Goal: Information Seeking & Learning: Learn about a topic

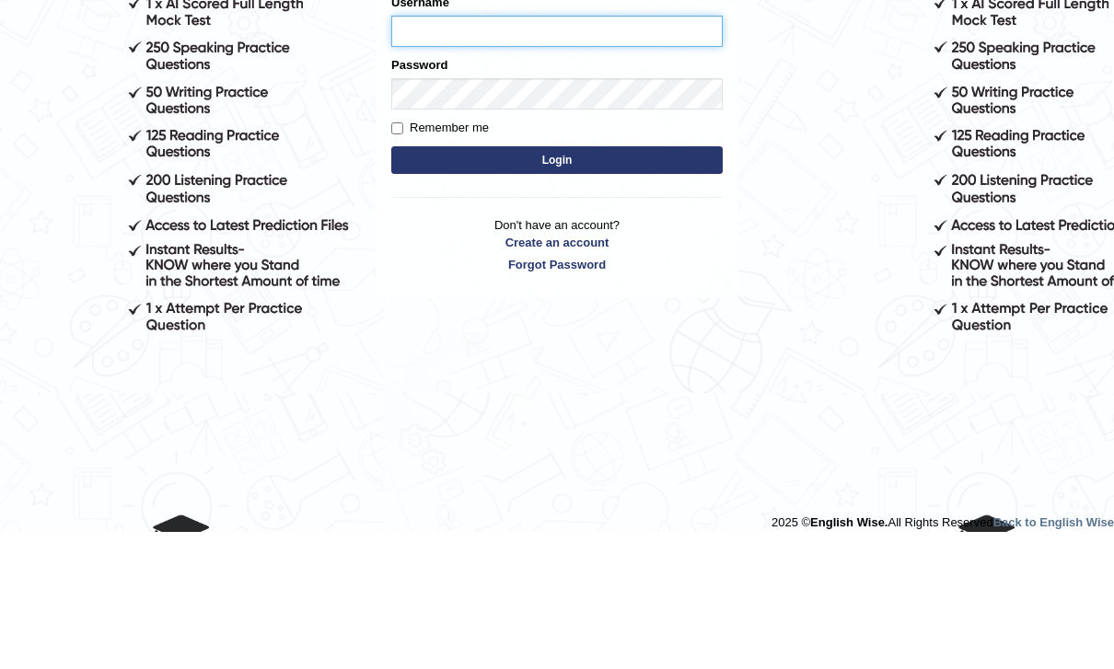
type input "kunwarrupesh"
click at [557, 297] on button "Login" at bounding box center [556, 298] width 331 height 28
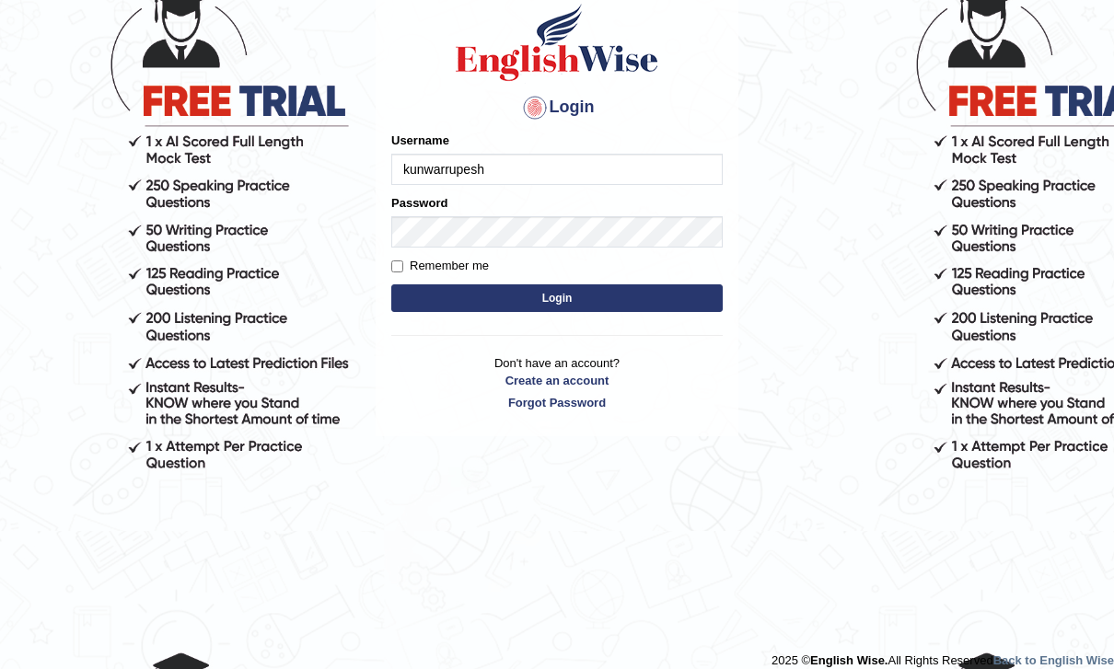
scroll to position [138, 0]
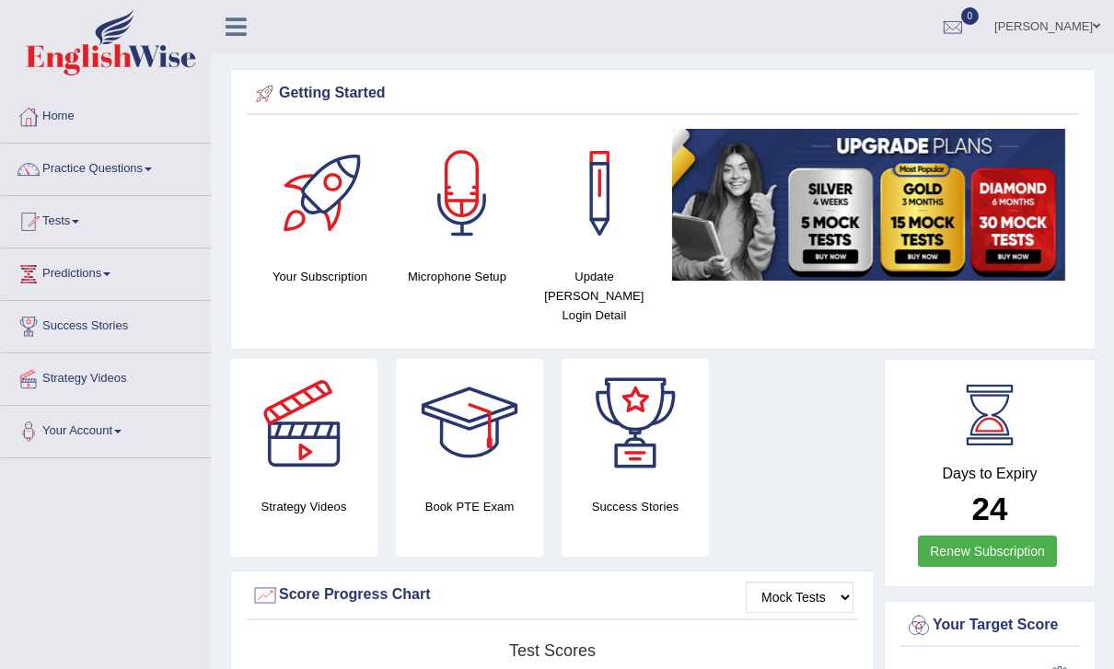
click at [229, 17] on icon at bounding box center [236, 27] width 21 height 24
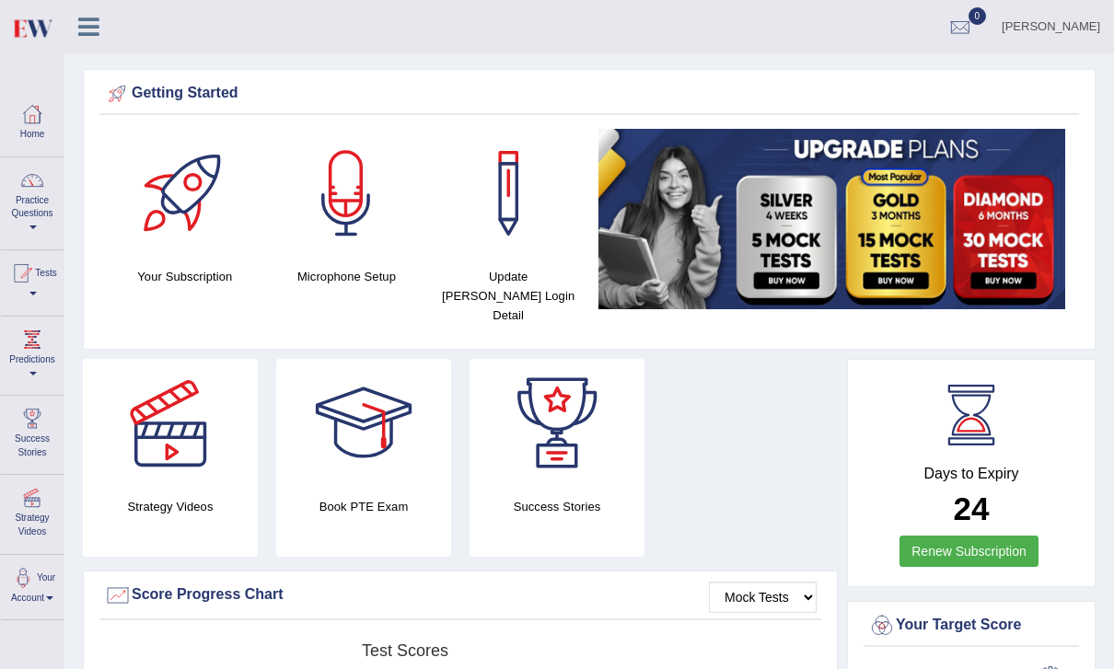
click at [26, 222] on link "Practice Questions" at bounding box center [32, 200] width 63 height 87
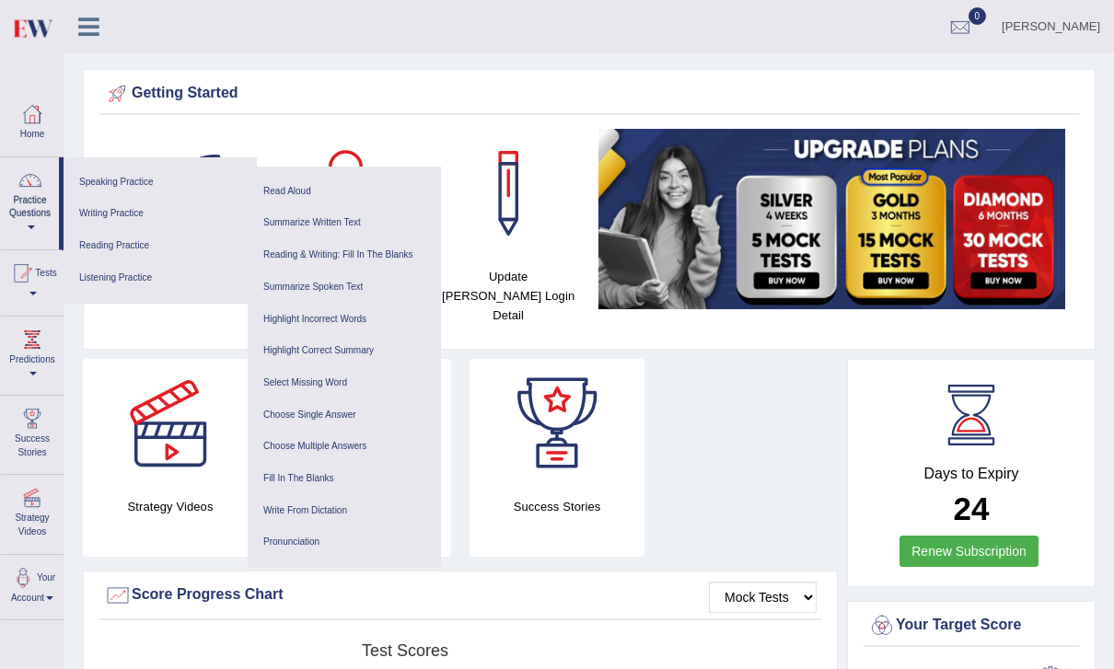
click at [179, 281] on link "Listening Practice" at bounding box center [160, 278] width 175 height 32
click at [350, 309] on link "Highlight Incorrect Words" at bounding box center [344, 320] width 175 height 32
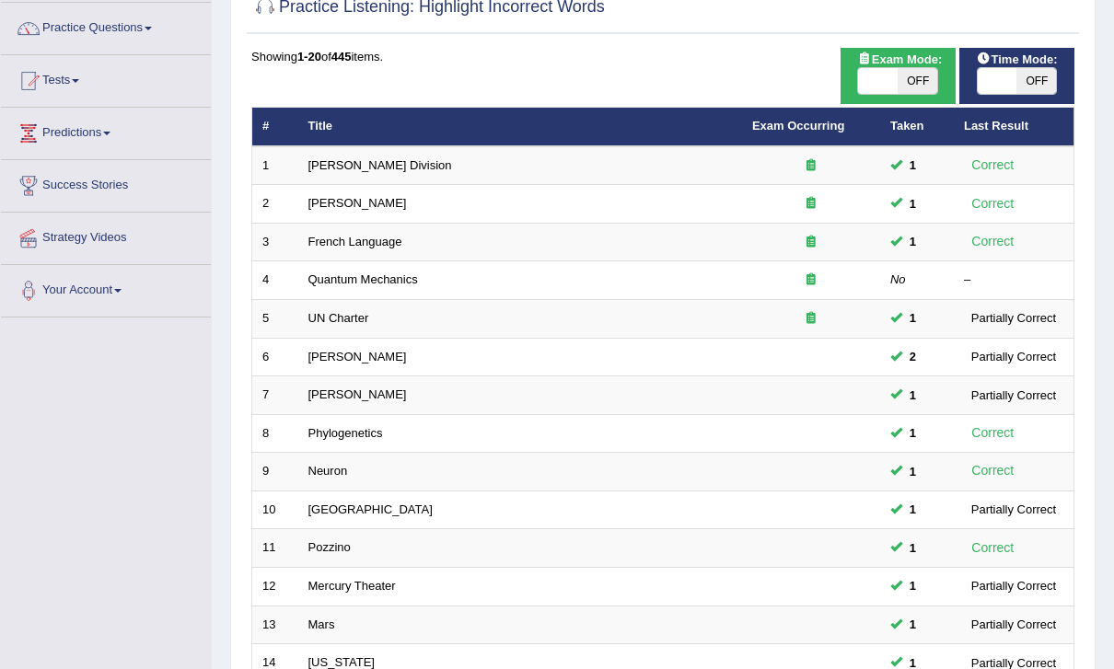
scroll to position [479, 0]
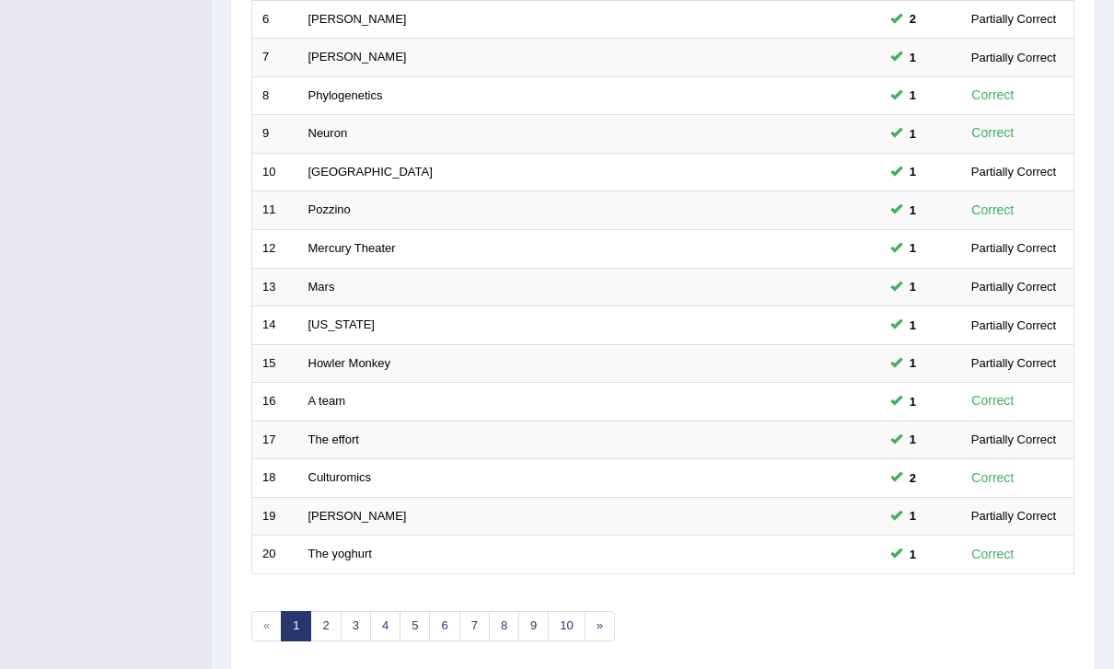
click at [351, 547] on link "The yoghurt" at bounding box center [340, 554] width 64 height 14
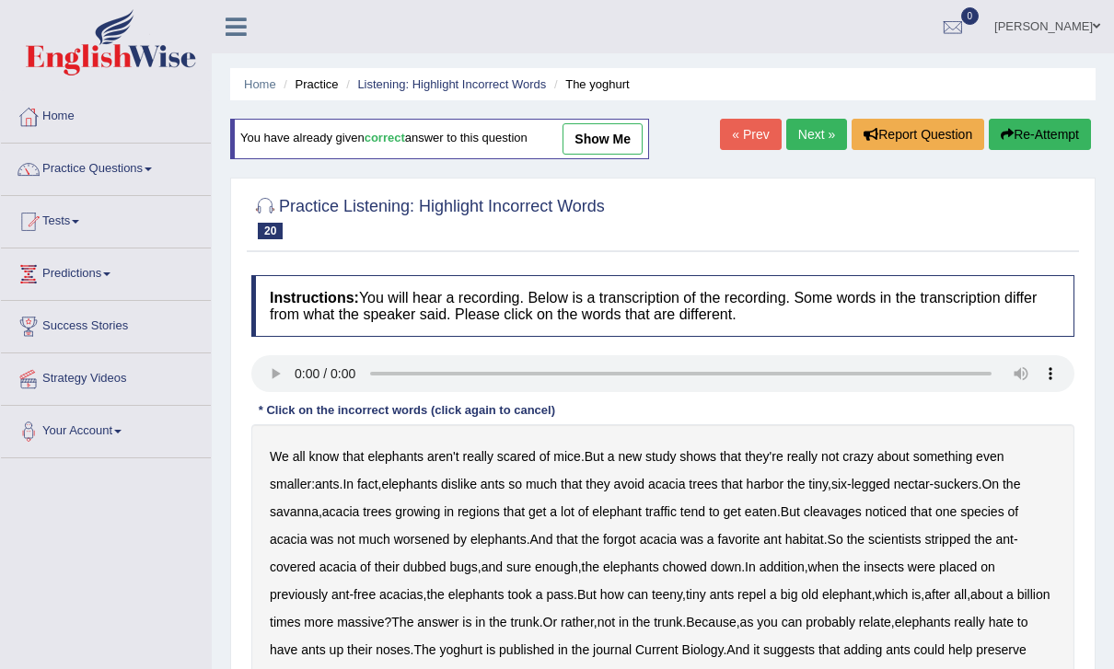
click at [299, 377] on audio at bounding box center [662, 373] width 823 height 37
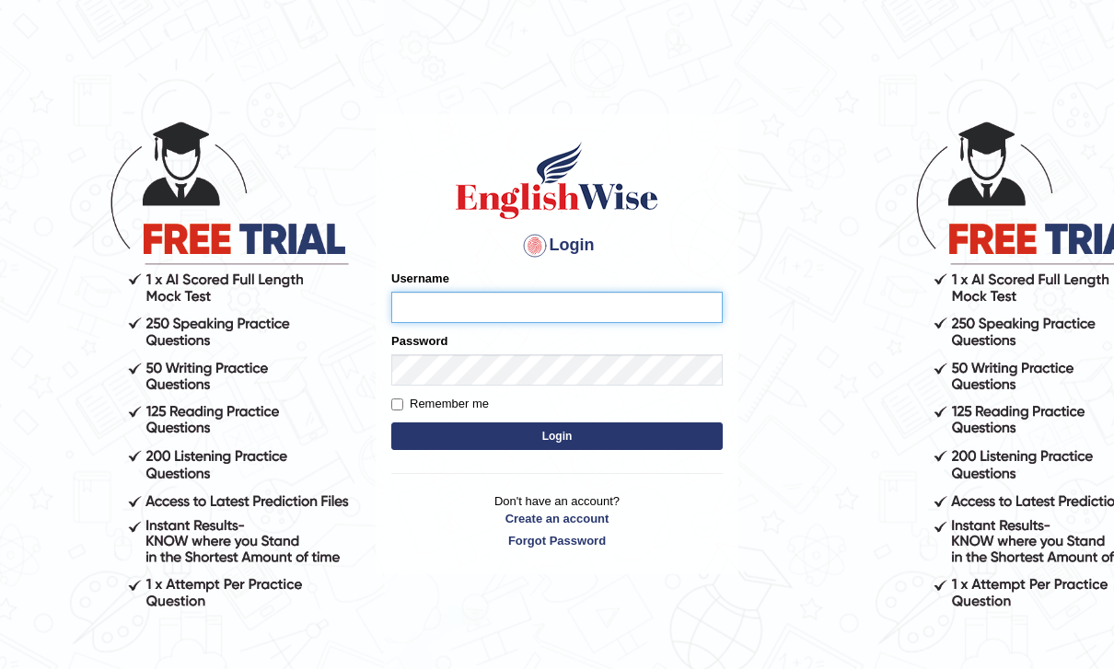
type input "kunwarrupesh"
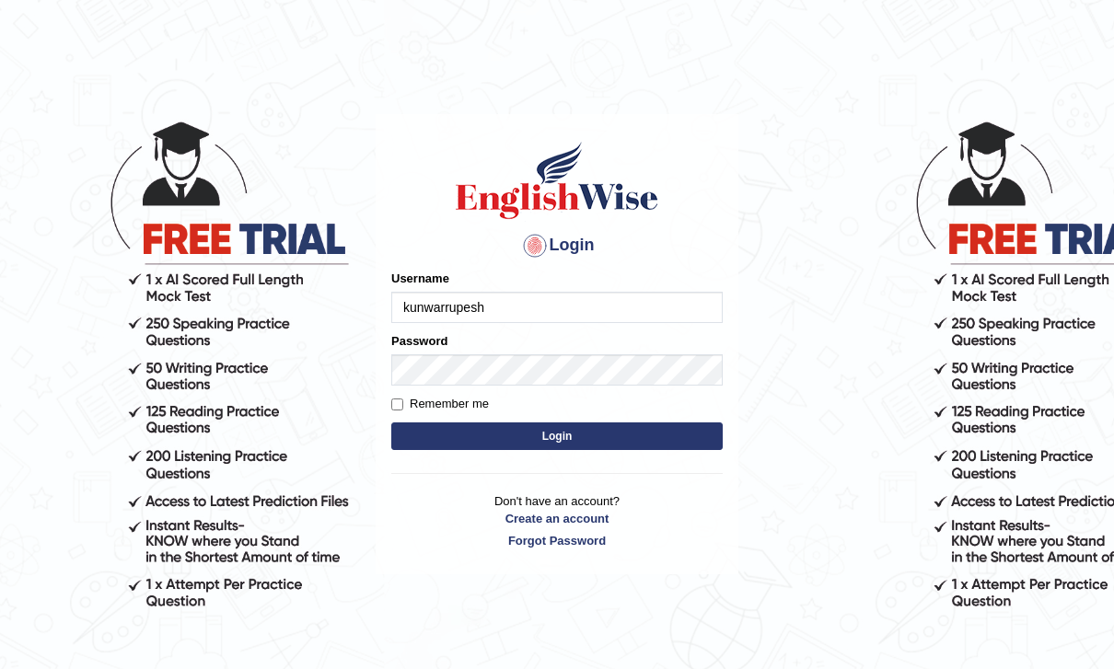
click at [557, 435] on button "Login" at bounding box center [556, 437] width 331 height 28
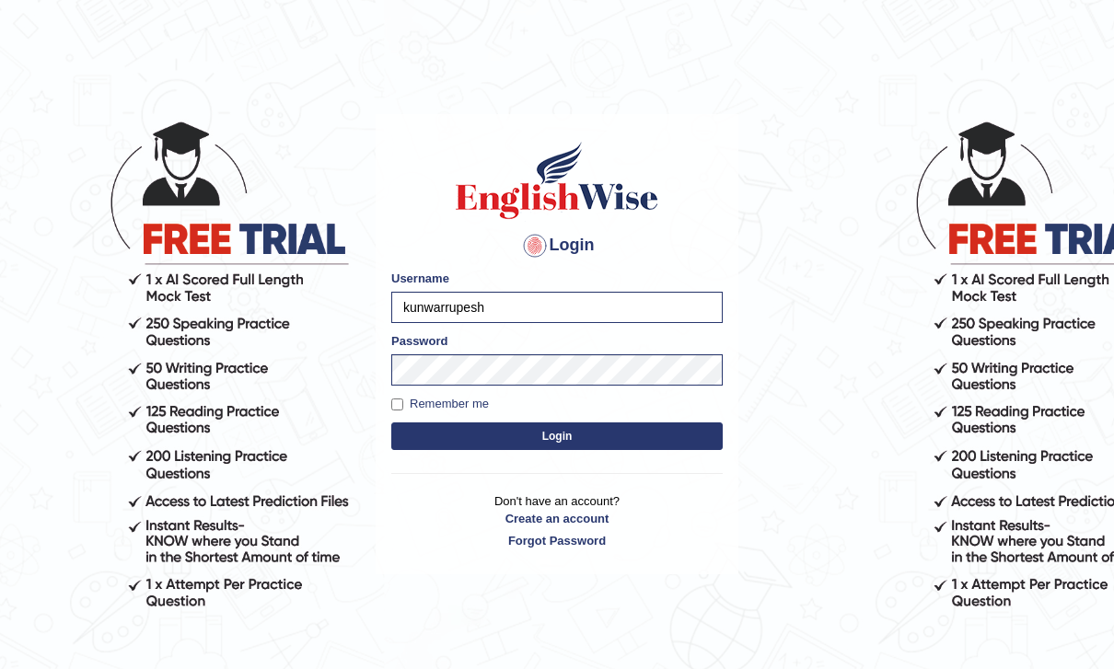
click at [659, 436] on button "Login" at bounding box center [556, 437] width 331 height 28
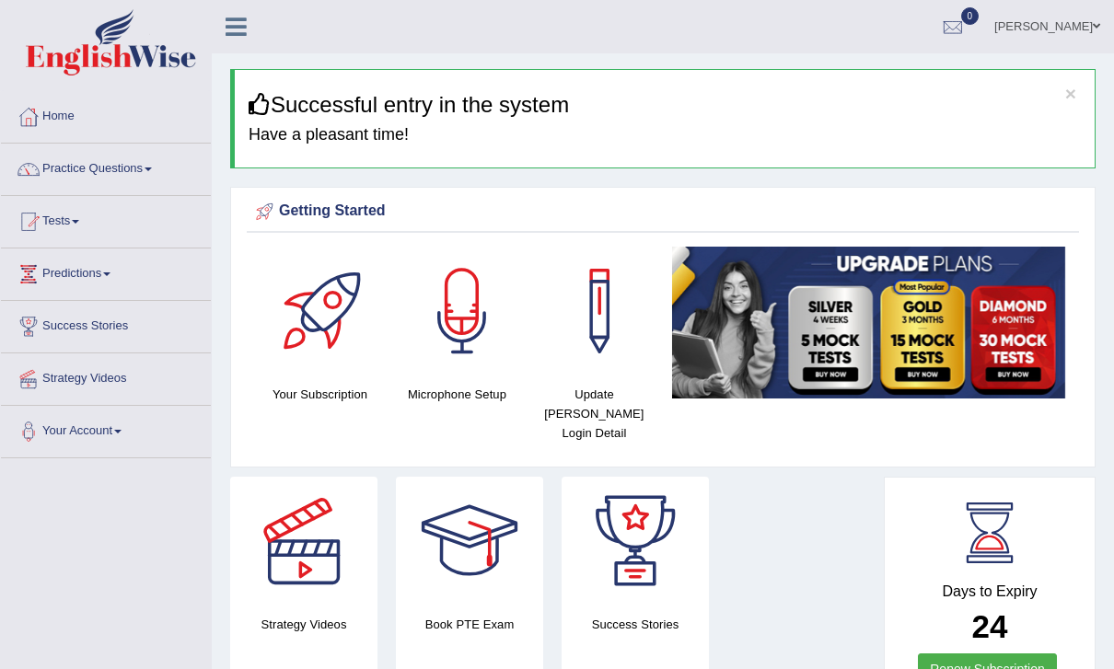
click at [238, 17] on icon at bounding box center [236, 27] width 21 height 24
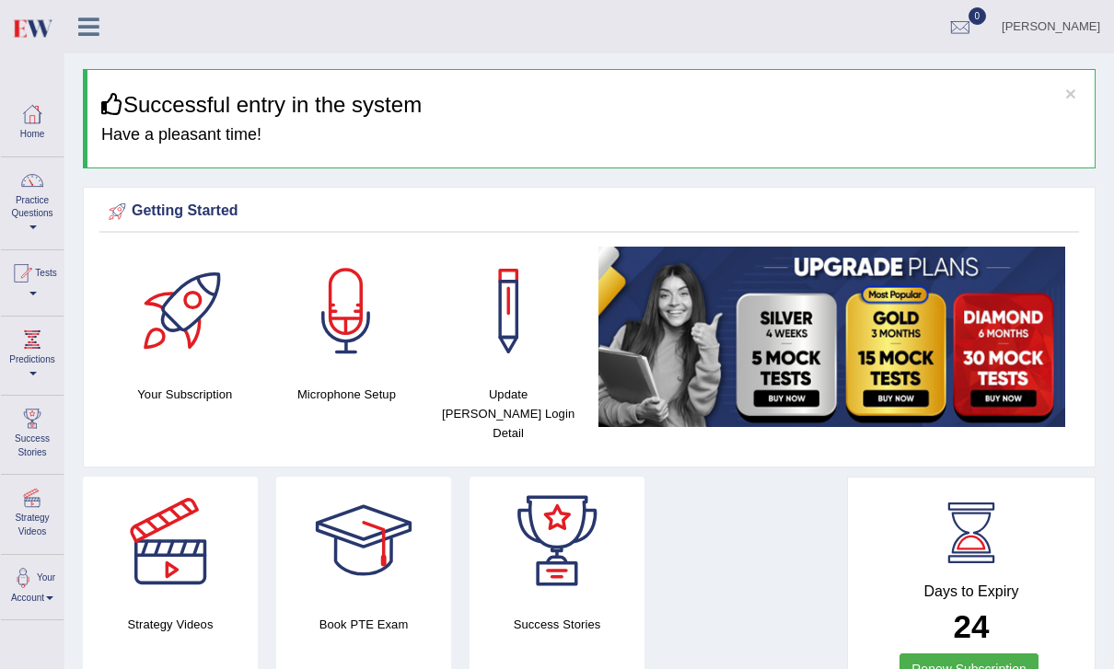
click at [86, 28] on icon at bounding box center [88, 27] width 21 height 24
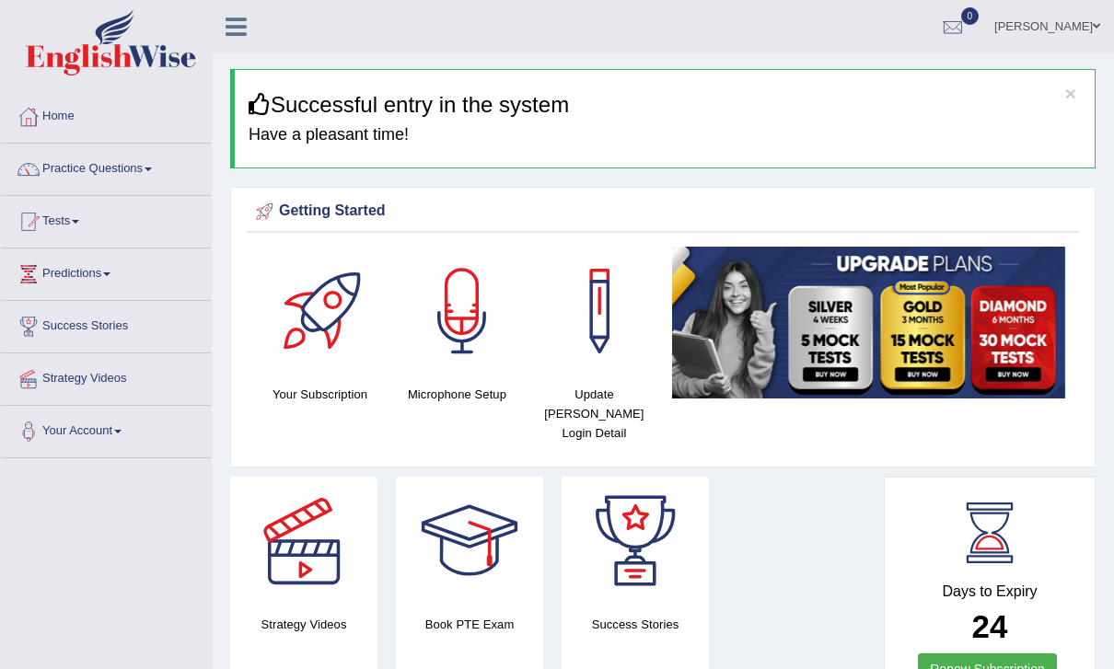
click at [152, 168] on span at bounding box center [148, 170] width 7 height 4
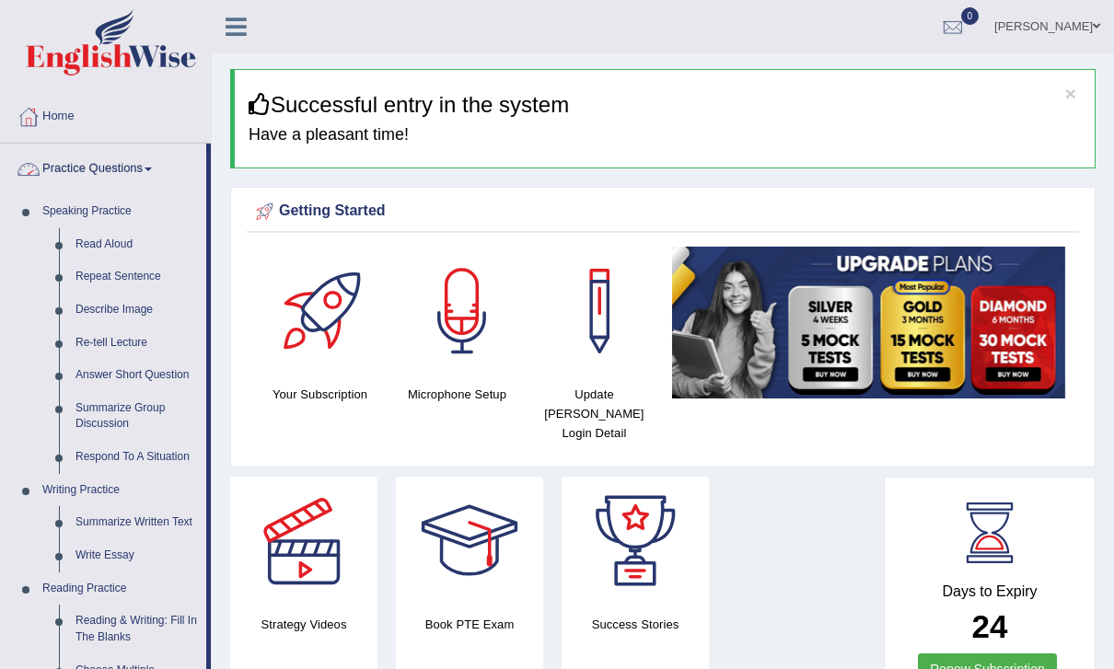
click at [140, 156] on div at bounding box center [557, 334] width 1114 height 669
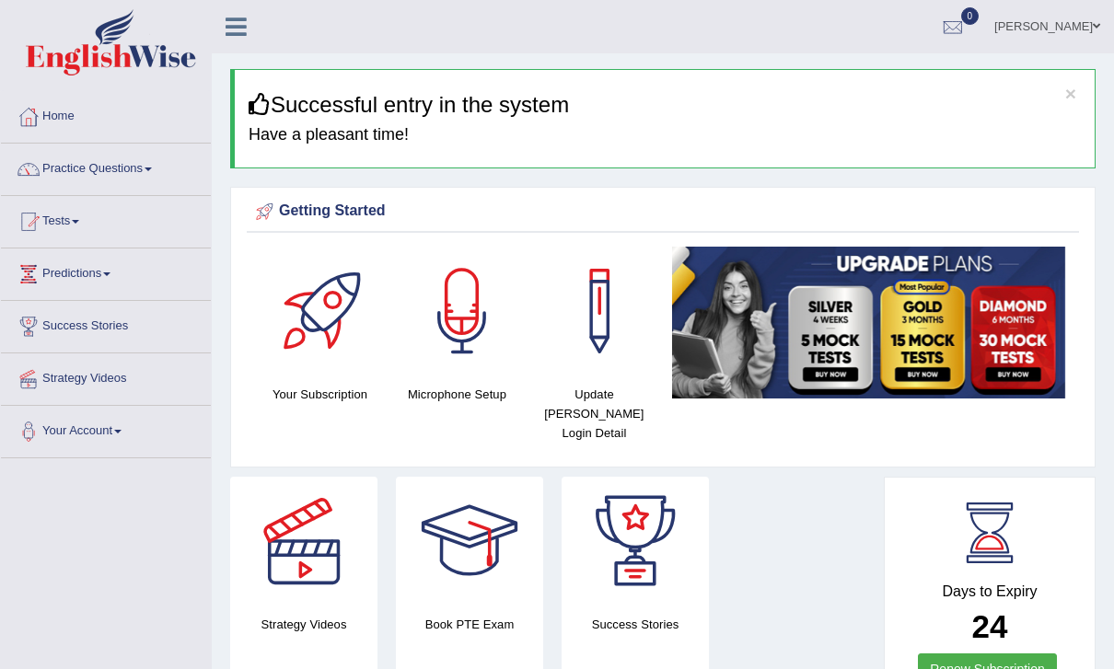
click at [236, 17] on icon at bounding box center [236, 27] width 21 height 24
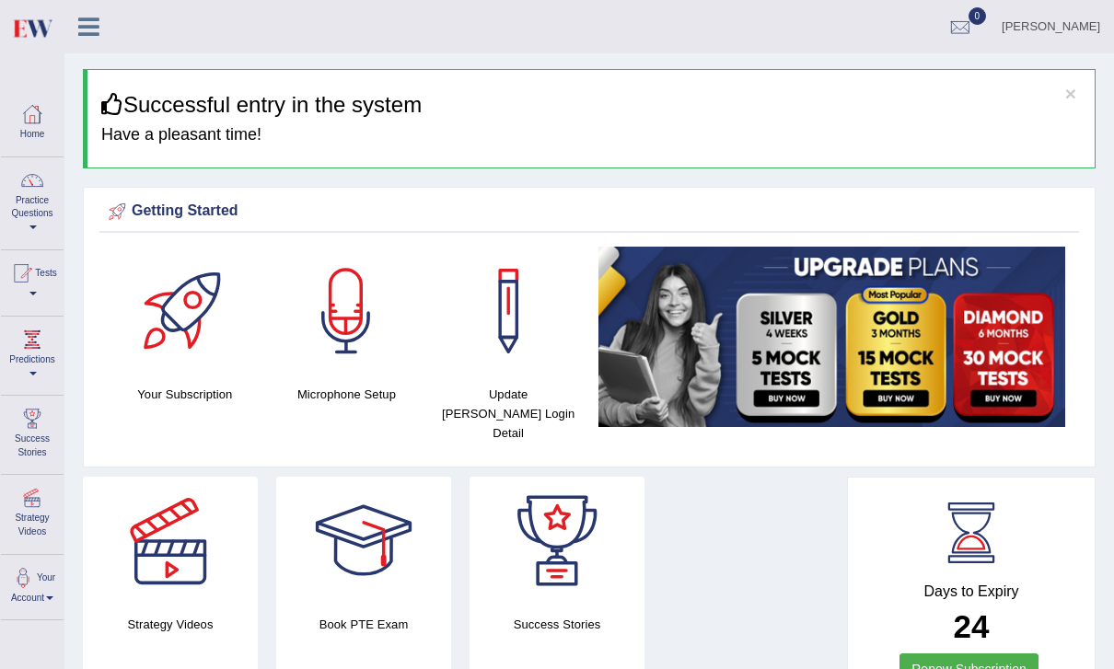
click at [39, 207] on link "Practice Questions" at bounding box center [32, 200] width 63 height 87
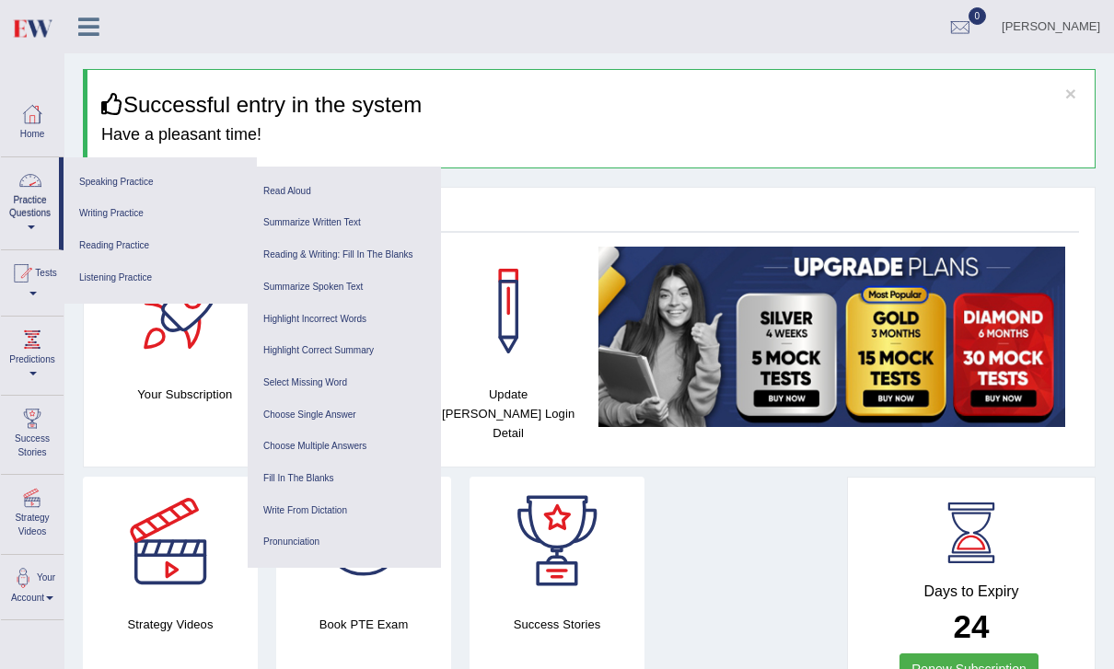
click at [183, 283] on link "Listening Practice" at bounding box center [160, 278] width 175 height 32
click at [360, 317] on link "Highlight Incorrect Words" at bounding box center [344, 320] width 175 height 32
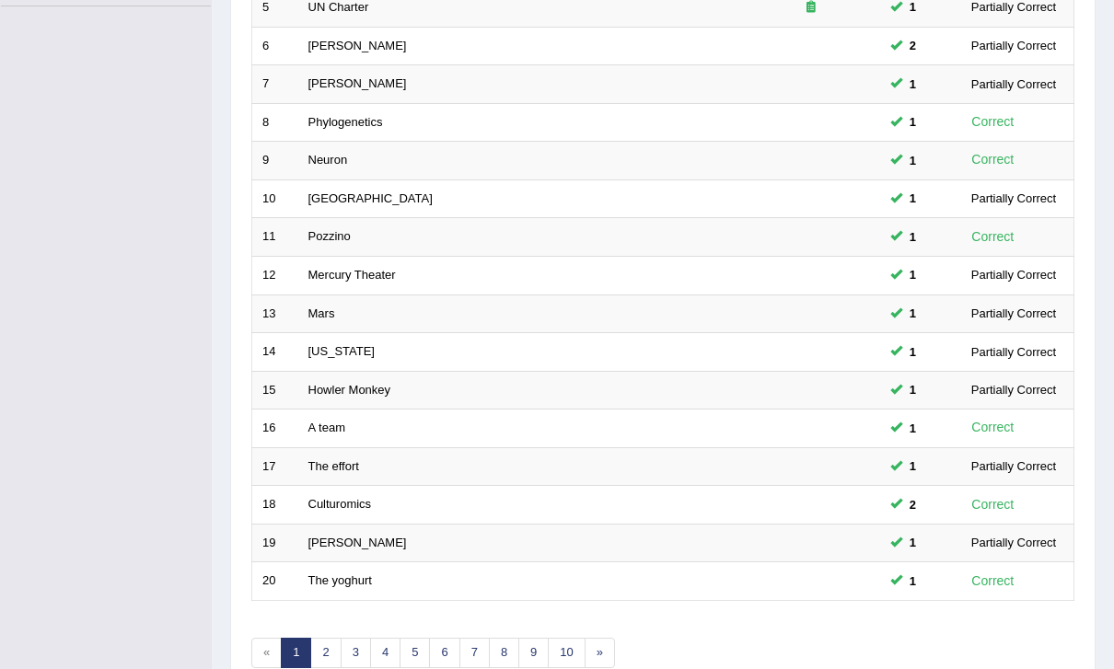
scroll to position [448, 0]
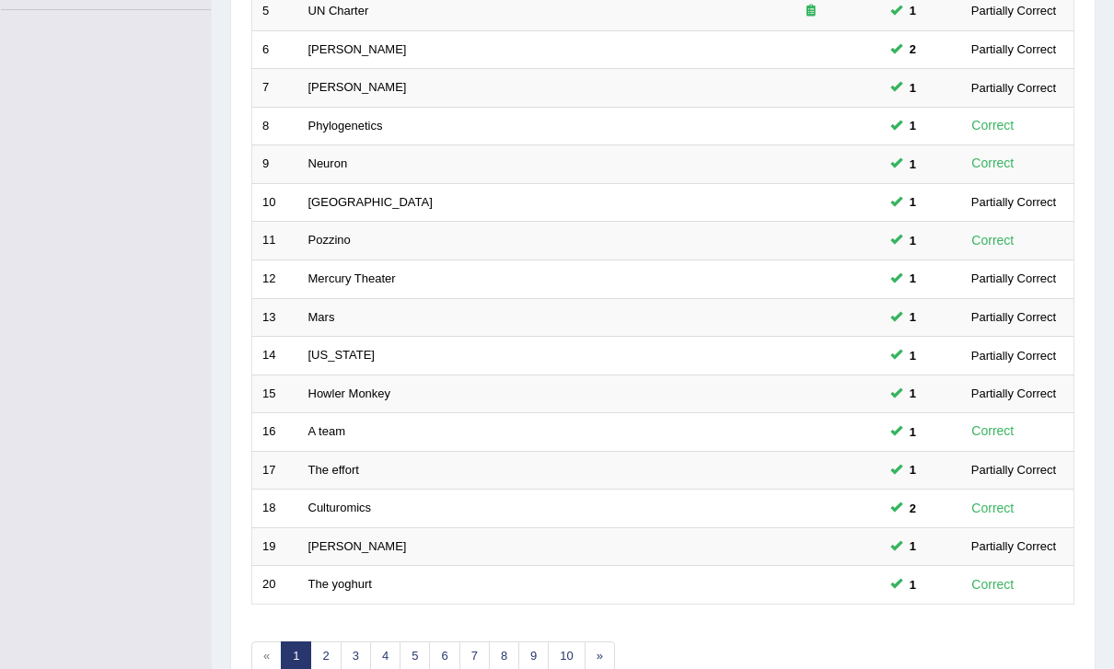
click at [326, 649] on link "2" at bounding box center [325, 657] width 30 height 30
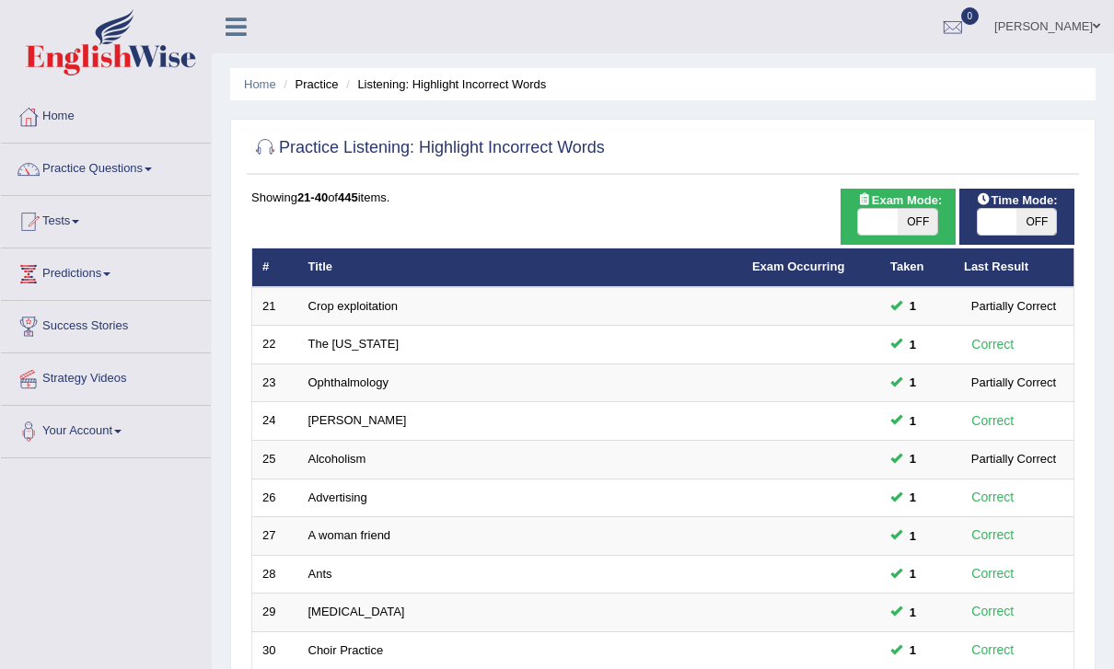
click at [221, 33] on link at bounding box center [236, 25] width 49 height 28
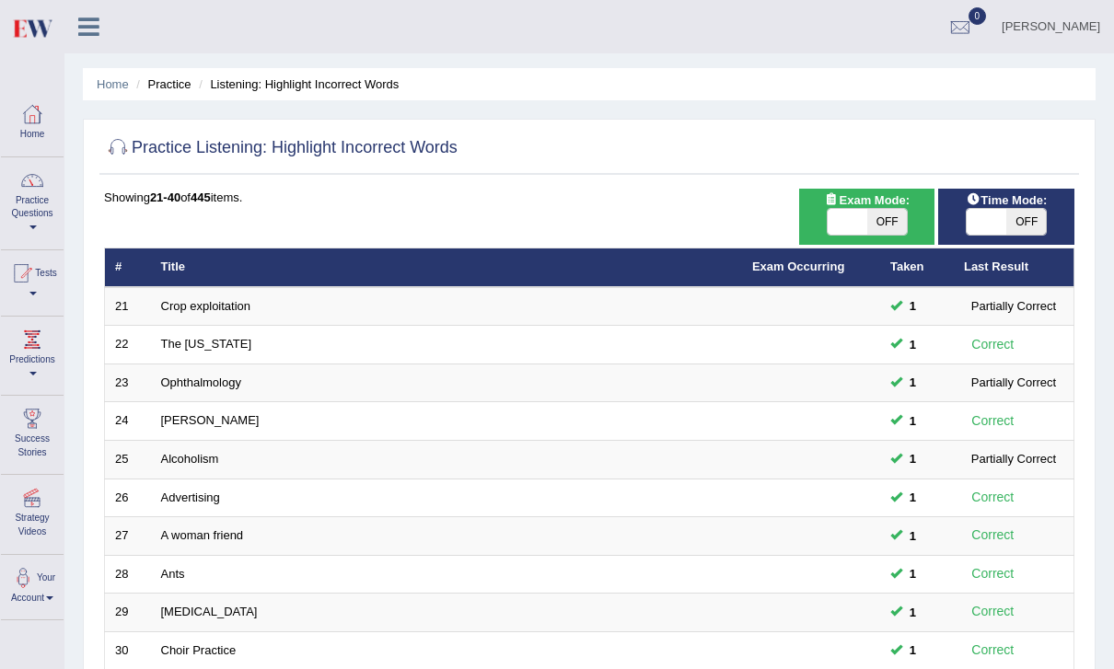
click at [35, 207] on link "Practice Questions" at bounding box center [32, 200] width 63 height 87
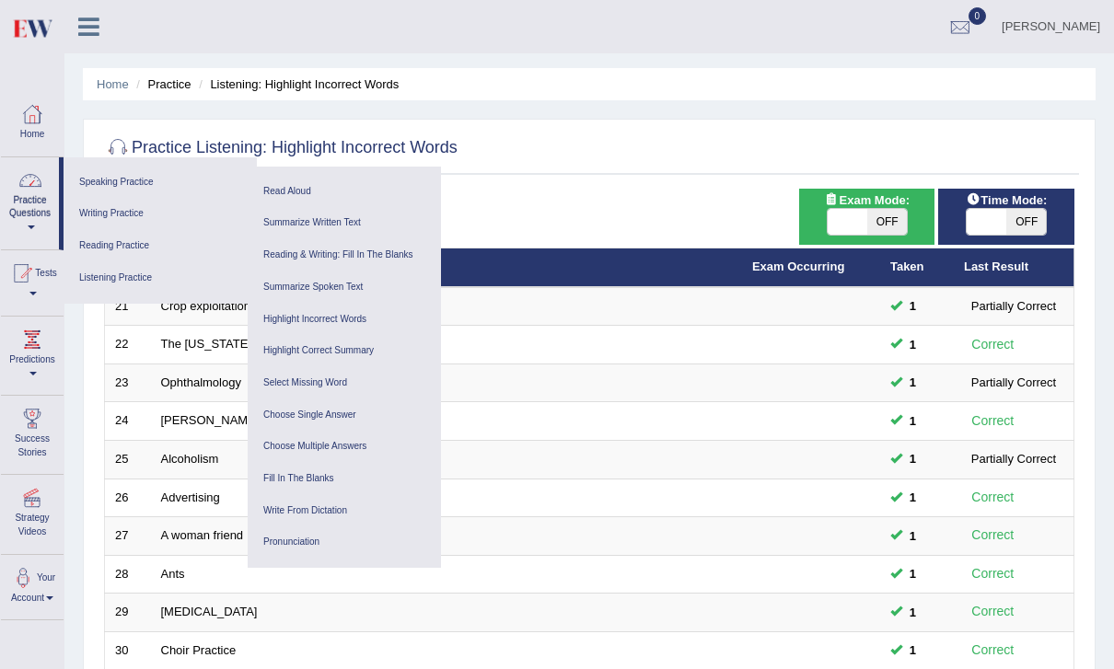
click at [160, 273] on link "Listening Practice" at bounding box center [160, 278] width 175 height 32
click at [337, 380] on link "Select Missing Word" at bounding box center [344, 383] width 175 height 32
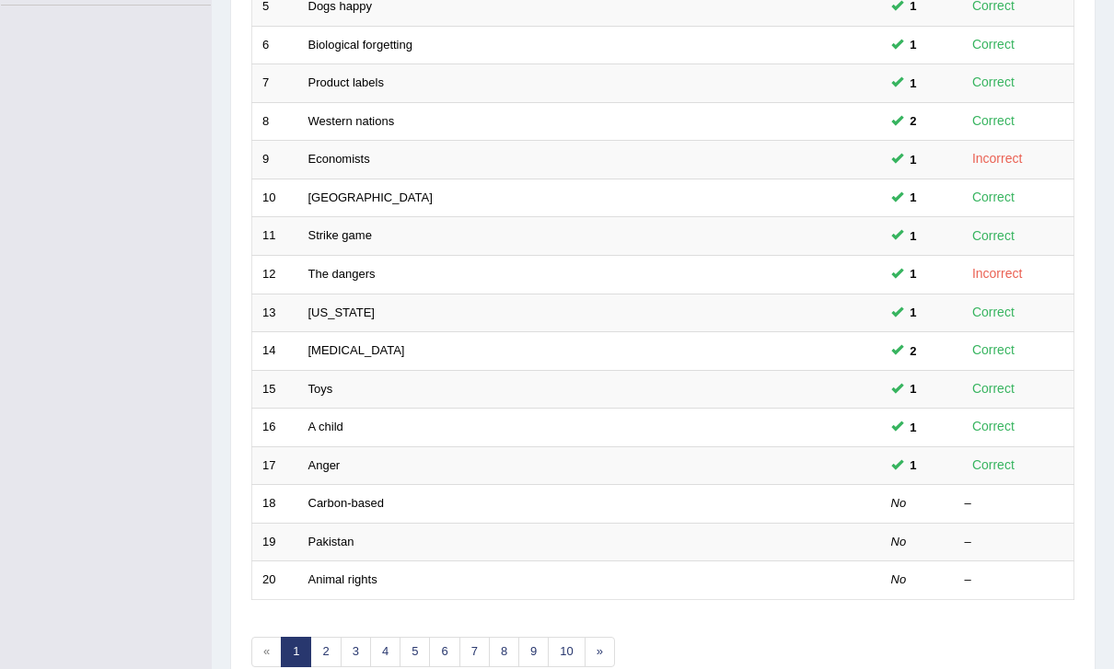
scroll to position [469, 0]
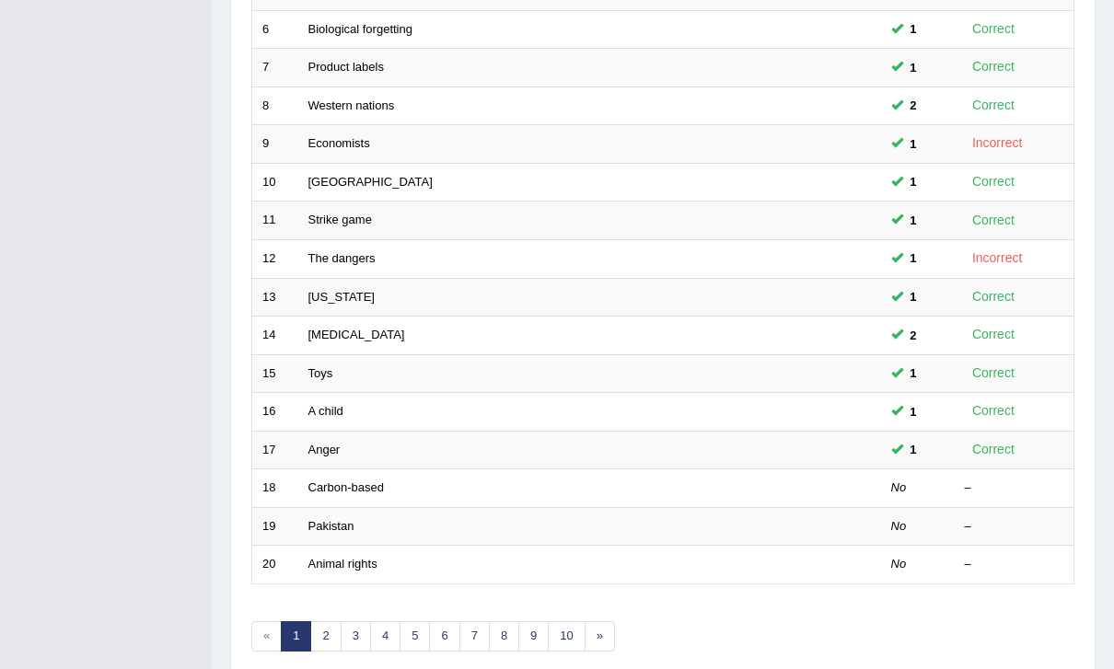
click at [354, 481] on link "Carbon-based" at bounding box center [345, 488] width 75 height 14
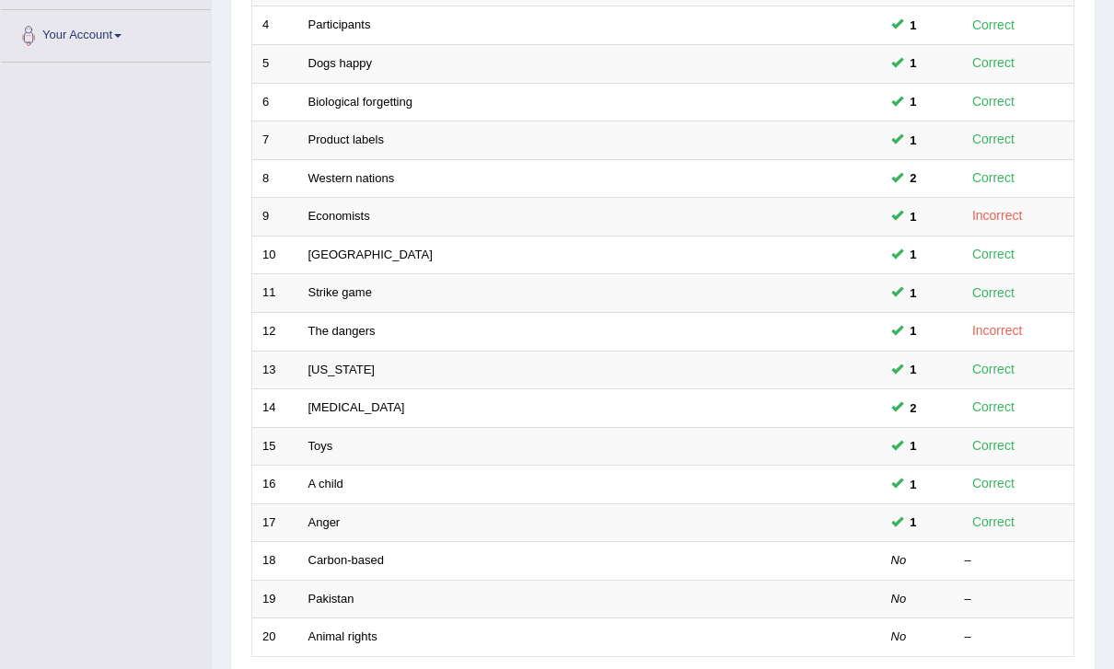
scroll to position [479, 0]
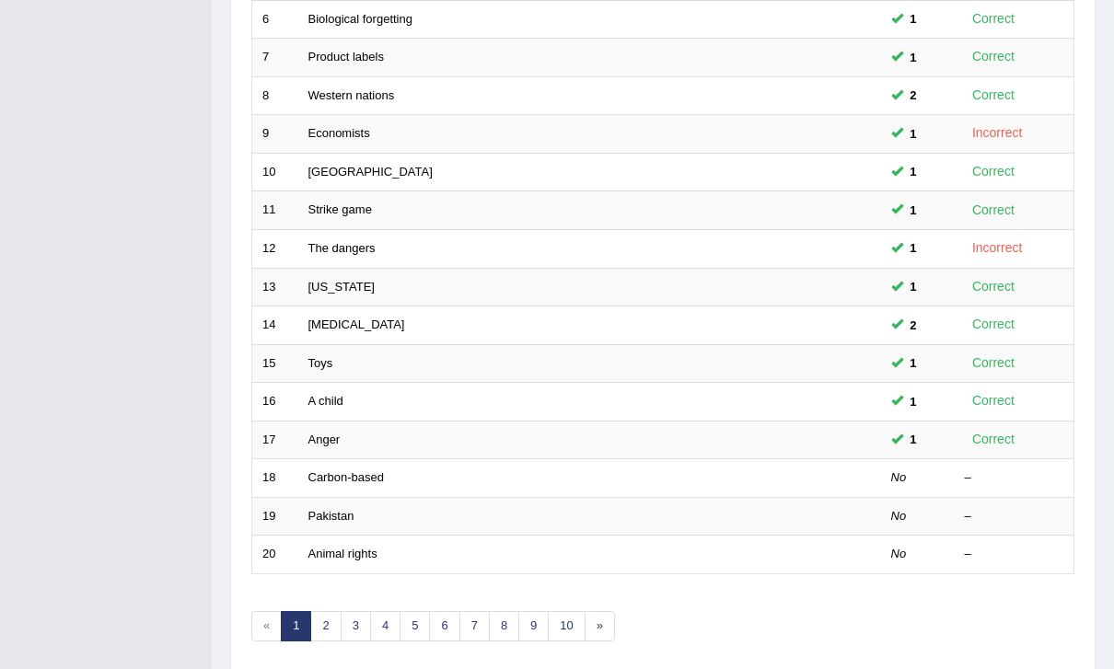
click at [608, 620] on link "»" at bounding box center [600, 626] width 30 height 30
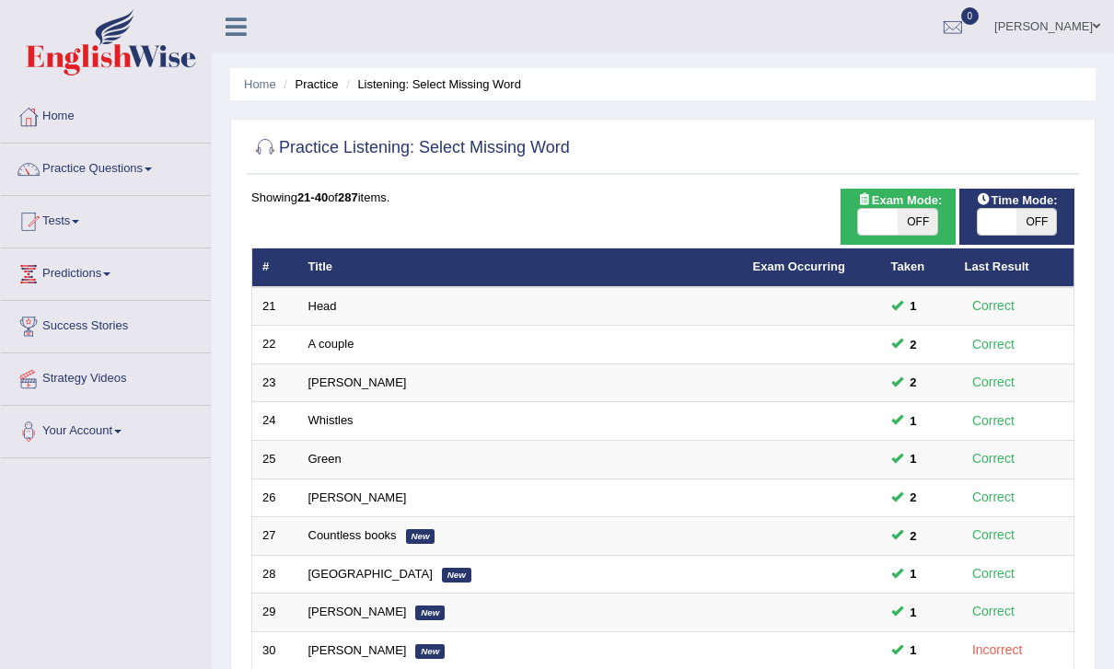
click at [235, 26] on icon at bounding box center [236, 27] width 21 height 24
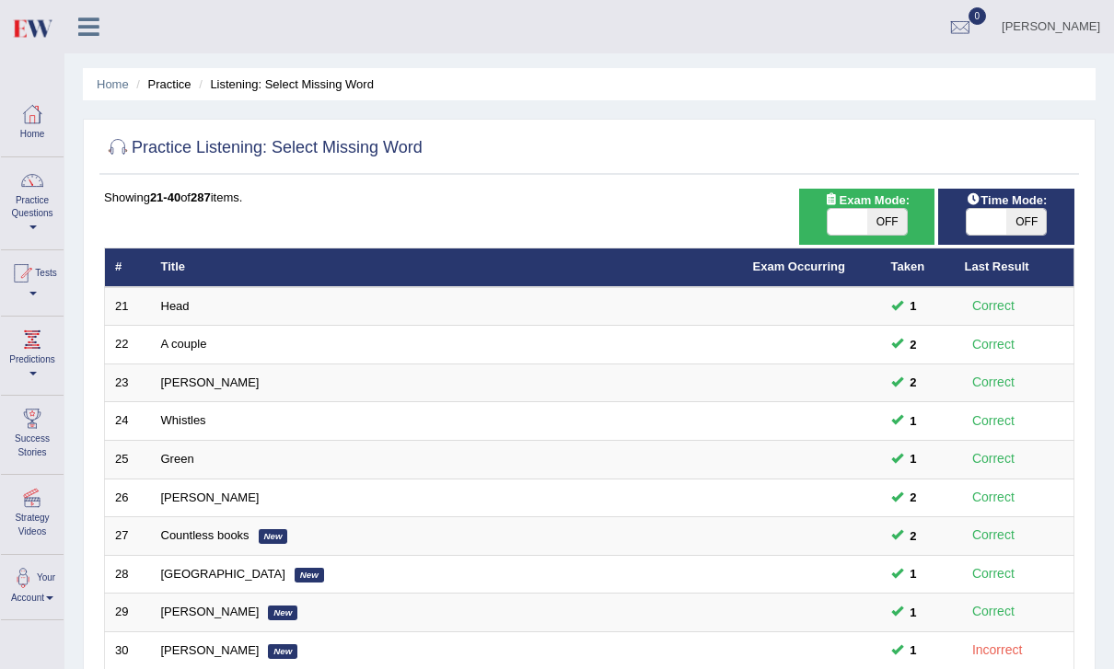
click at [40, 196] on link "Practice Questions" at bounding box center [32, 200] width 63 height 87
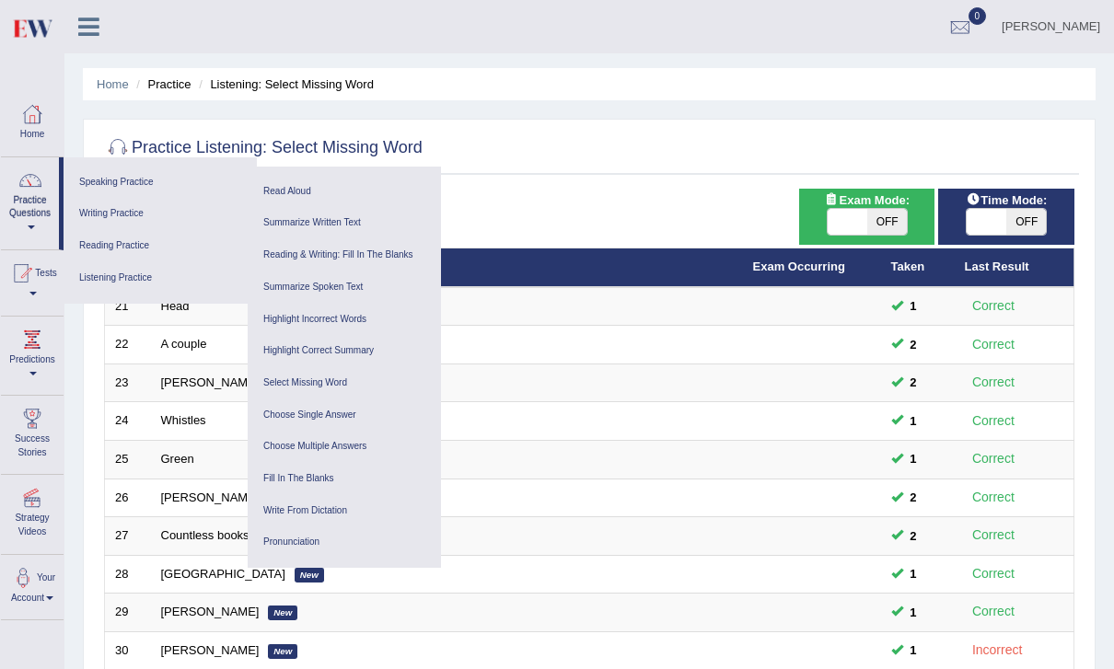
click at [351, 468] on link "Fill In The Blanks" at bounding box center [344, 479] width 175 height 32
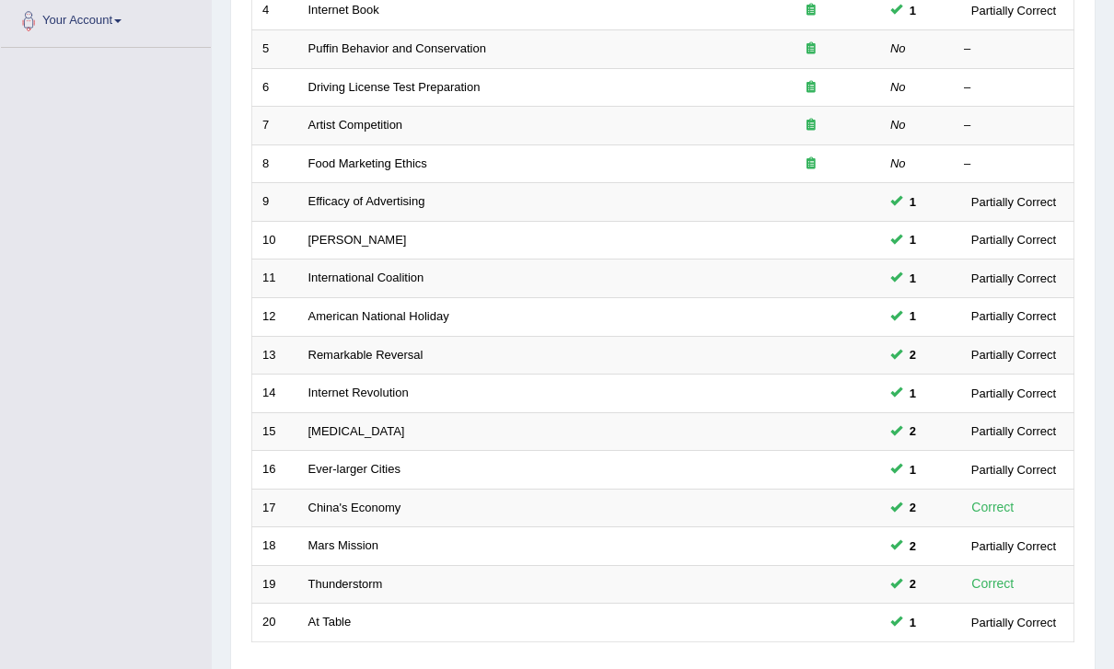
scroll to position [479, 0]
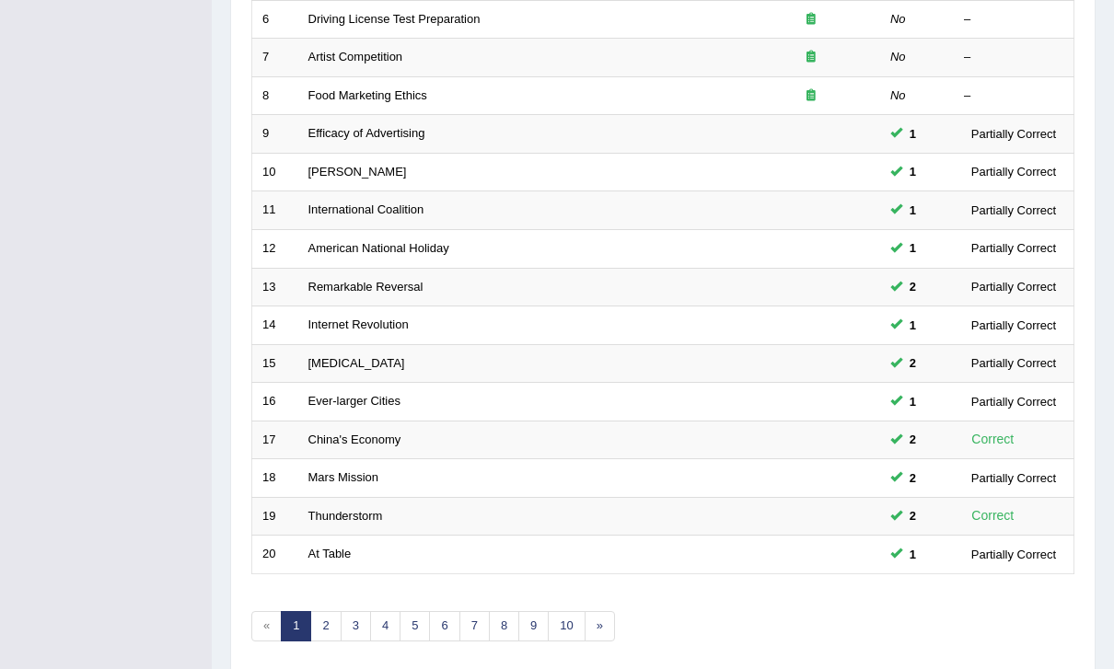
click at [324, 611] on link "2" at bounding box center [325, 626] width 30 height 30
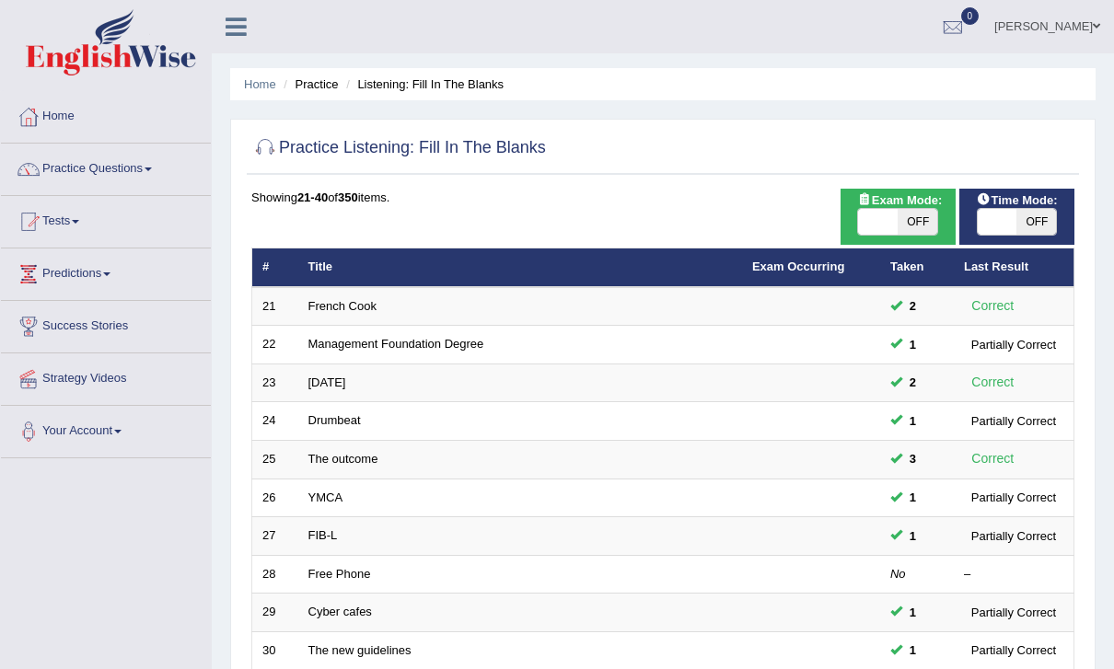
click at [260, 20] on link at bounding box center [236, 25] width 49 height 28
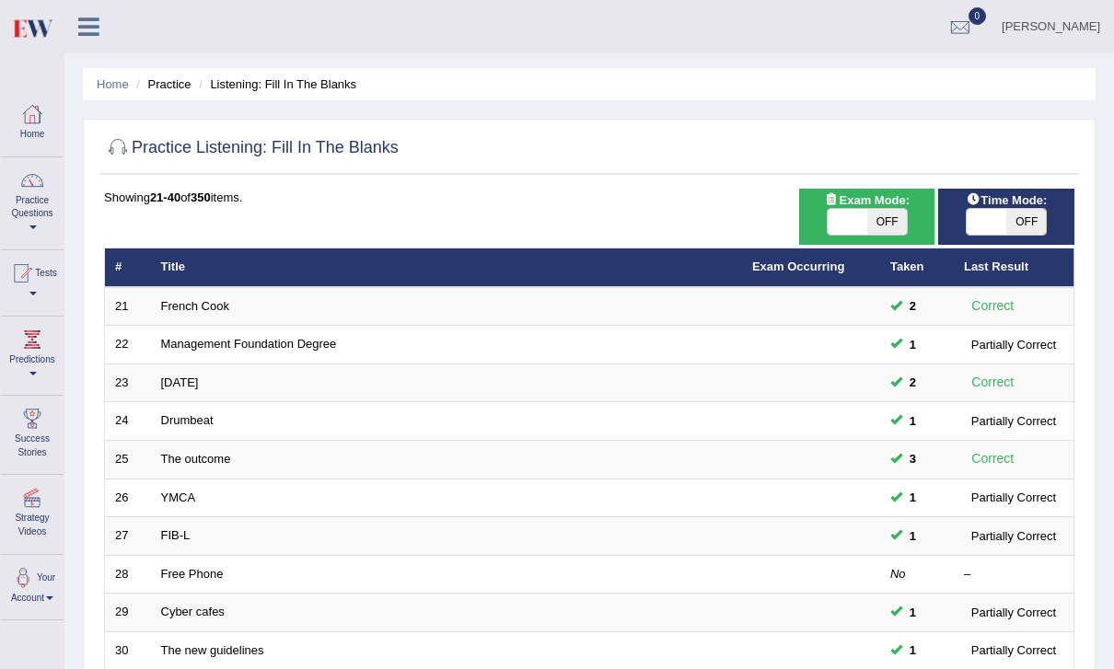
click at [72, 23] on link at bounding box center [88, 25] width 49 height 28
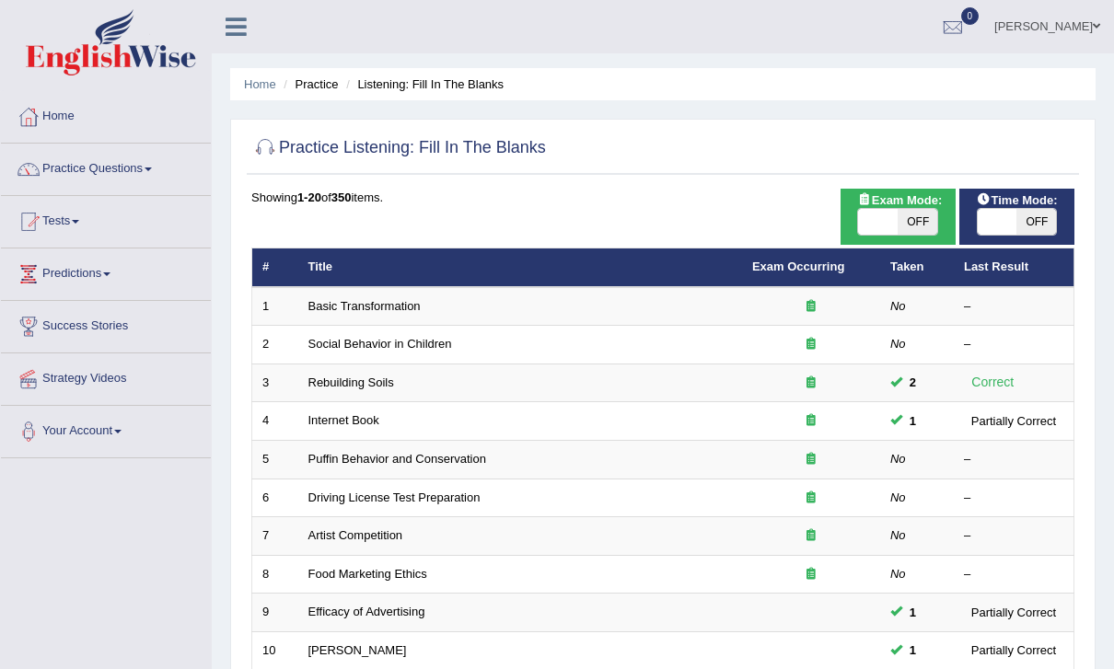
click at [240, 27] on icon at bounding box center [236, 27] width 21 height 24
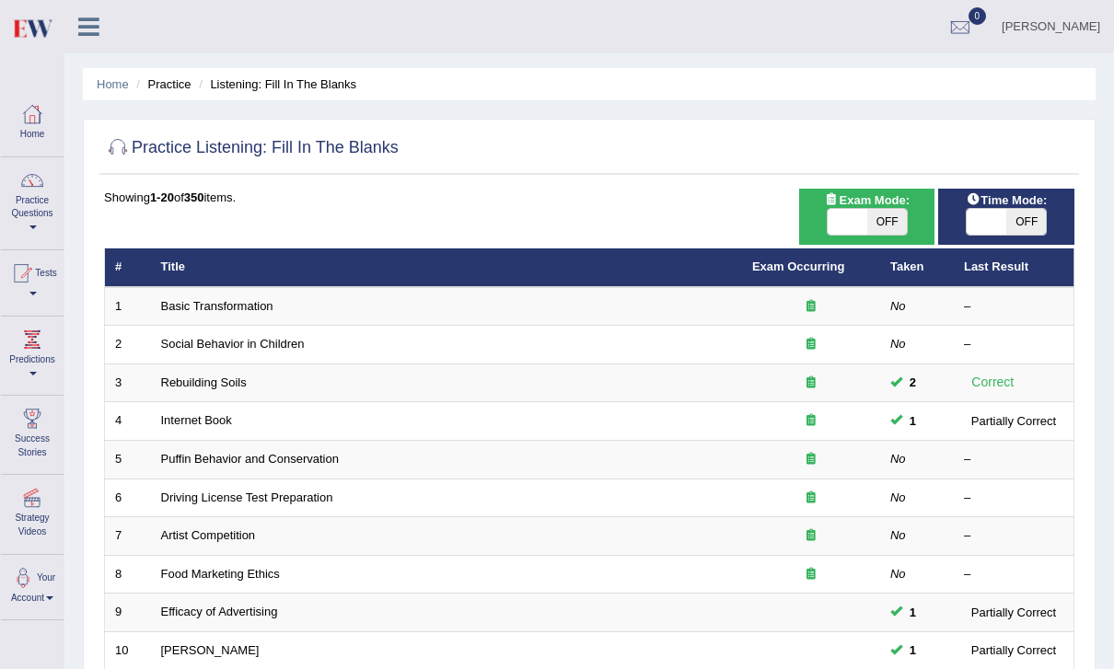
click at [29, 189] on div at bounding box center [32, 181] width 28 height 28
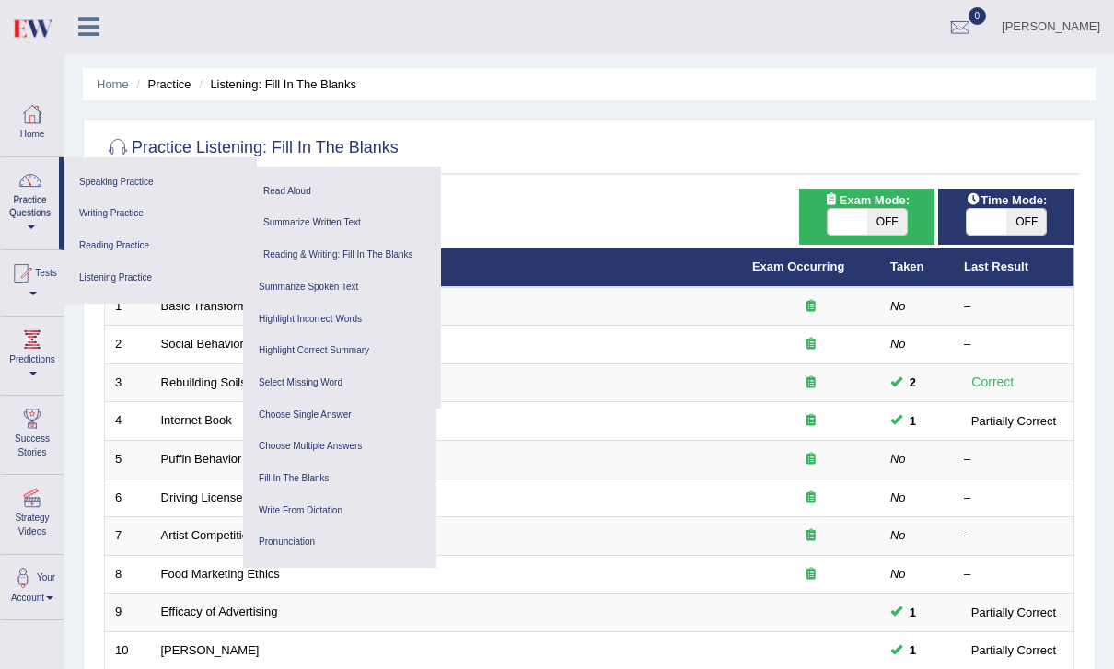
click at [157, 274] on link "Listening Practice" at bounding box center [158, 278] width 170 height 32
click at [324, 499] on link "Write From Dictation" at bounding box center [339, 511] width 175 height 32
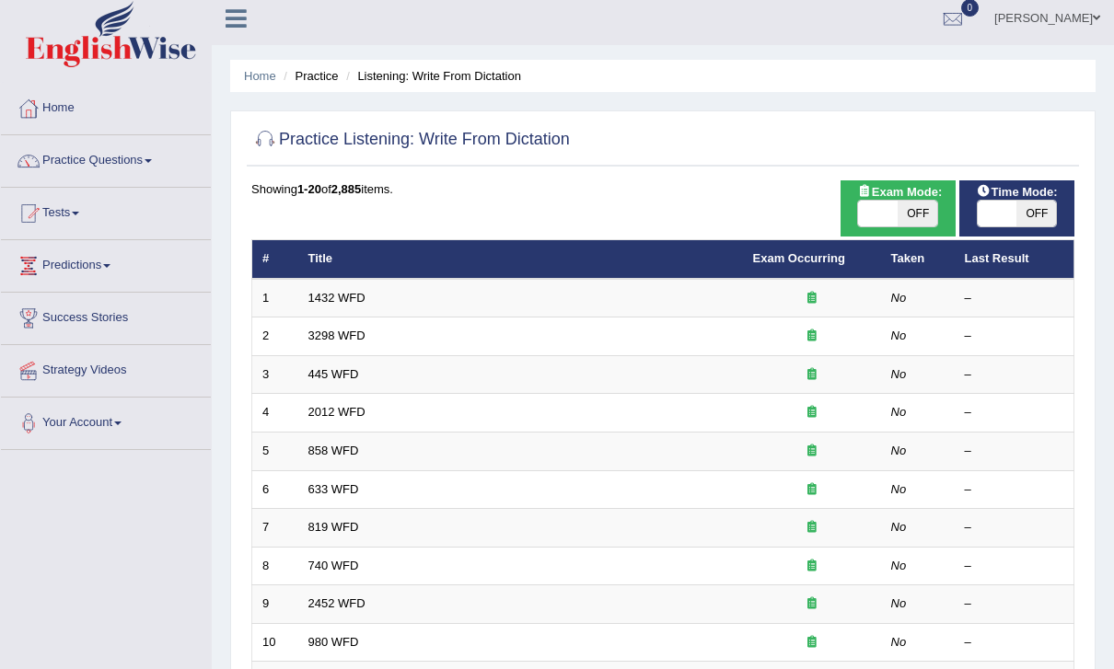
scroll to position [8, 0]
click at [330, 336] on link "3298 WFD" at bounding box center [336, 336] width 57 height 14
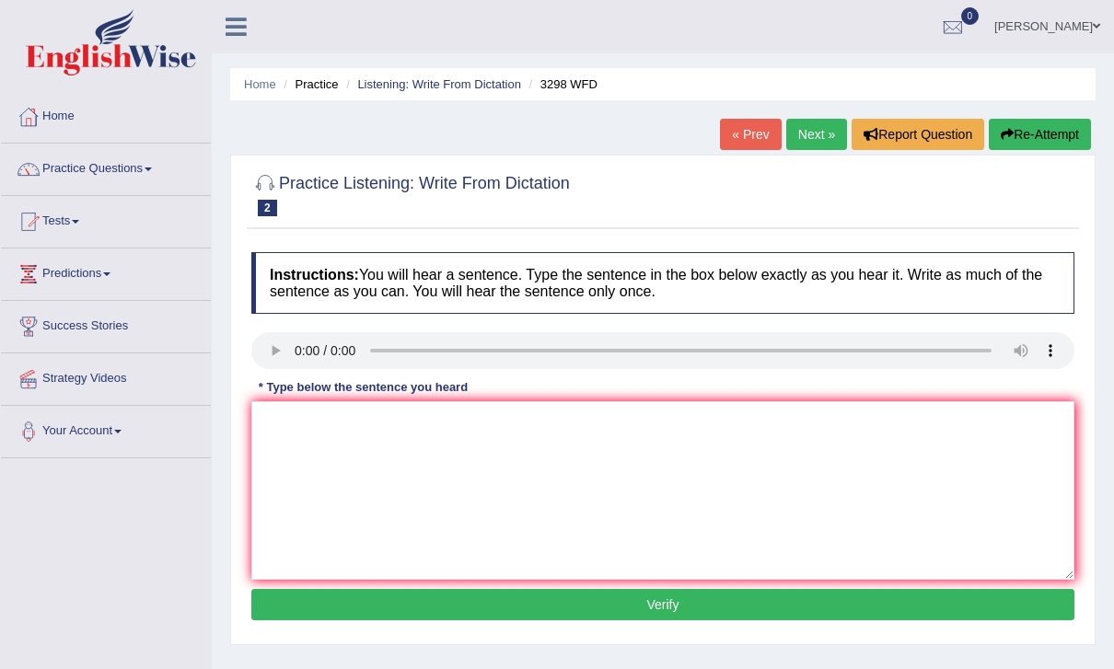
click at [260, 81] on link "Home" at bounding box center [260, 84] width 32 height 14
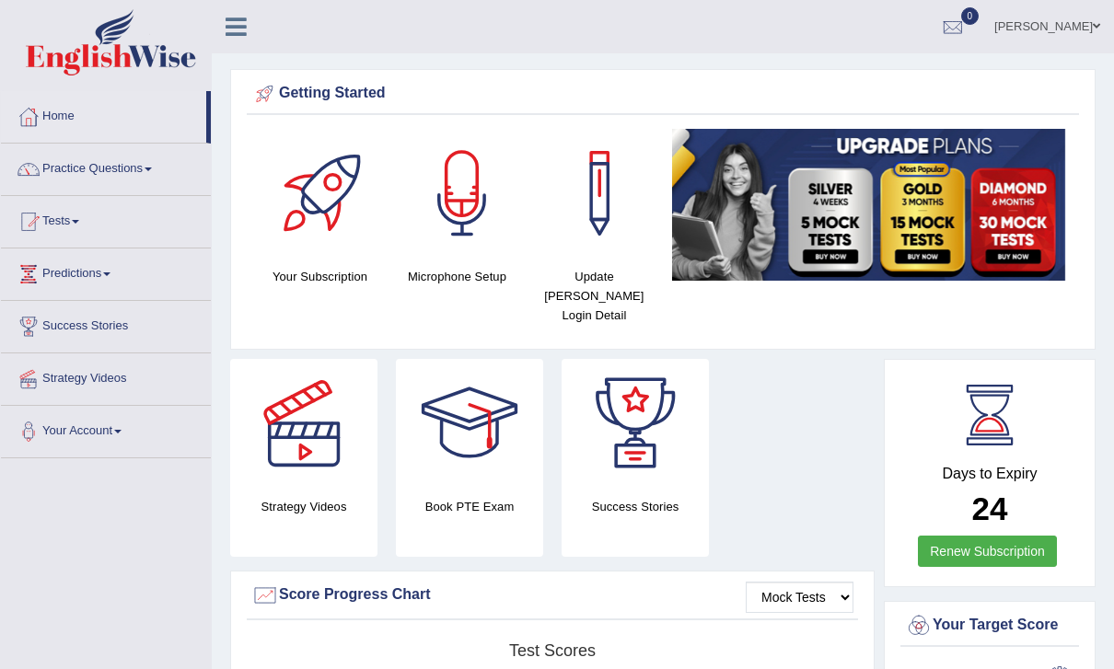
click at [474, 225] on div at bounding box center [462, 193] width 129 height 129
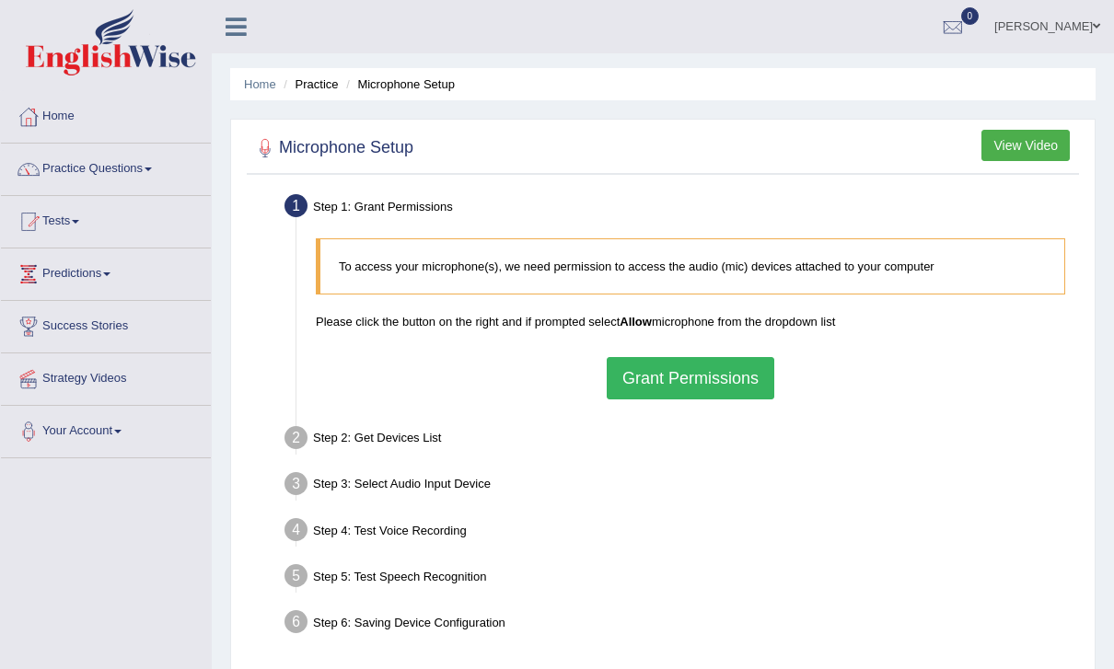
click at [740, 381] on button "Grant Permissions" at bounding box center [691, 378] width 168 height 42
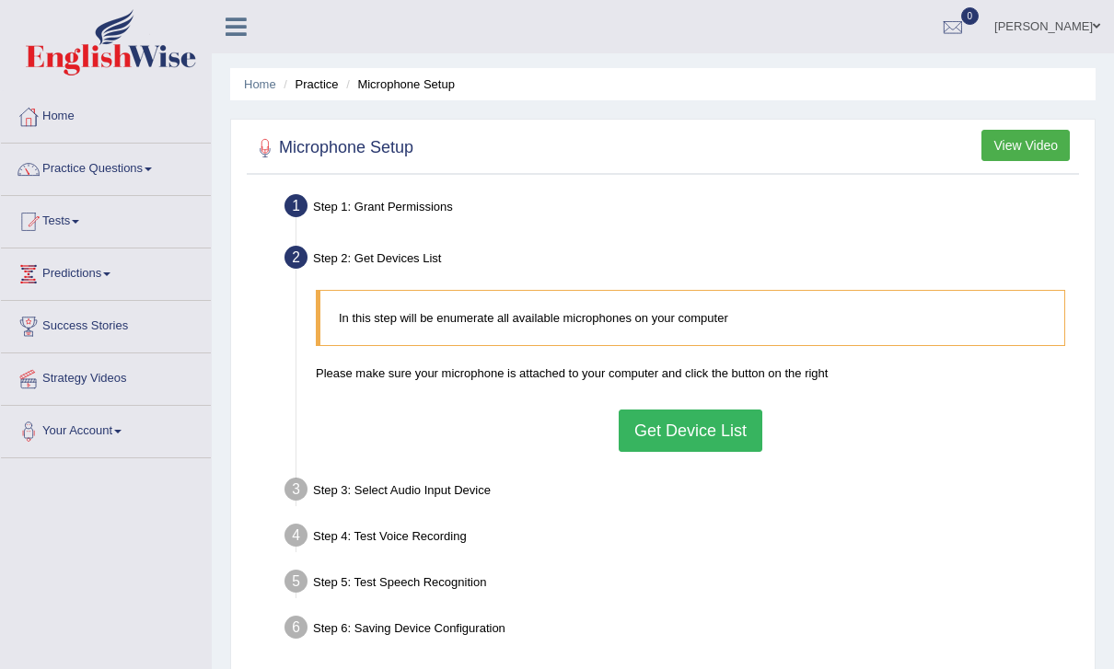
click at [729, 431] on button "Get Device List" at bounding box center [691, 431] width 144 height 42
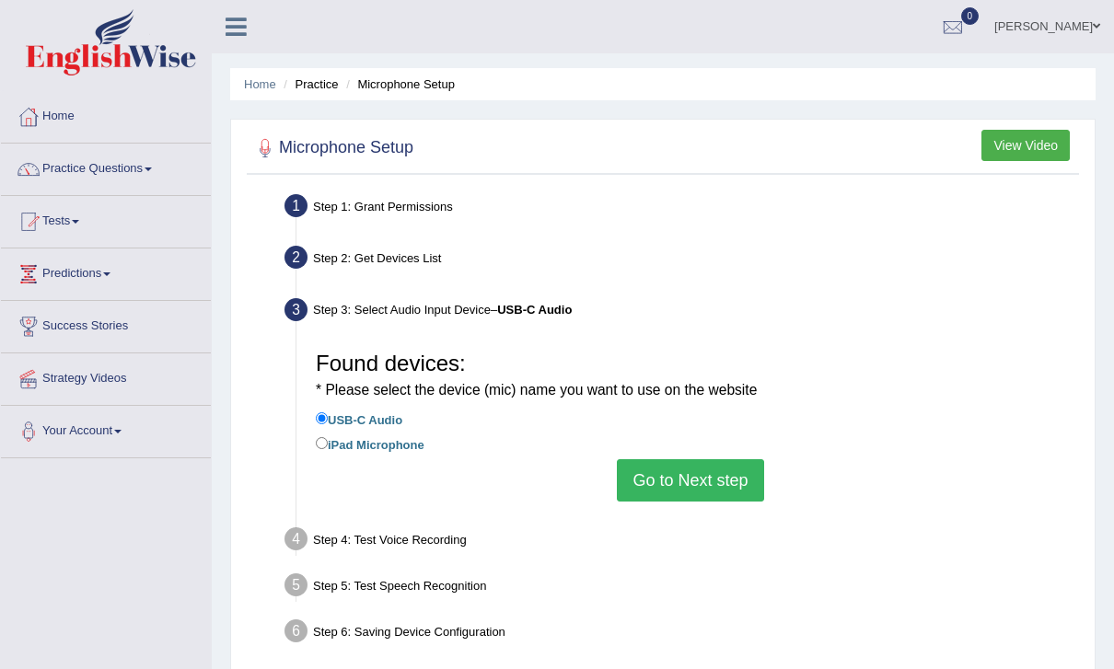
click at [728, 488] on button "Go to Next step" at bounding box center [690, 480] width 146 height 42
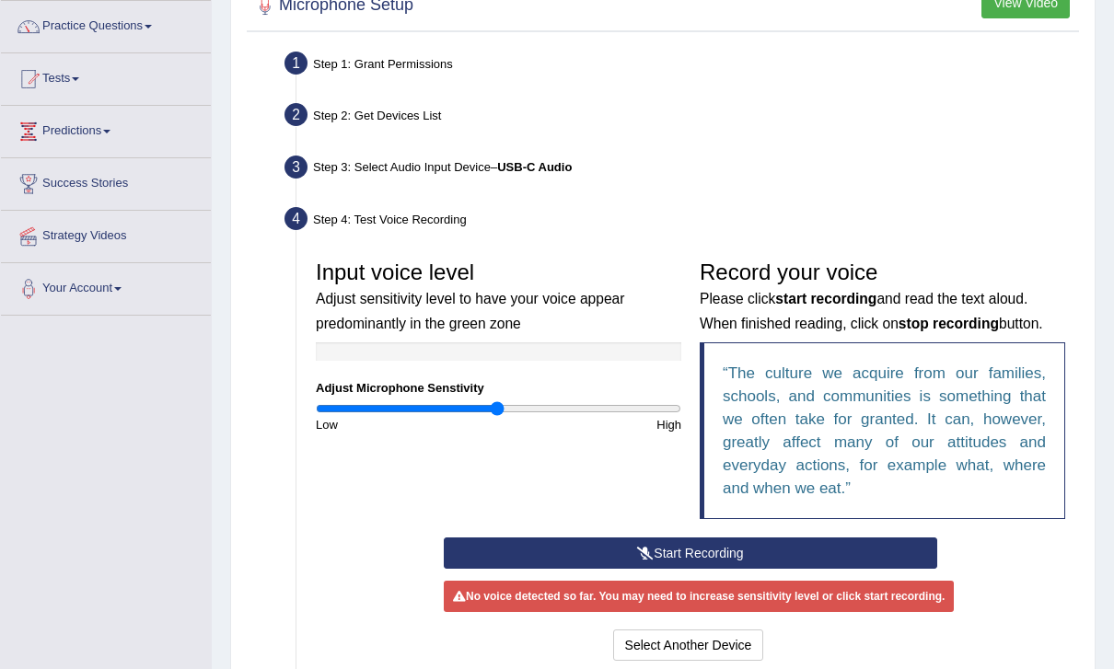
scroll to position [144, 0]
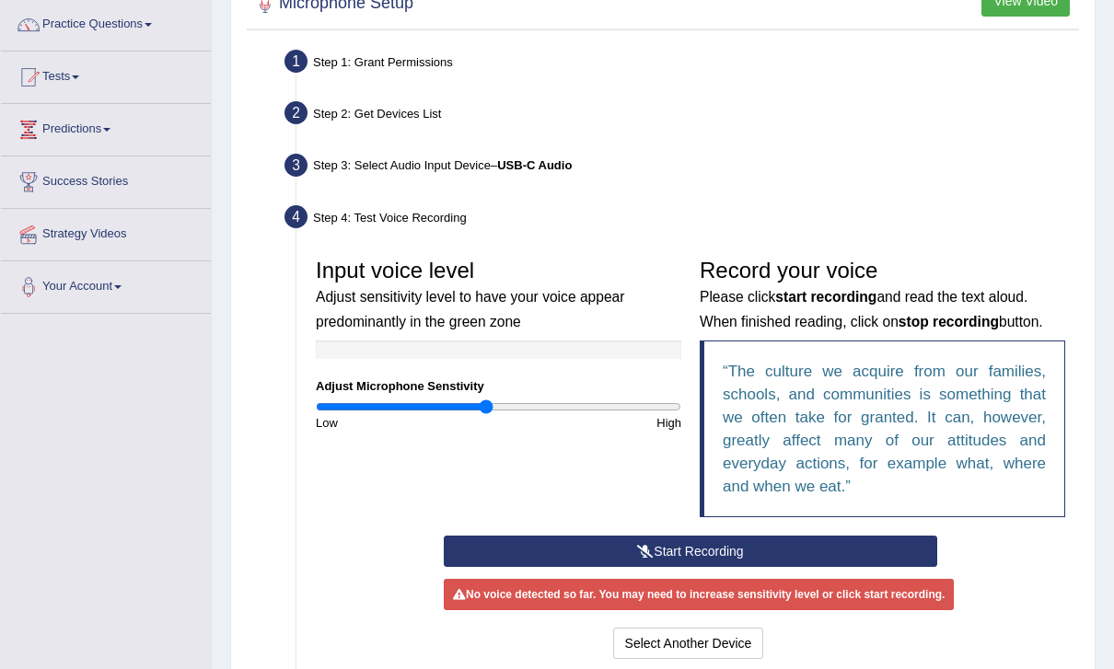
click at [488, 413] on input "range" at bounding box center [498, 407] width 365 height 15
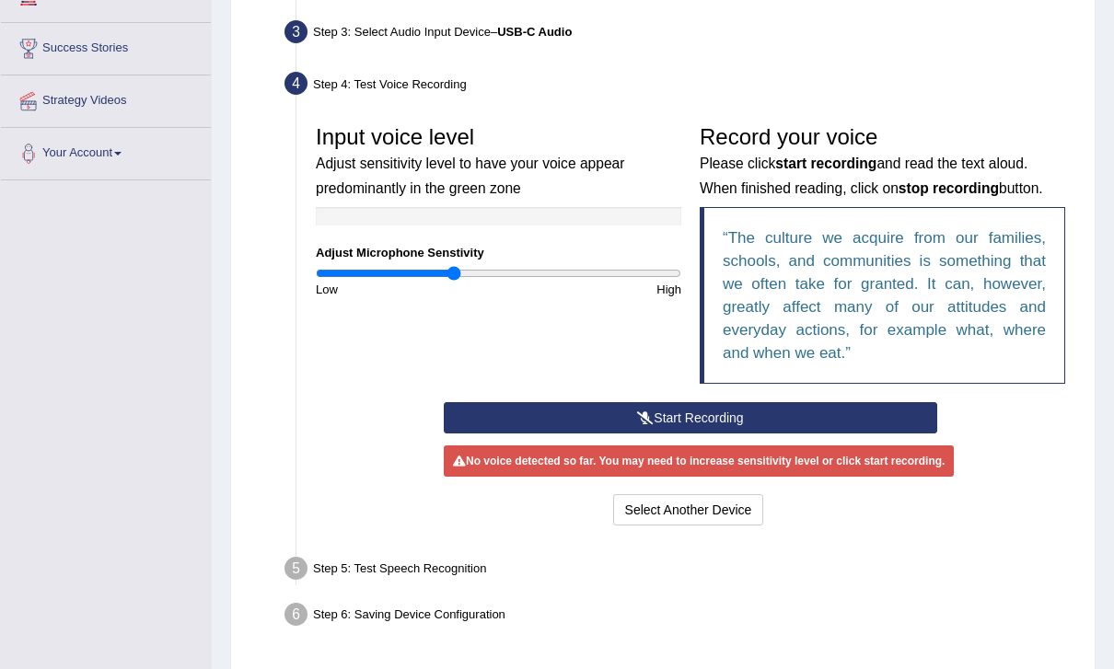
scroll to position [279, 0]
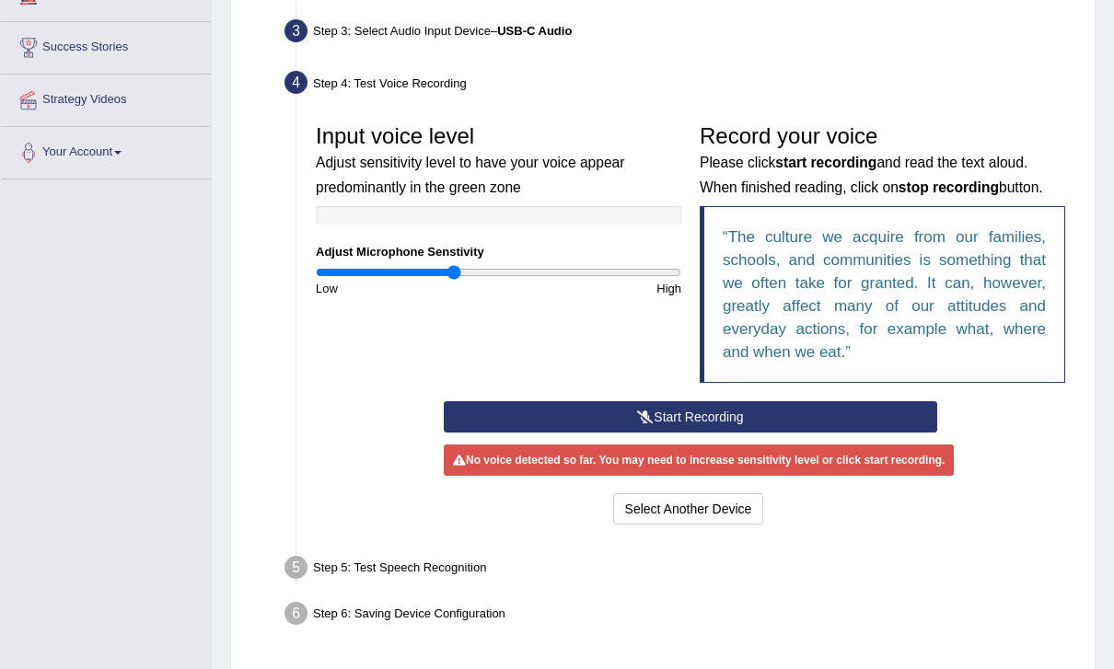
click at [876, 411] on button "Start Recording" at bounding box center [690, 416] width 493 height 31
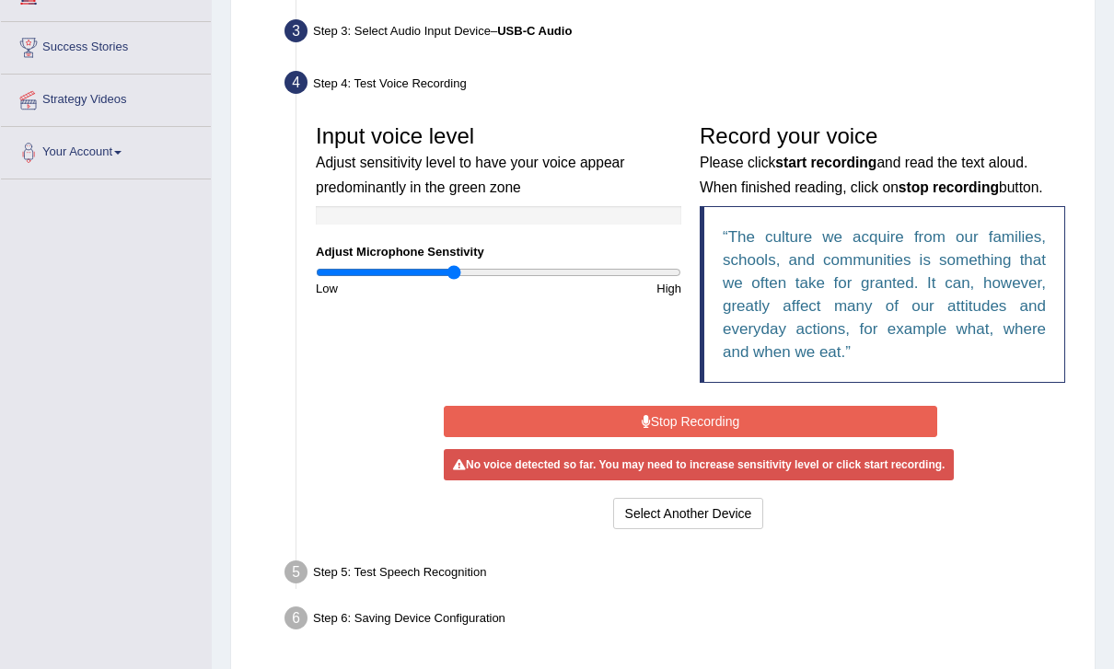
click at [850, 420] on button "Stop Recording" at bounding box center [690, 421] width 493 height 31
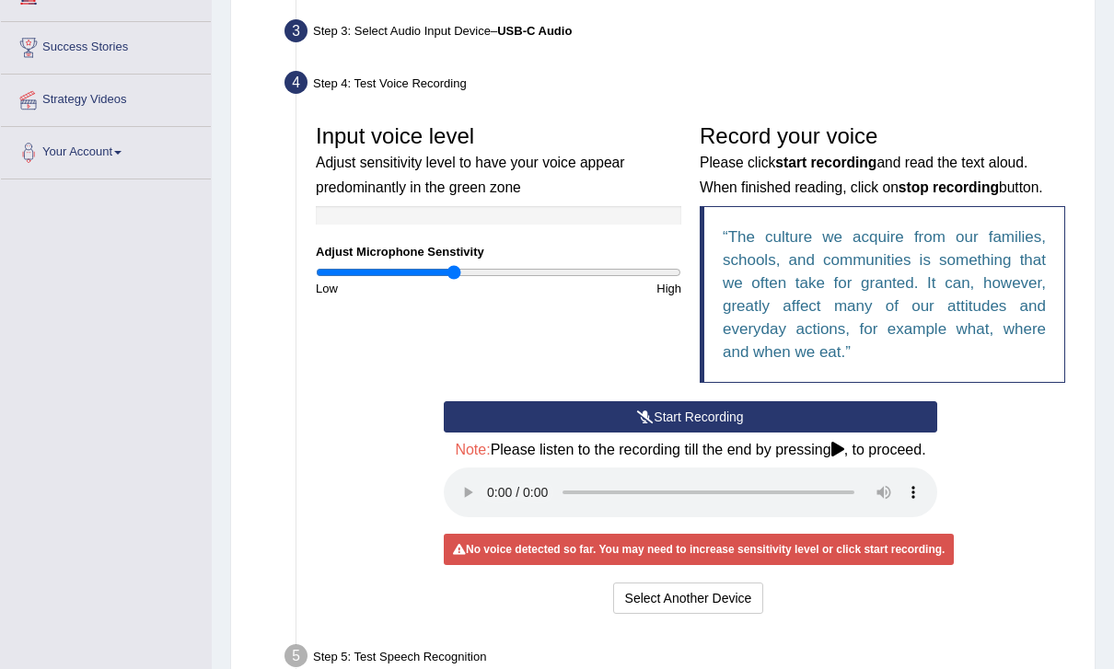
click at [1020, 435] on div "Start Recording Stop Recording Note: Please listen to the recording till the en…" at bounding box center [691, 509] width 768 height 217
click at [1019, 437] on div "Start Recording Stop Recording Note: Please listen to the recording till the en…" at bounding box center [691, 509] width 768 height 217
type input "1.04"
click at [1027, 412] on div "Start Recording Stop Recording Note: Please listen to the recording till the en…" at bounding box center [691, 509] width 768 height 217
click at [1045, 426] on div "Start Recording Stop Recording Note: Please listen to the recording till the en…" at bounding box center [691, 509] width 768 height 217
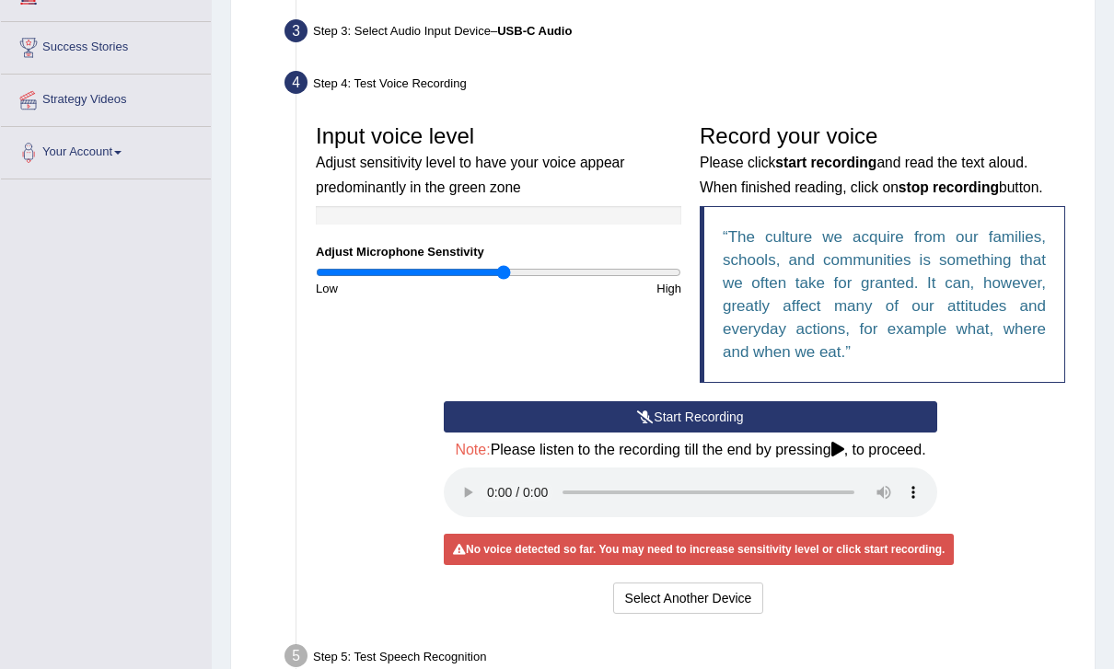
click at [1078, 516] on div "Step 1: Grant Permissions To access your microphone(s), we need permission to a…" at bounding box center [663, 330] width 832 height 840
click at [1073, 554] on div "Start Recording Stop Recording Note: Please listen to the recording till the en…" at bounding box center [691, 509] width 768 height 217
click at [1062, 584] on div "Start Recording Stop Recording Note: Please listen to the recording till the en…" at bounding box center [691, 509] width 768 height 217
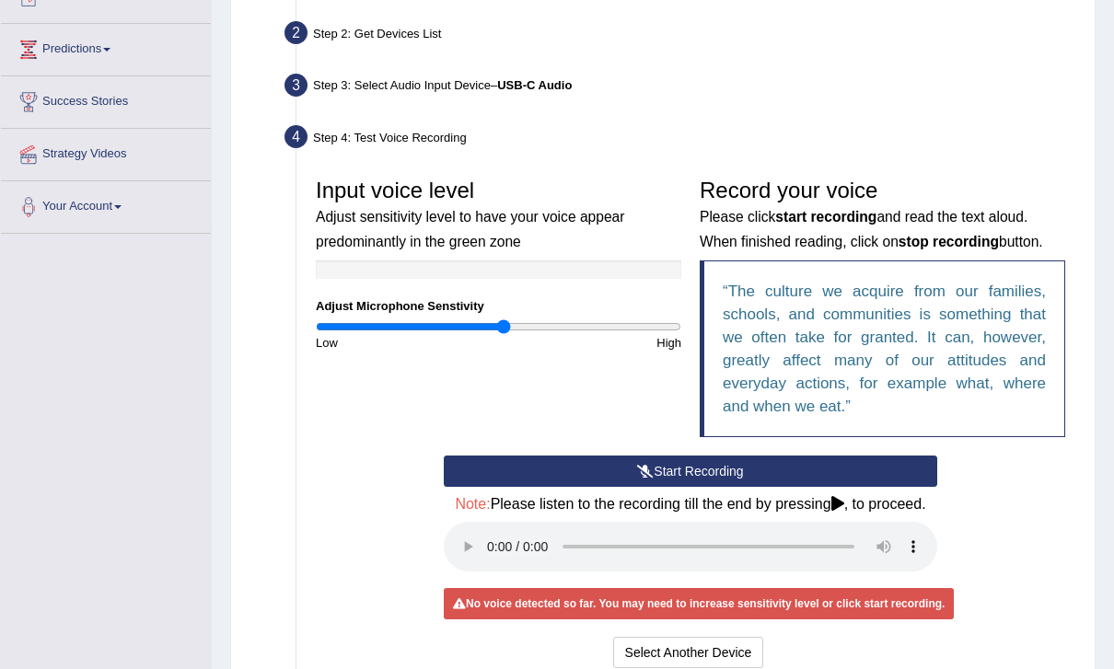
scroll to position [0, 0]
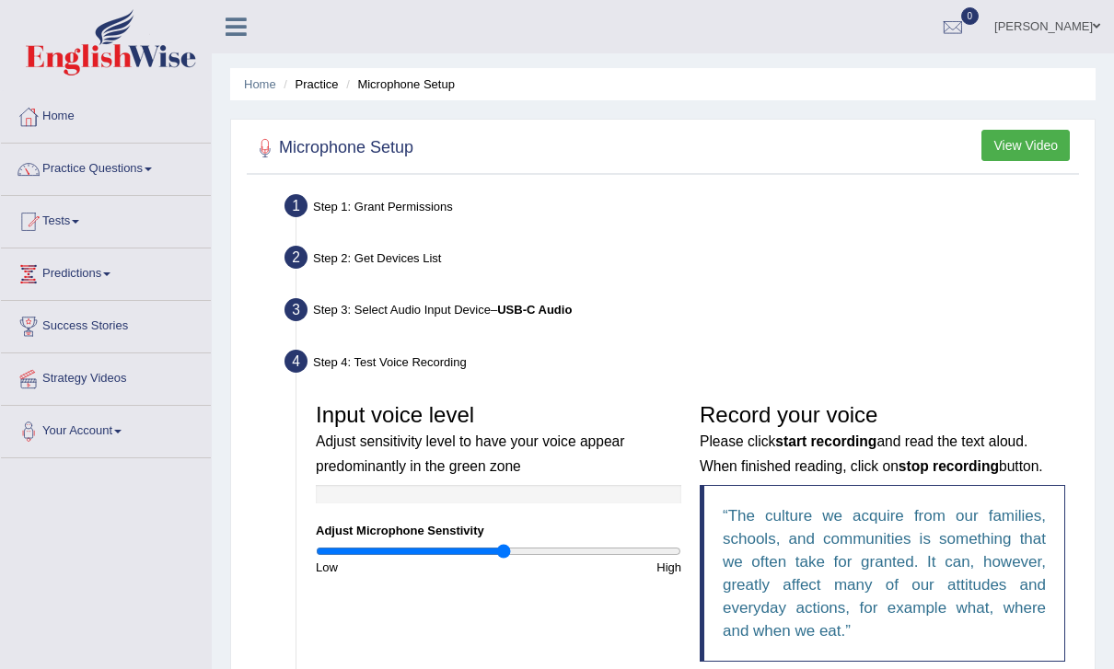
click at [1079, 26] on link "Rupesh Kunwar" at bounding box center [1046, 24] width 133 height 48
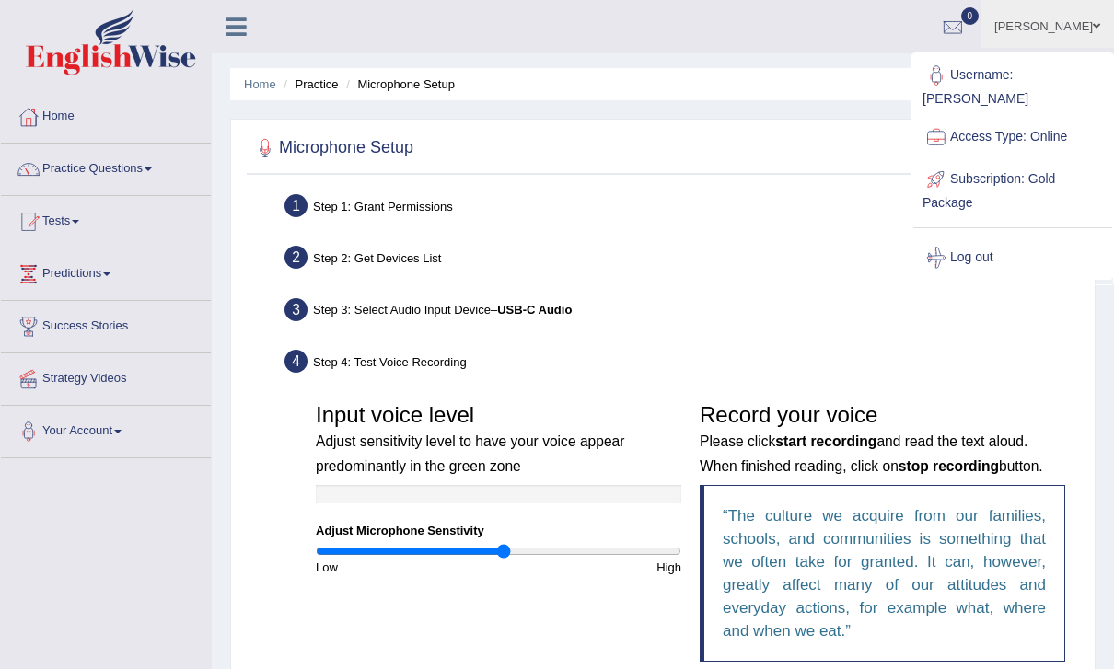
click at [1000, 253] on link "Log out" at bounding box center [1012, 258] width 199 height 42
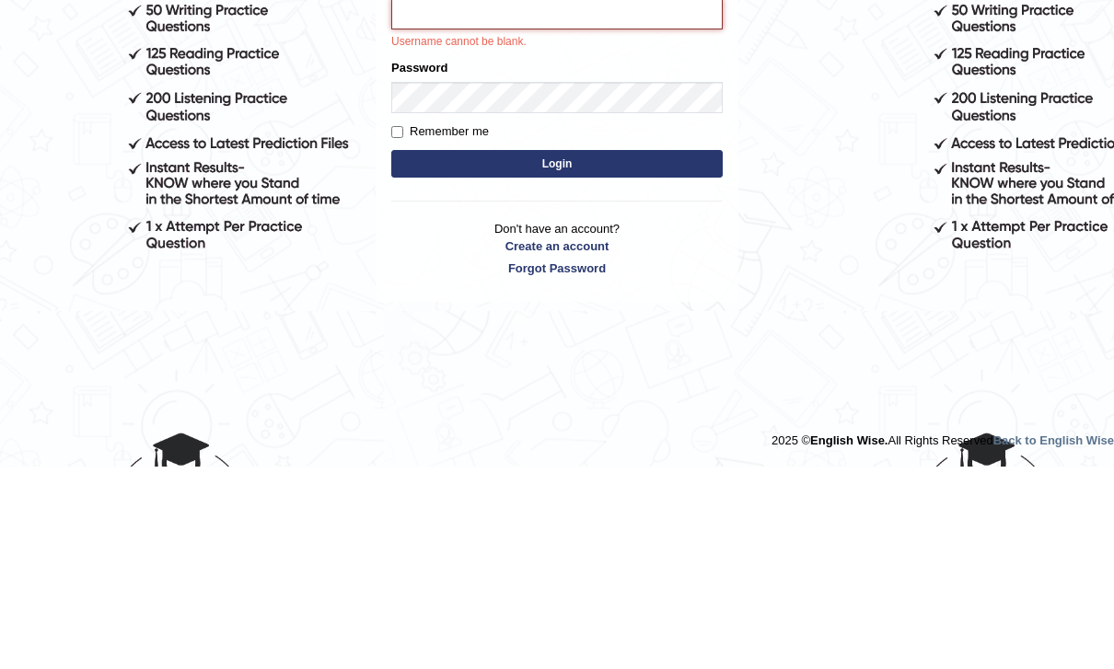
scroll to position [156, 0]
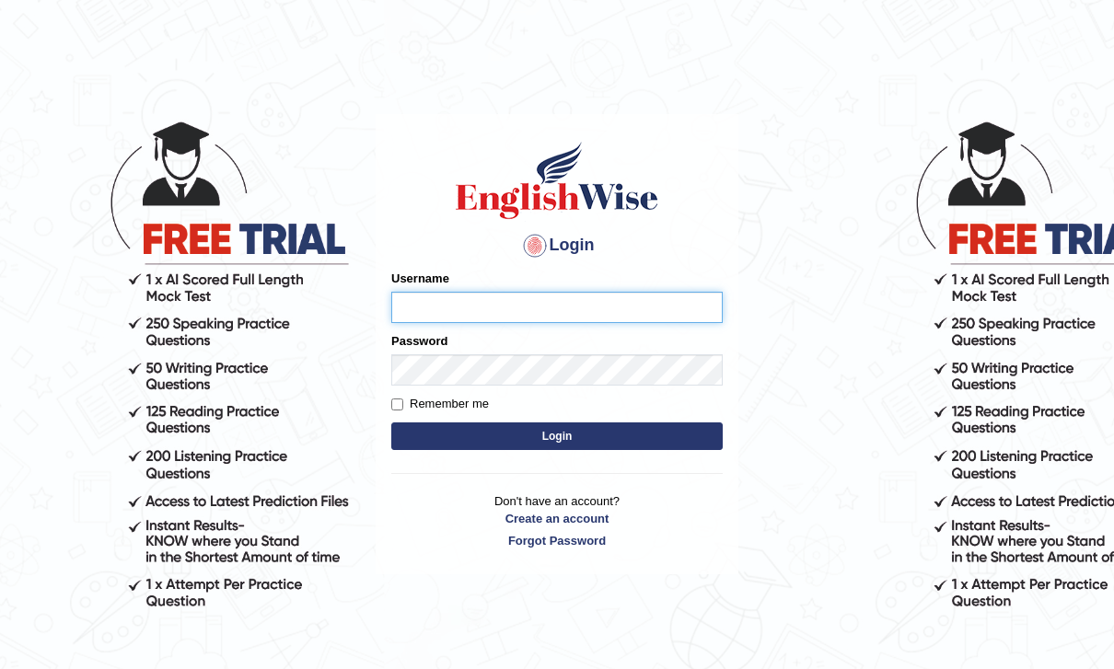
type input "kunwarrupesh"
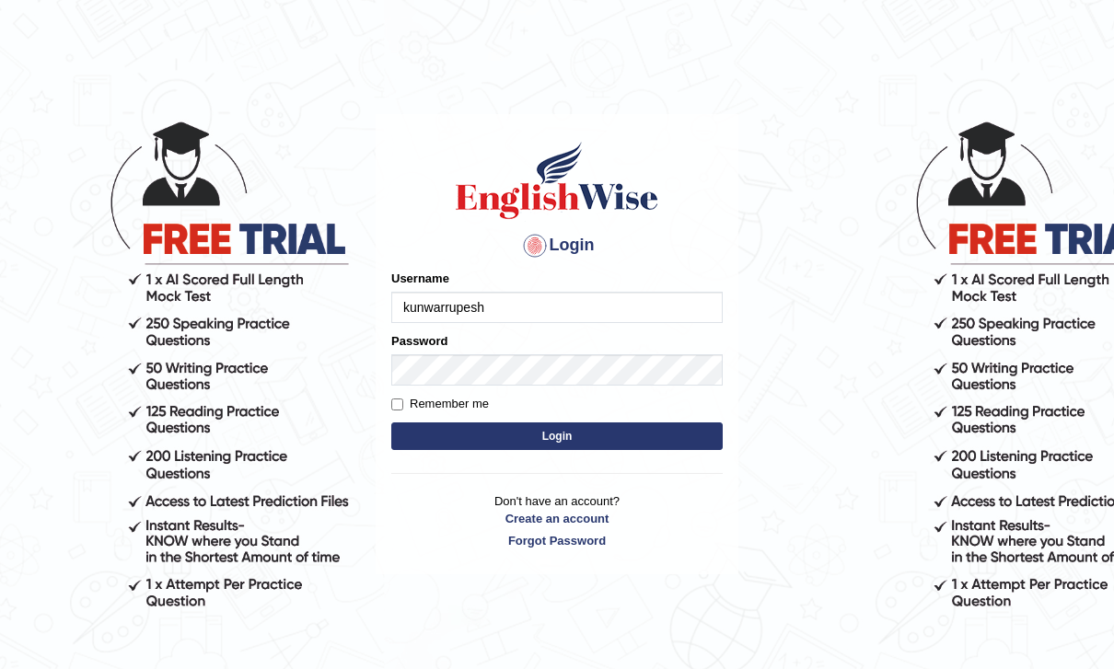
click at [557, 435] on button "Login" at bounding box center [556, 437] width 331 height 28
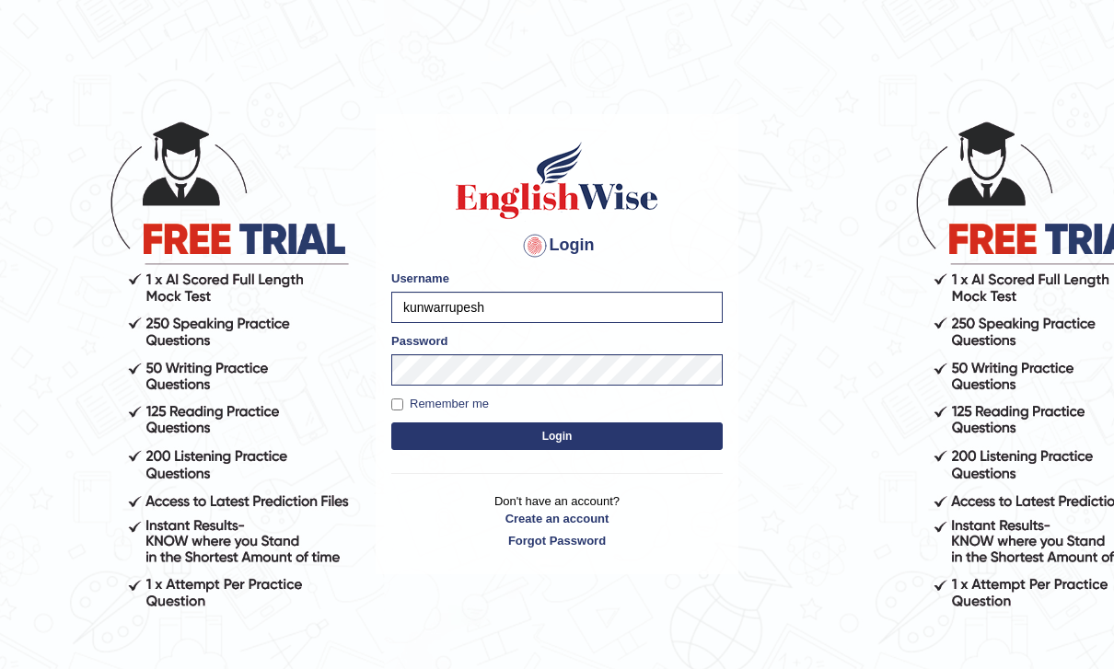
click at [686, 435] on button "Login" at bounding box center [556, 437] width 331 height 28
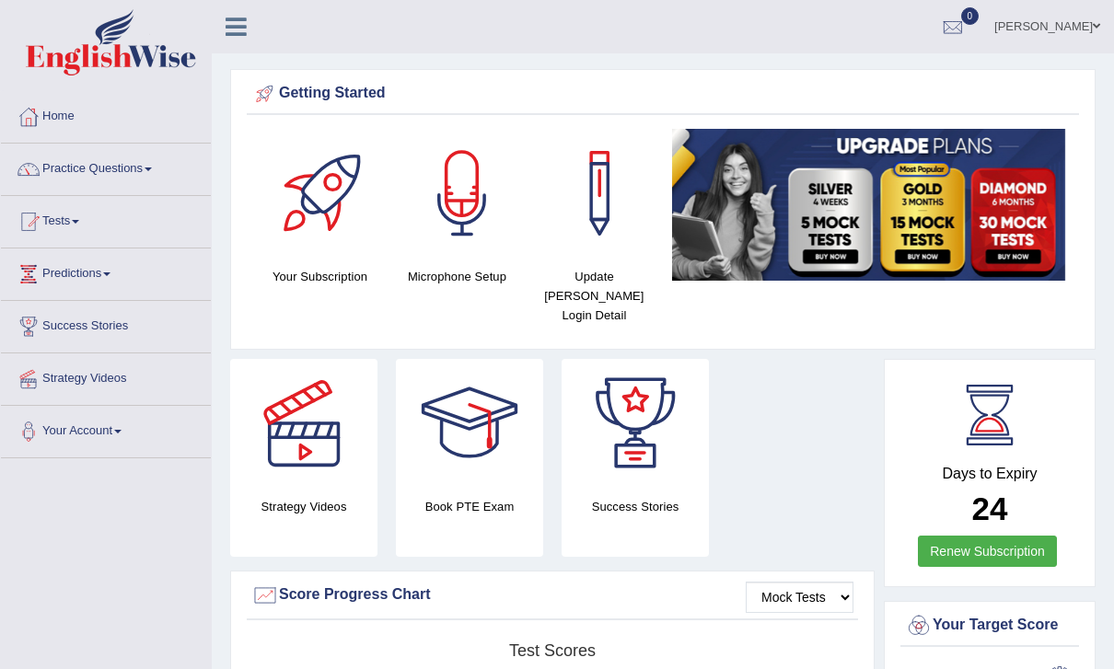
click at [237, 24] on icon at bounding box center [236, 27] width 21 height 24
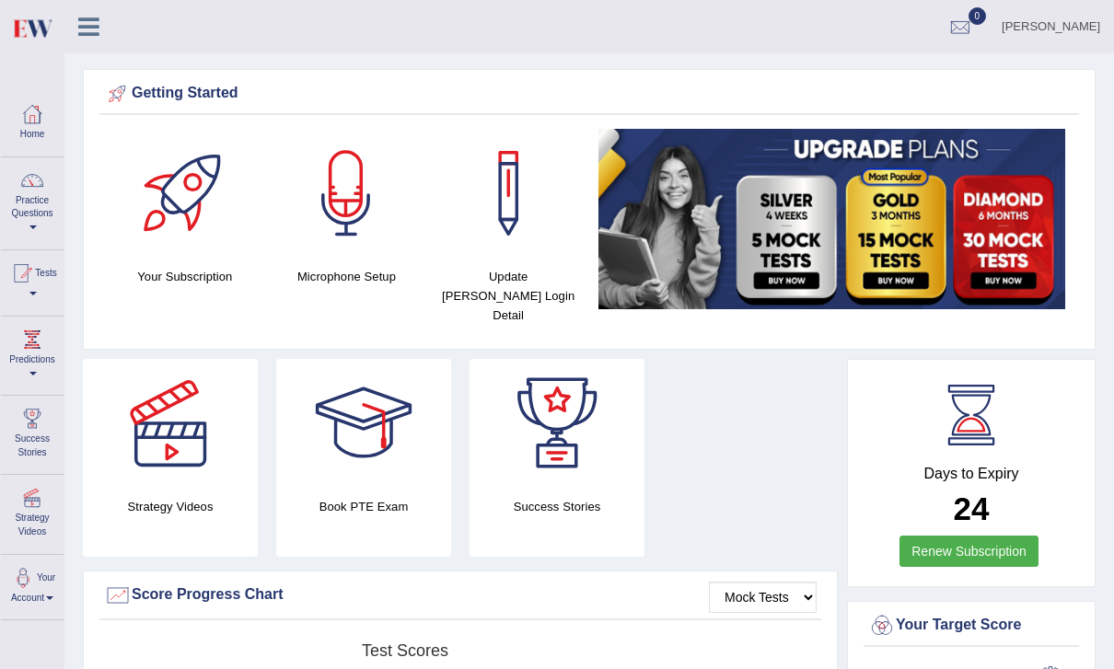
click at [42, 207] on link "Practice Questions" at bounding box center [32, 200] width 63 height 87
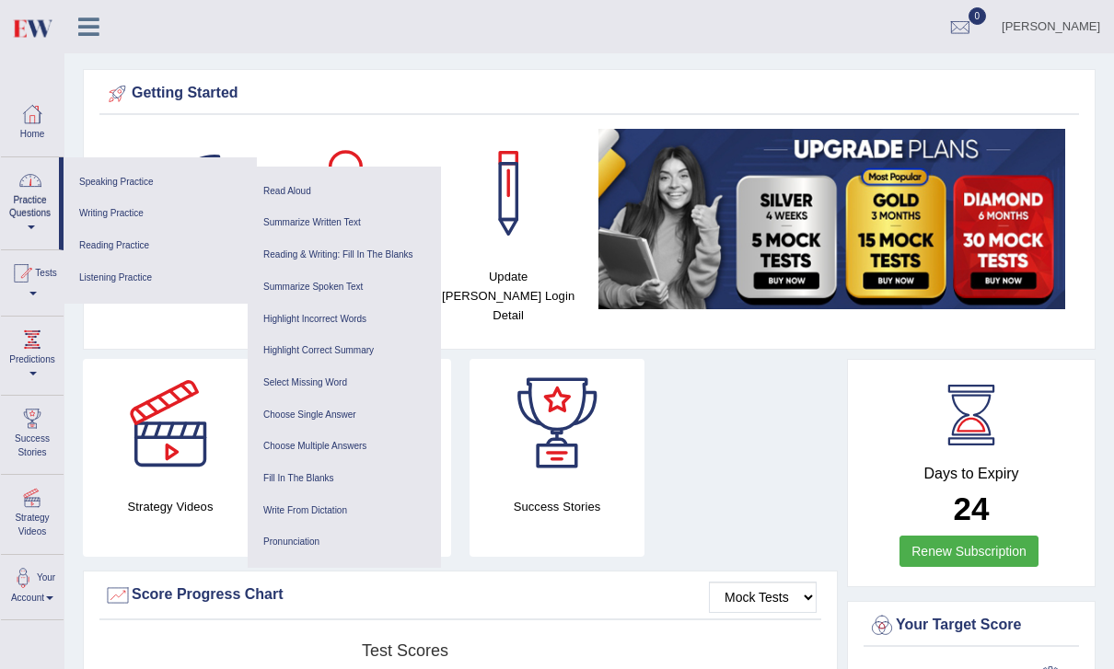
click at [175, 282] on link "Listening Practice" at bounding box center [160, 278] width 175 height 32
click at [342, 495] on link "Write From Dictation" at bounding box center [344, 511] width 175 height 32
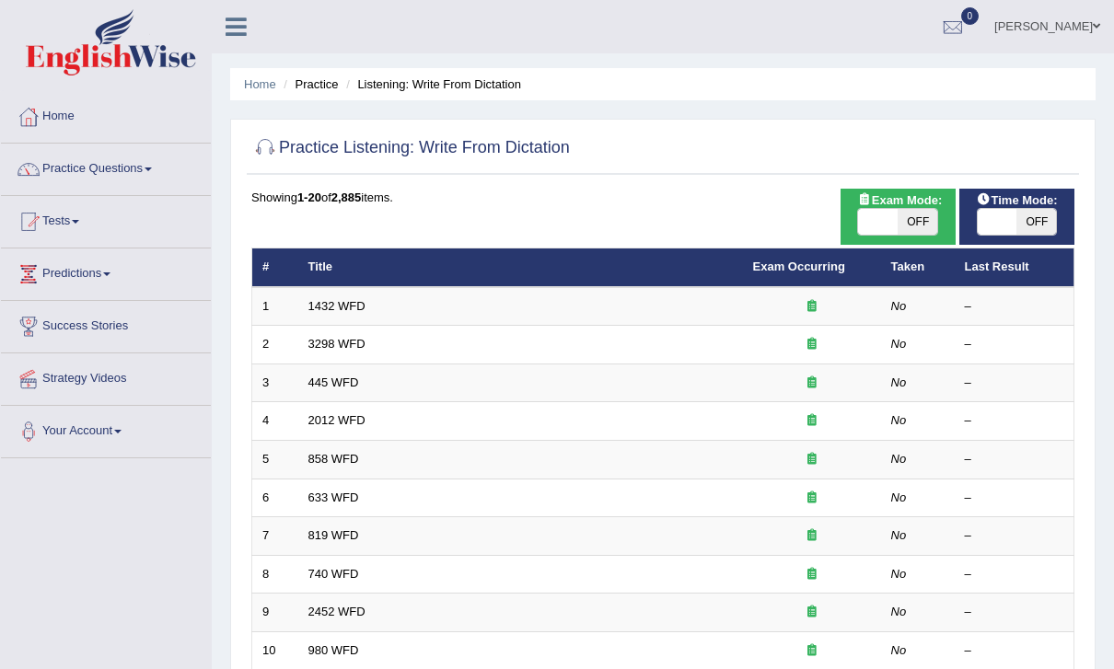
click at [338, 345] on link "3298 WFD" at bounding box center [336, 344] width 57 height 14
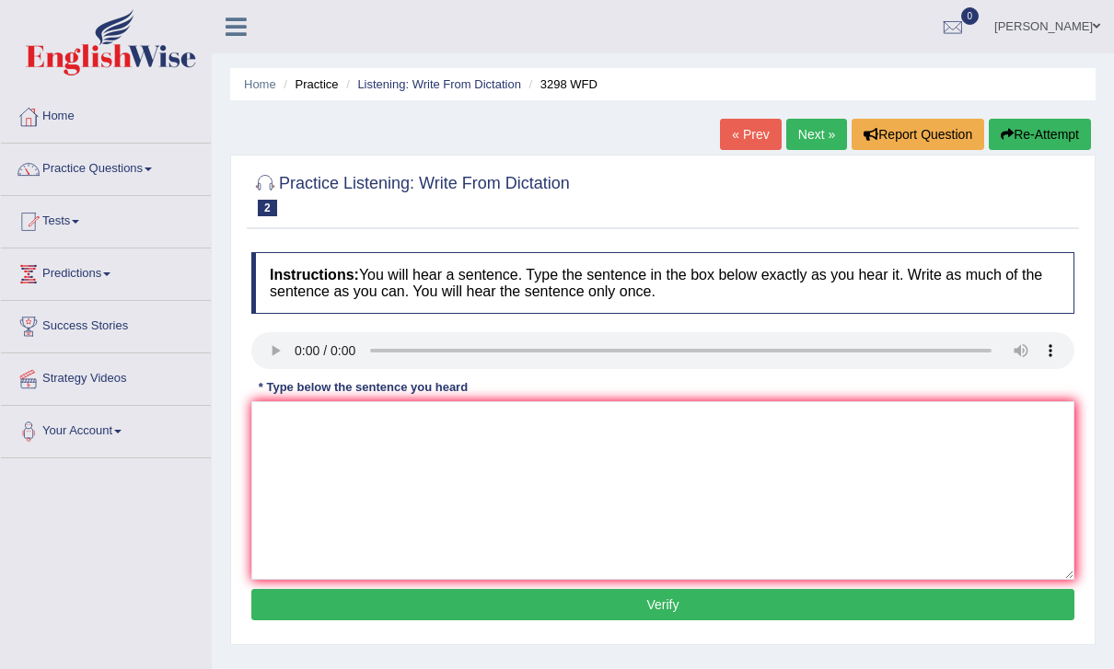
click at [821, 139] on link "Next »" at bounding box center [816, 134] width 61 height 31
click at [806, 139] on link "Next »" at bounding box center [816, 134] width 61 height 31
click at [814, 138] on link "Next »" at bounding box center [816, 134] width 61 height 31
click at [806, 133] on link "Next »" at bounding box center [816, 134] width 61 height 31
click at [143, 124] on link "Home" at bounding box center [106, 114] width 210 height 46
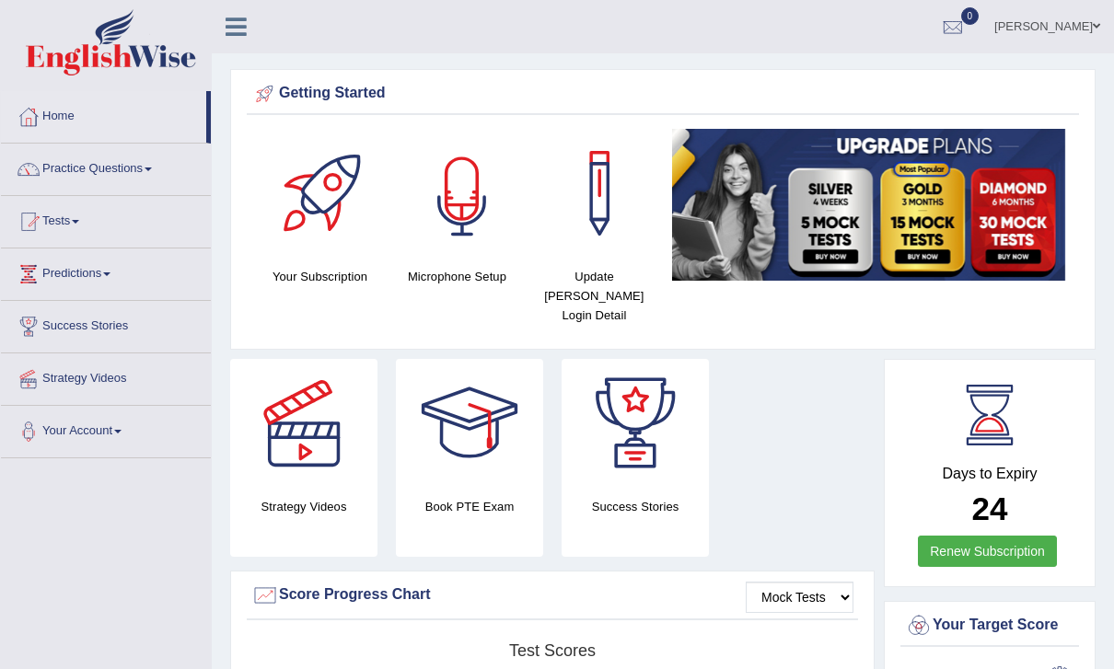
click at [472, 249] on div at bounding box center [462, 193] width 129 height 129
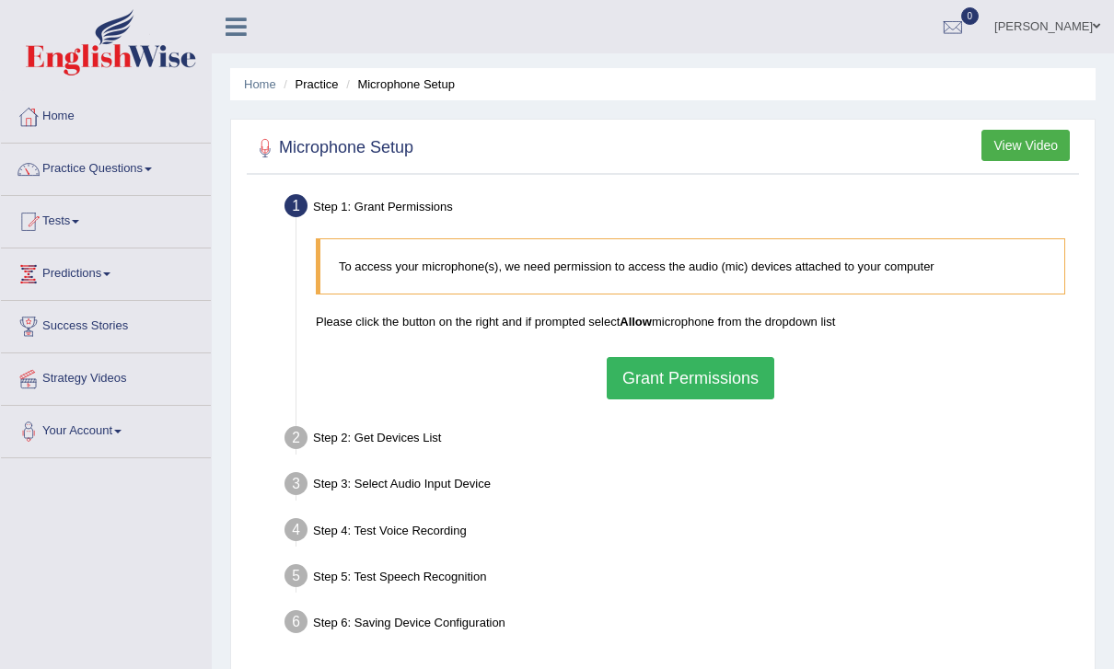
click at [723, 380] on button "Grant Permissions" at bounding box center [691, 378] width 168 height 42
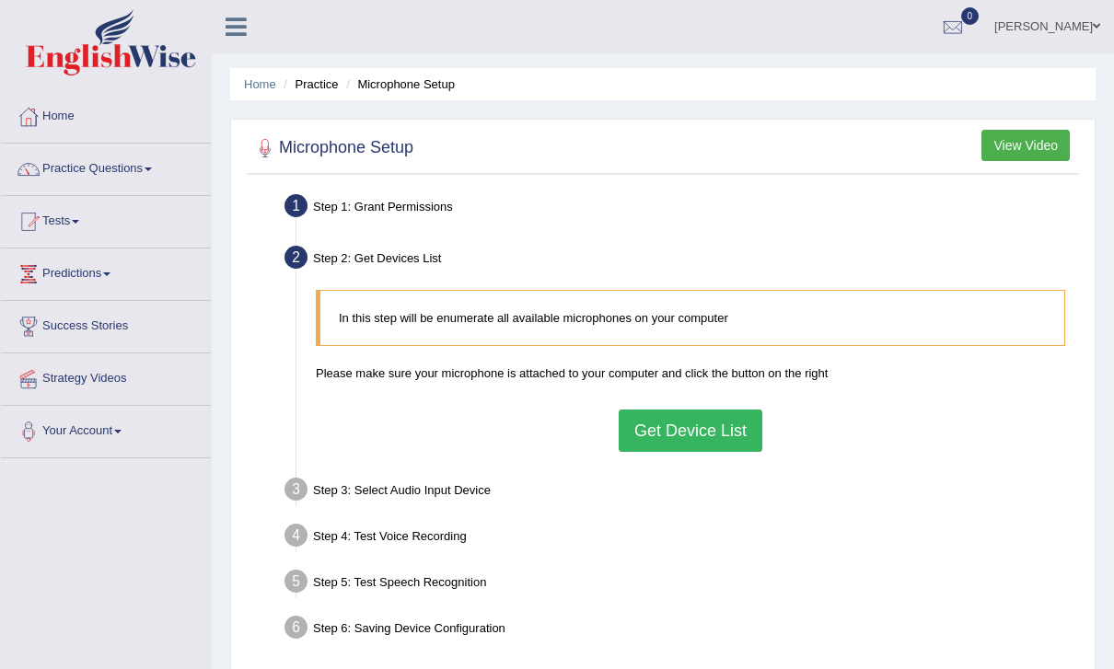
click at [718, 420] on button "Get Device List" at bounding box center [691, 431] width 144 height 42
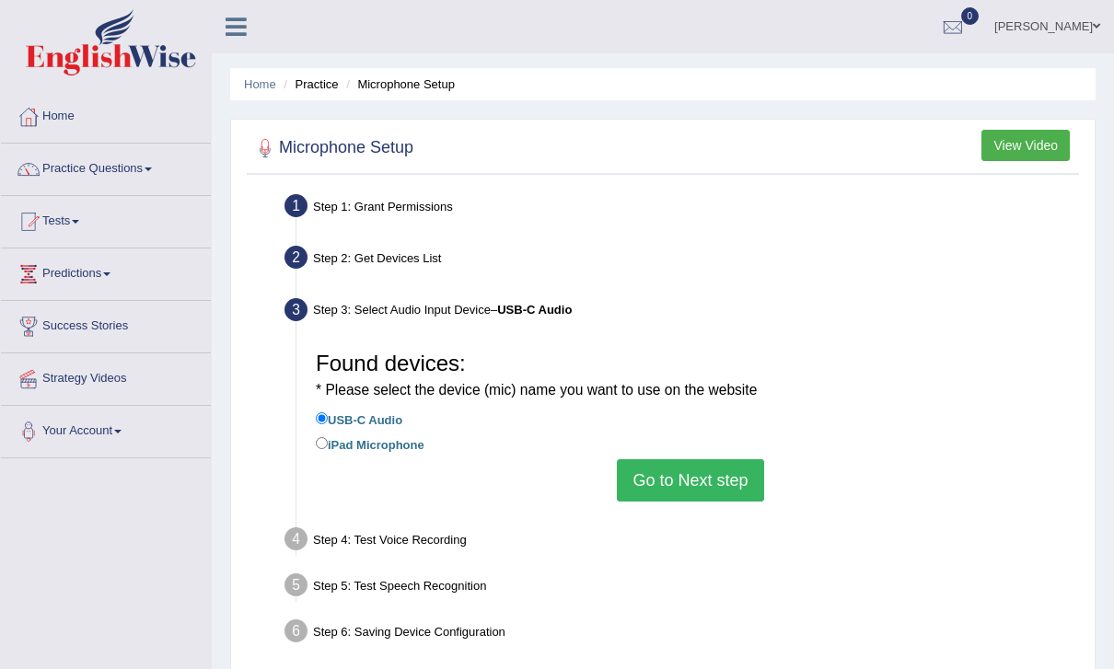
click at [328, 446] on input "iPad Microphone" at bounding box center [322, 443] width 12 height 12
radio input "true"
click at [752, 477] on button "Go to Next step" at bounding box center [690, 480] width 146 height 42
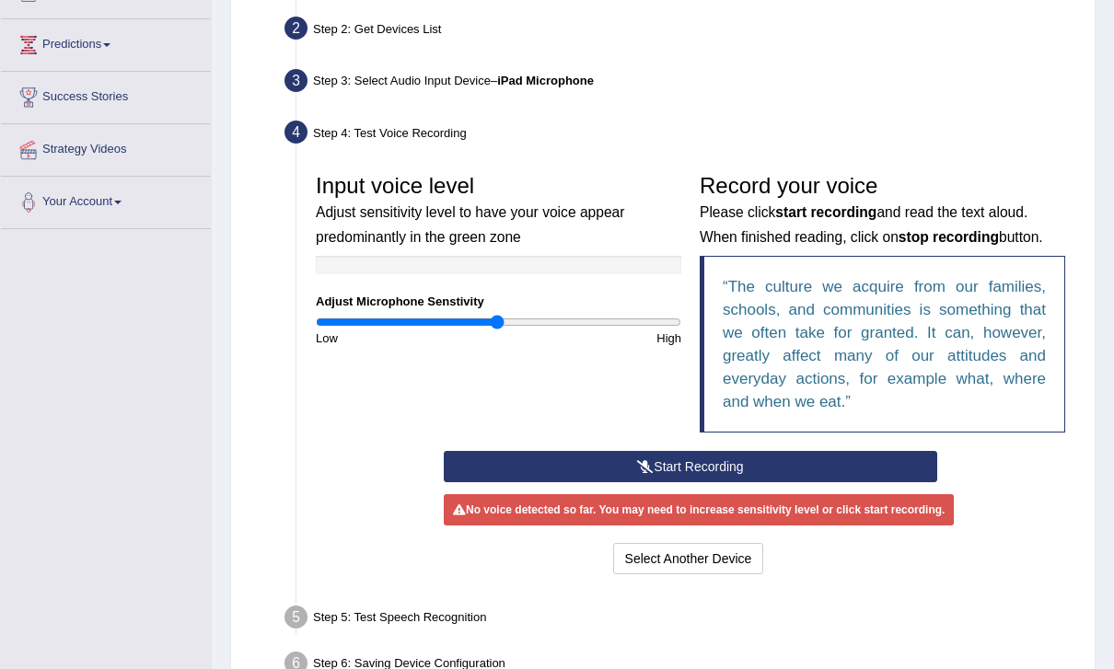
scroll to position [279, 0]
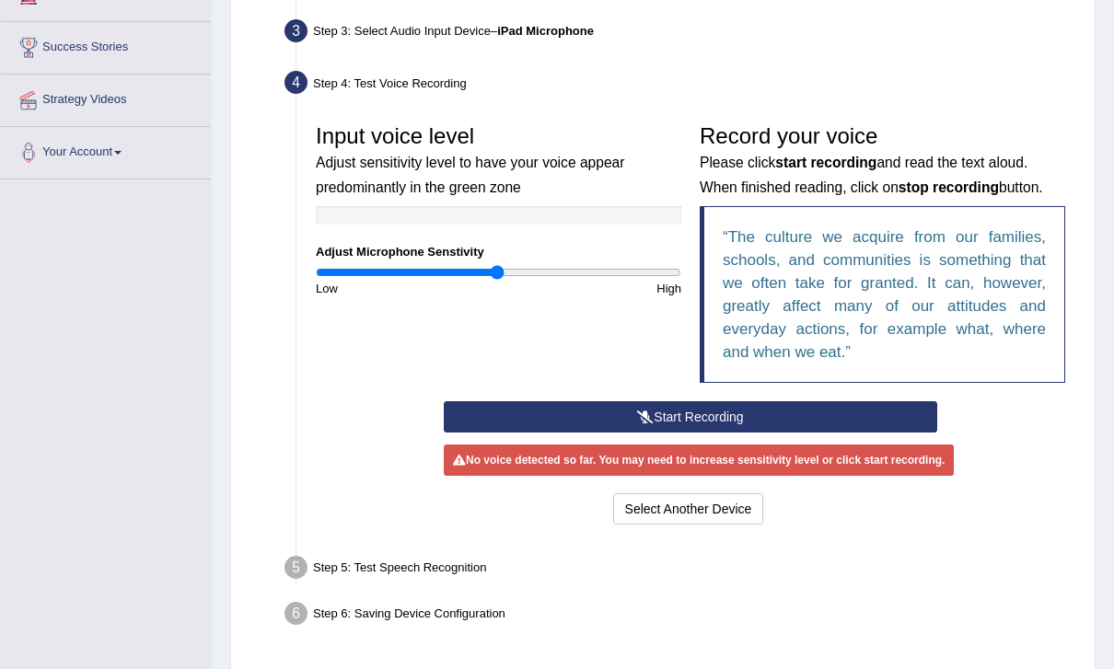
click at [858, 416] on button "Start Recording" at bounding box center [690, 416] width 493 height 31
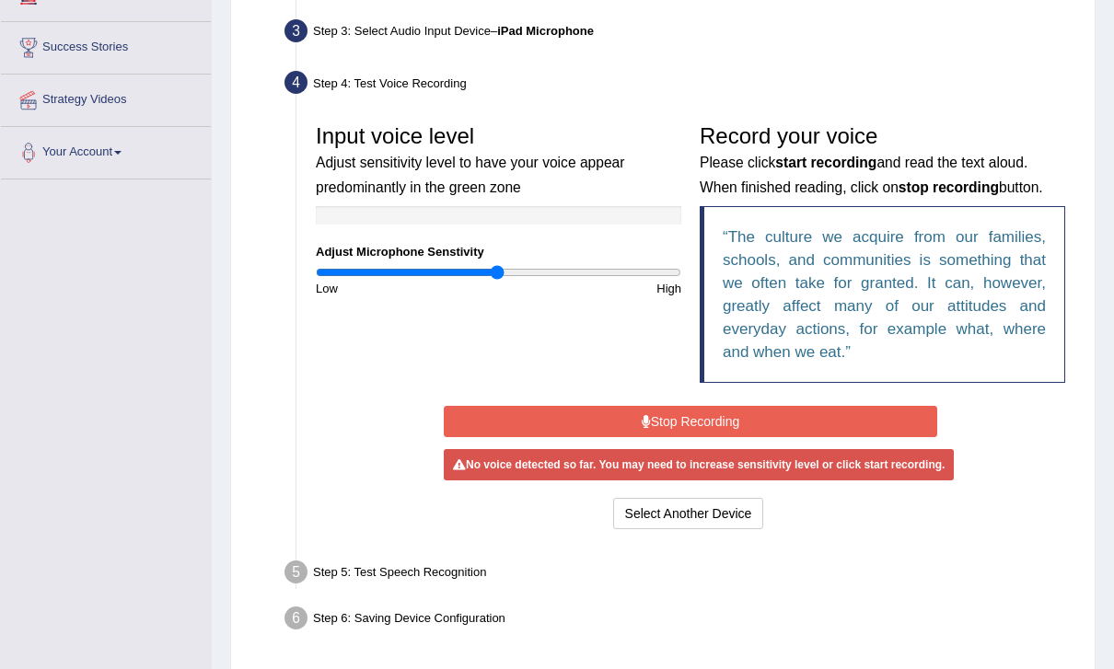
click at [835, 415] on button "Stop Recording" at bounding box center [690, 421] width 493 height 31
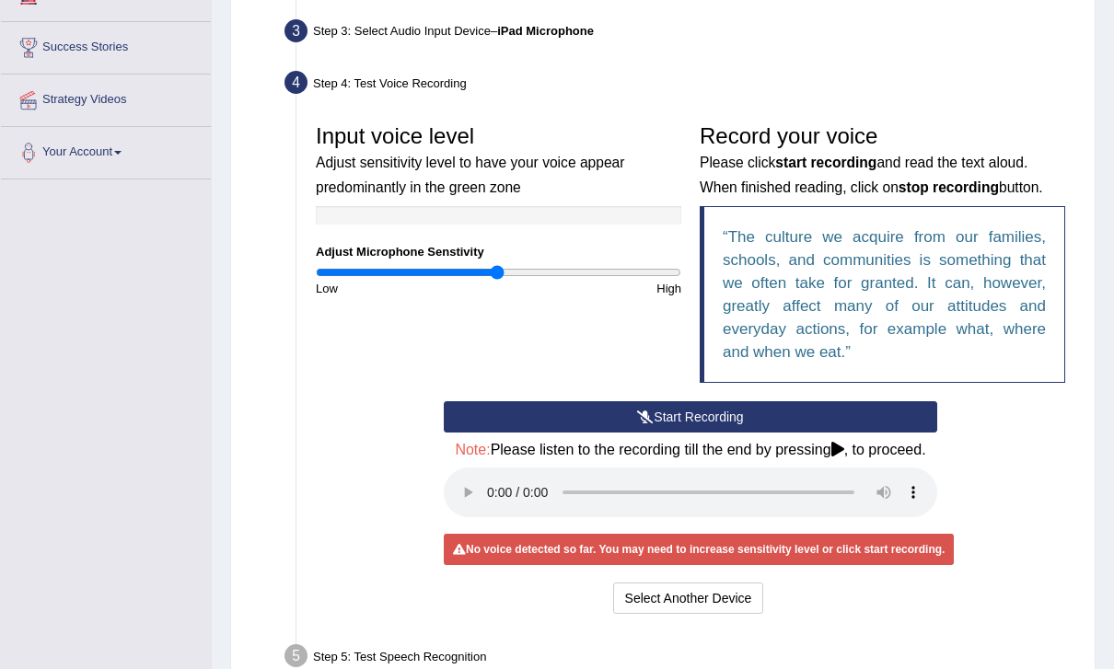
click at [1056, 499] on div "Start Recording Stop Recording Note: Please listen to the recording till the en…" at bounding box center [691, 509] width 768 height 217
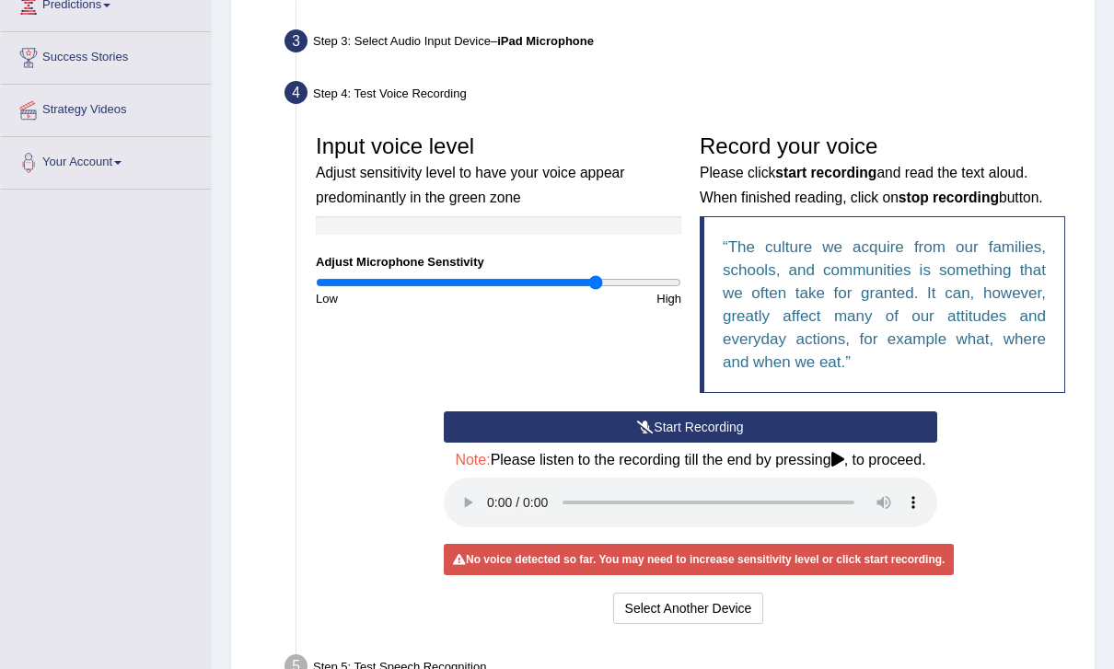
type input "1.56"
click at [1092, 429] on div "Microphone Setup View Video Step 1: Grant Permissions To access your microphone…" at bounding box center [662, 310] width 865 height 920
click at [866, 424] on button "Start Recording" at bounding box center [690, 427] width 493 height 31
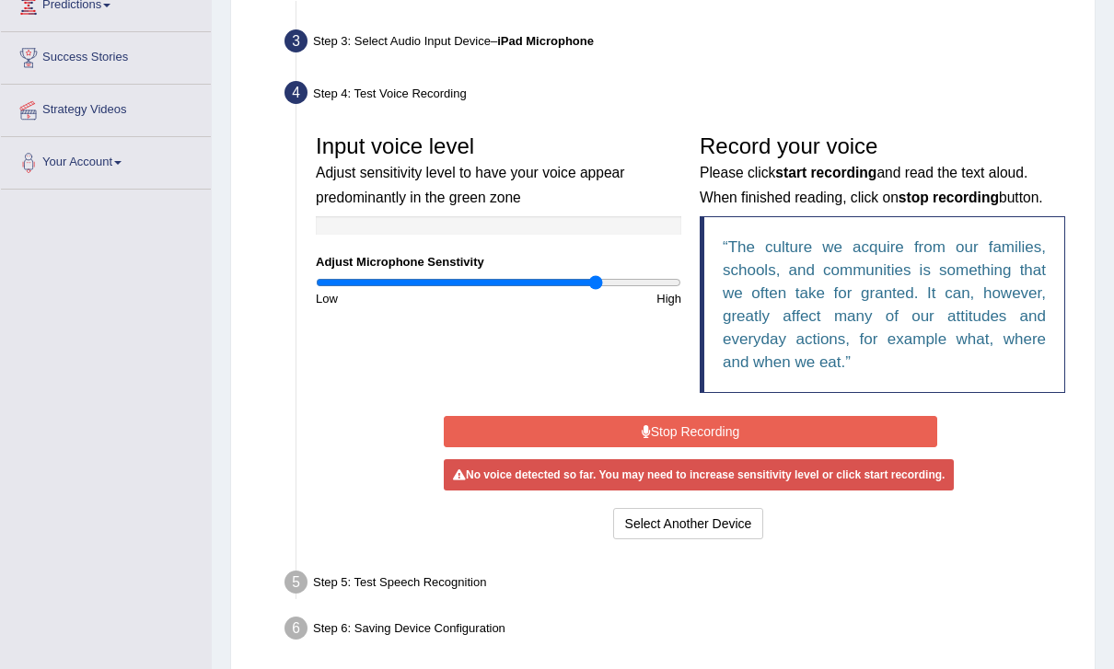
click at [893, 433] on button "Stop Recording" at bounding box center [690, 431] width 493 height 31
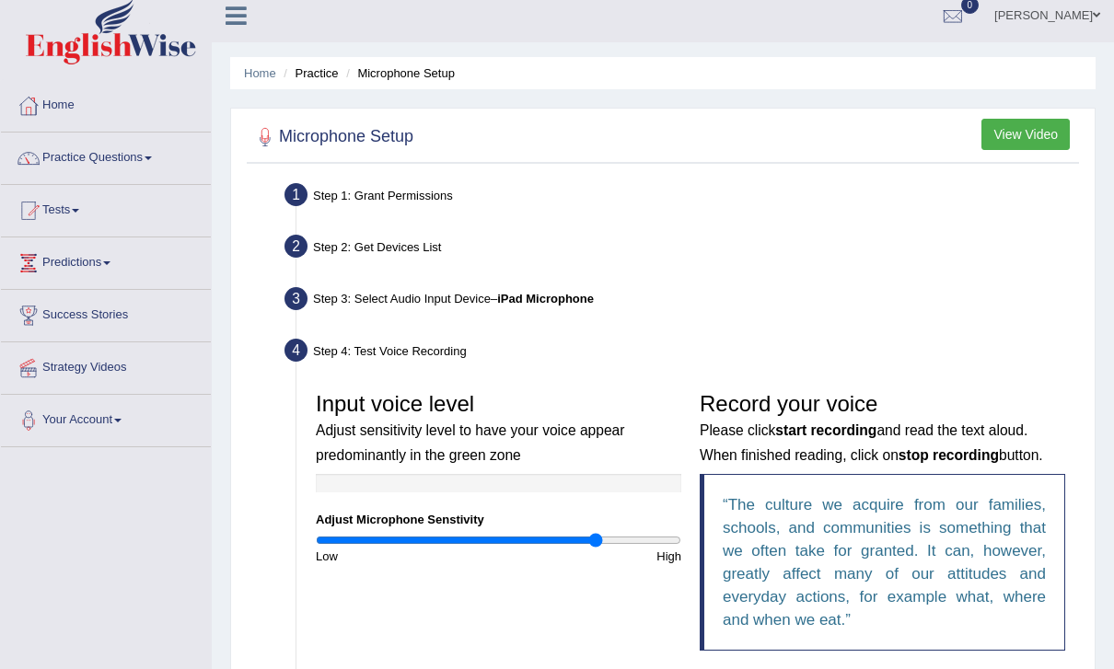
scroll to position [0, 0]
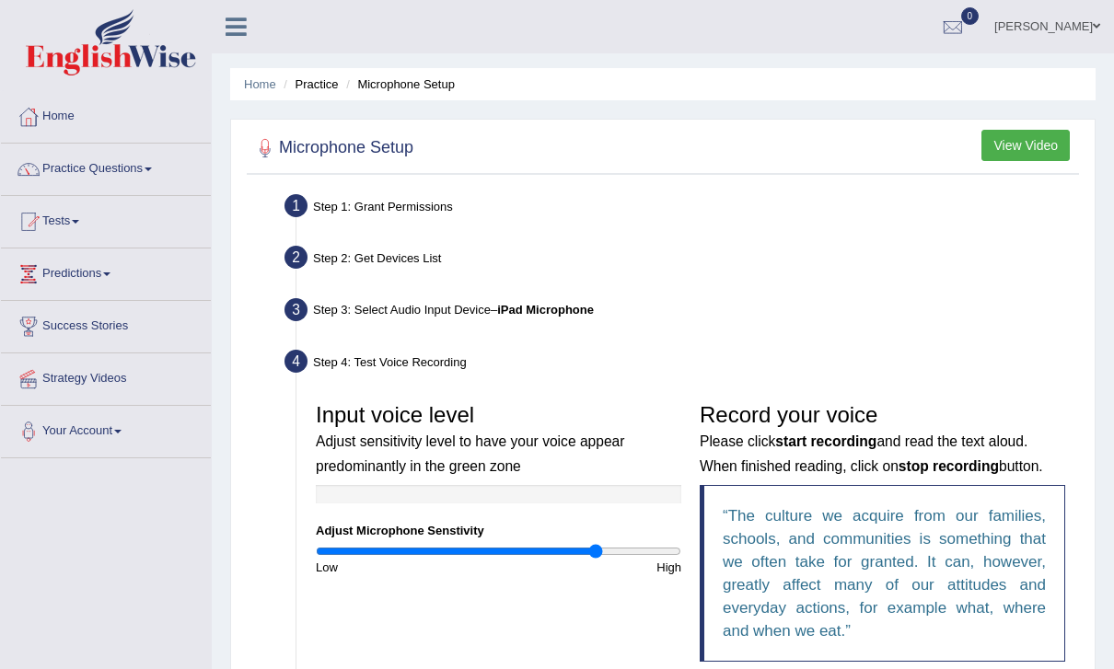
click at [246, 35] on icon at bounding box center [236, 27] width 21 height 24
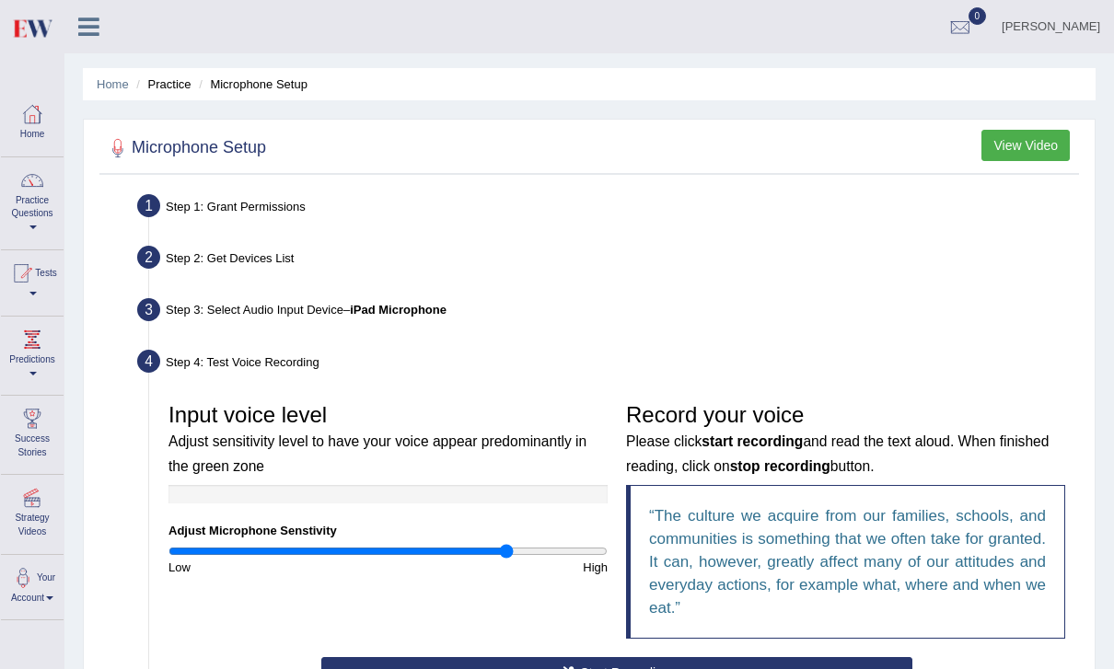
click at [27, 193] on link "Practice Questions" at bounding box center [32, 200] width 63 height 87
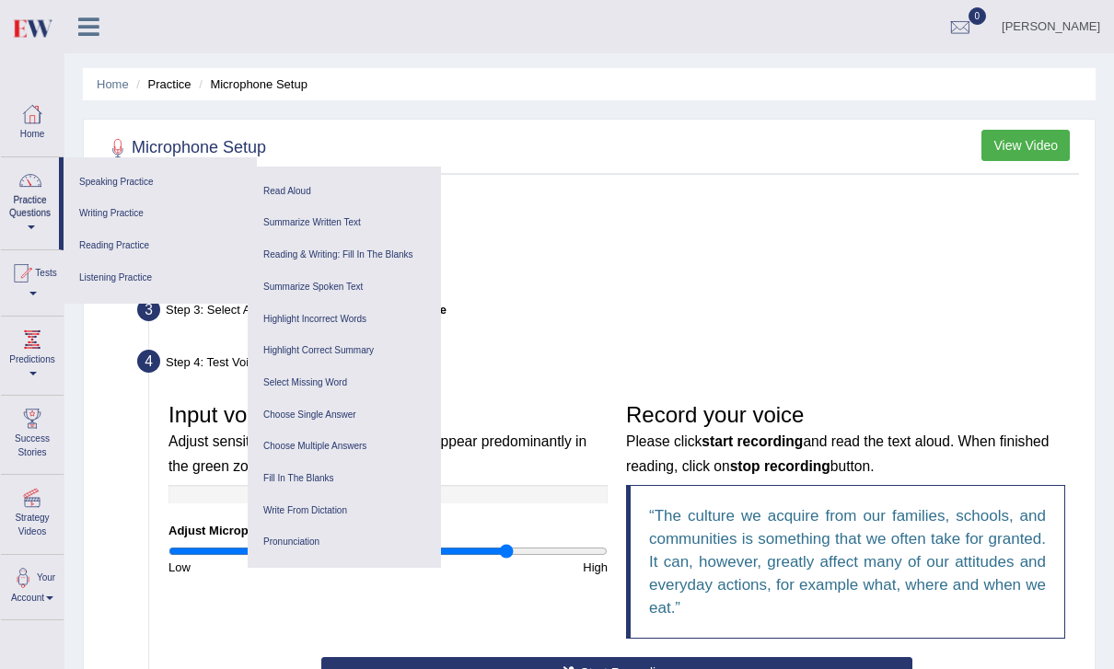
click at [347, 502] on link "Write From Dictation" at bounding box center [344, 511] width 175 height 32
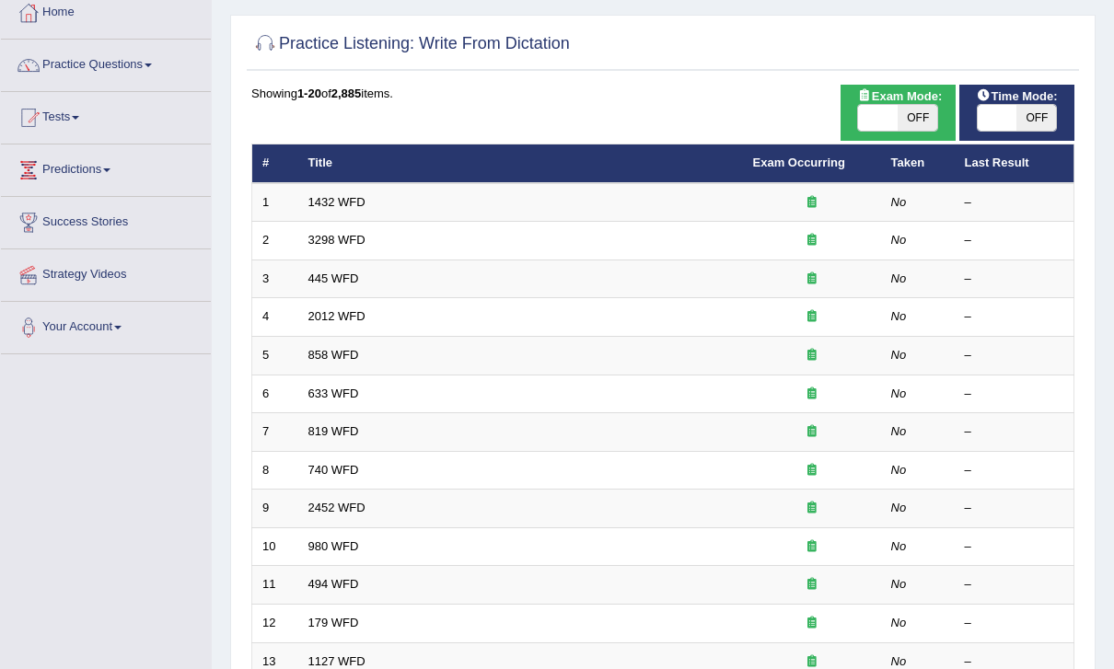
scroll to position [103, 0]
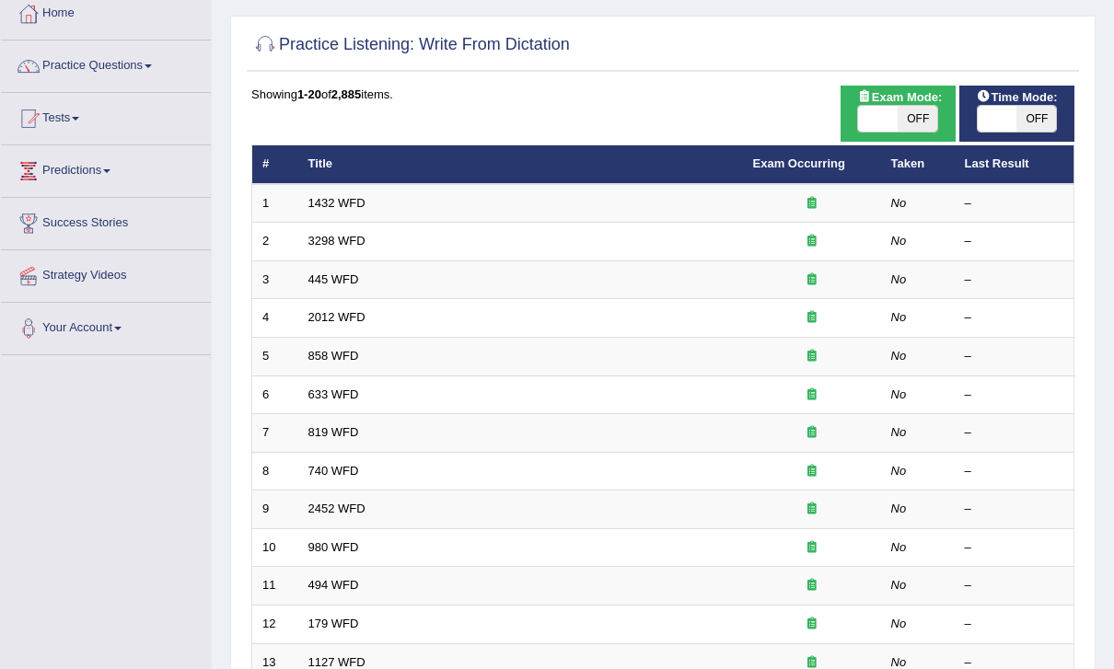
click at [326, 395] on link "633 WFD" at bounding box center [333, 395] width 51 height 14
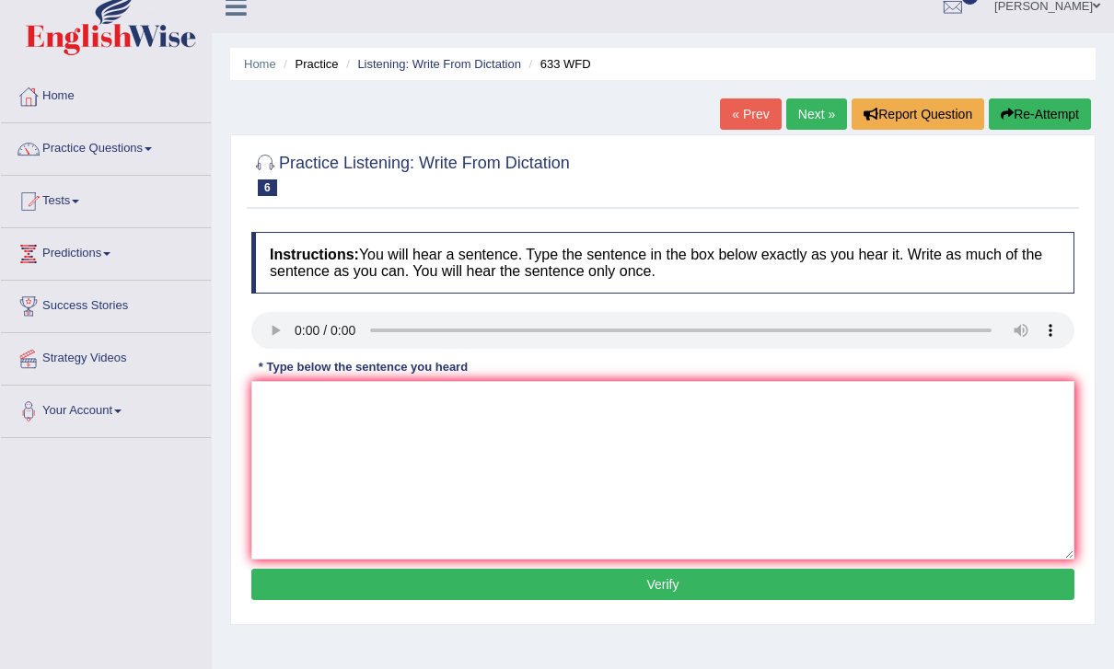
scroll to position [20, 0]
click at [301, 332] on audio at bounding box center [662, 330] width 823 height 37
click at [307, 335] on audio at bounding box center [662, 330] width 823 height 37
click at [305, 334] on audio at bounding box center [662, 330] width 823 height 37
click at [297, 324] on audio at bounding box center [662, 330] width 823 height 37
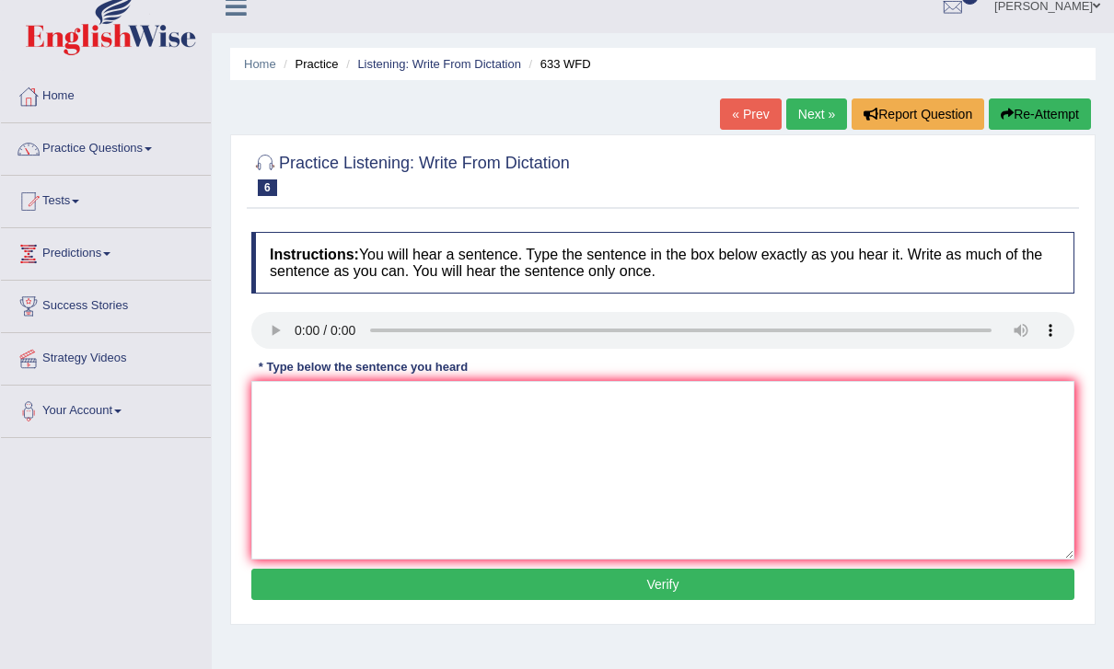
click at [825, 112] on link "Next »" at bounding box center [816, 114] width 61 height 31
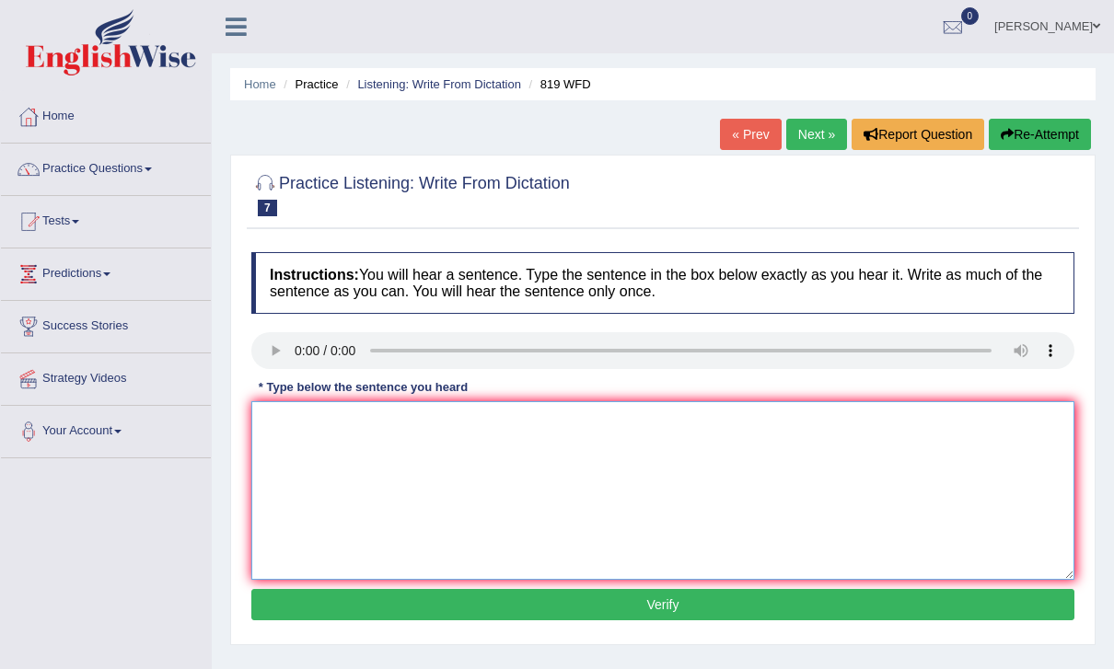
click at [969, 521] on textarea at bounding box center [662, 490] width 823 height 179
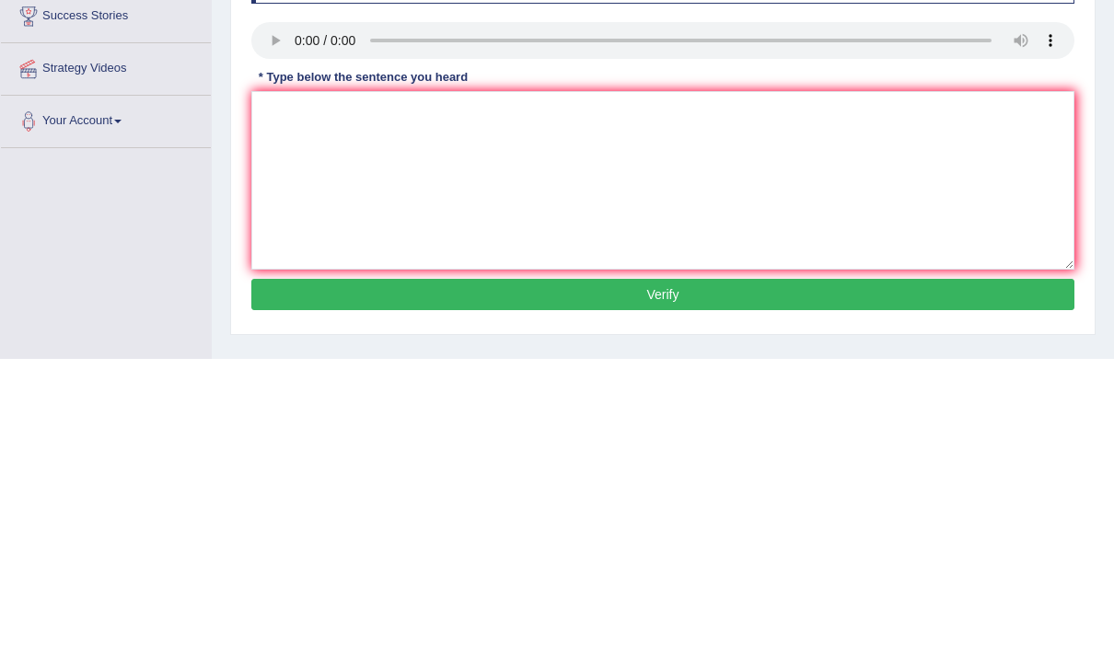
click at [304, 332] on audio at bounding box center [662, 350] width 823 height 37
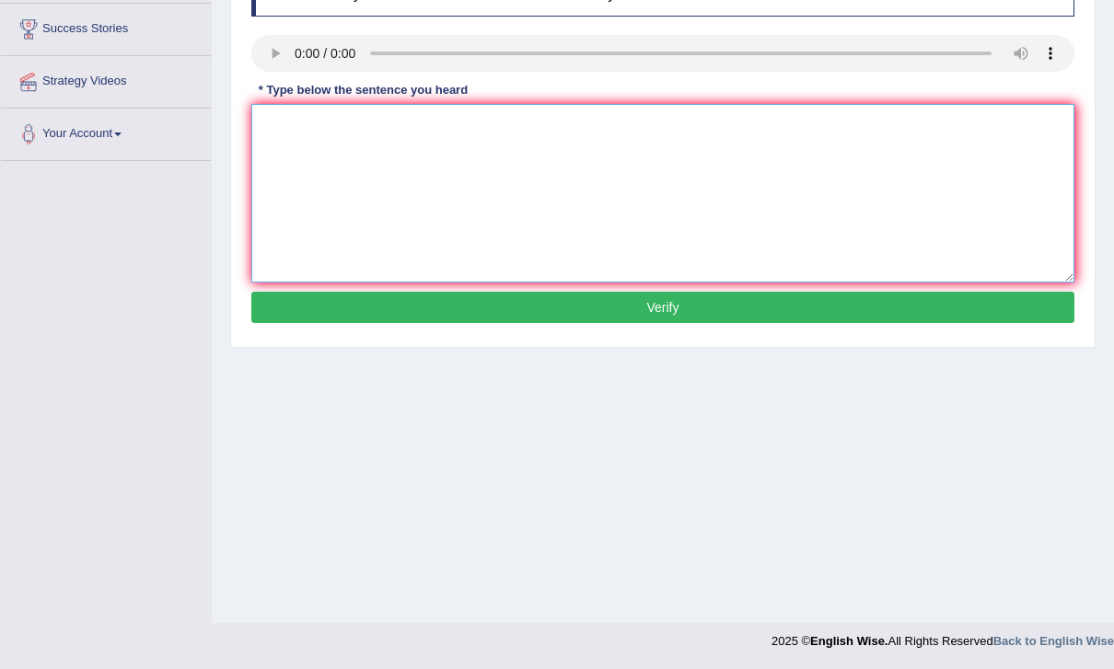
click at [653, 210] on textarea at bounding box center [662, 193] width 823 height 179
click at [299, 128] on textarea "plants are able to continue growing throughout their life." at bounding box center [662, 193] width 823 height 179
click at [709, 141] on textarea "Plants are able to continue growing throughout their life." at bounding box center [662, 193] width 823 height 179
type textarea "Plants are able to continue growing throughout their life."
click at [846, 305] on button "Verify" at bounding box center [662, 307] width 823 height 31
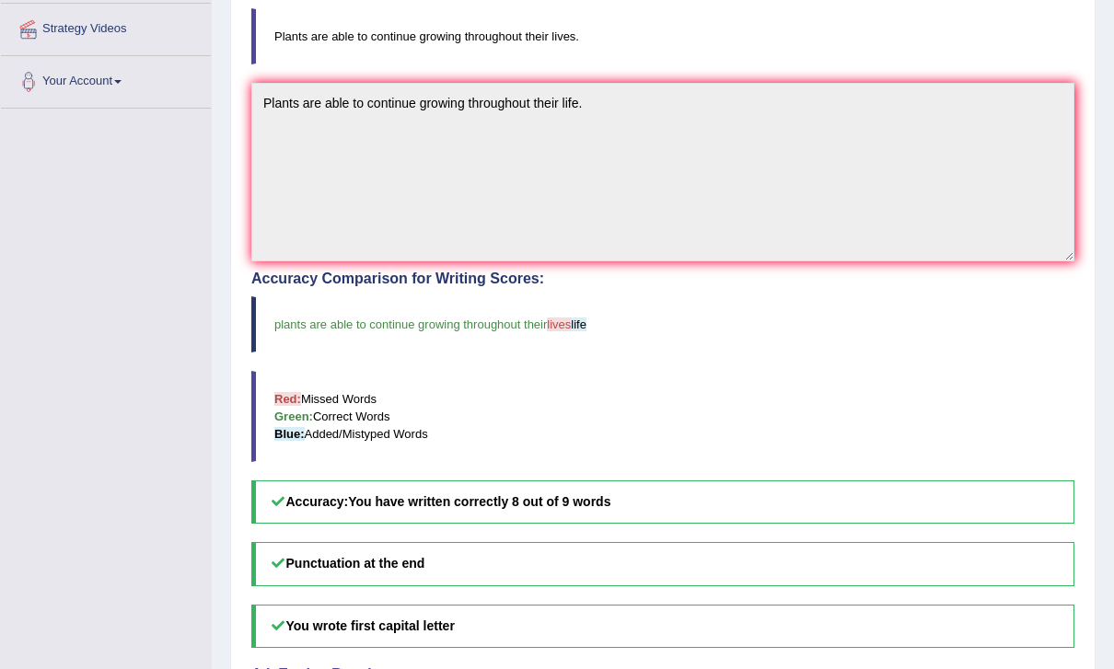
scroll to position [0, 0]
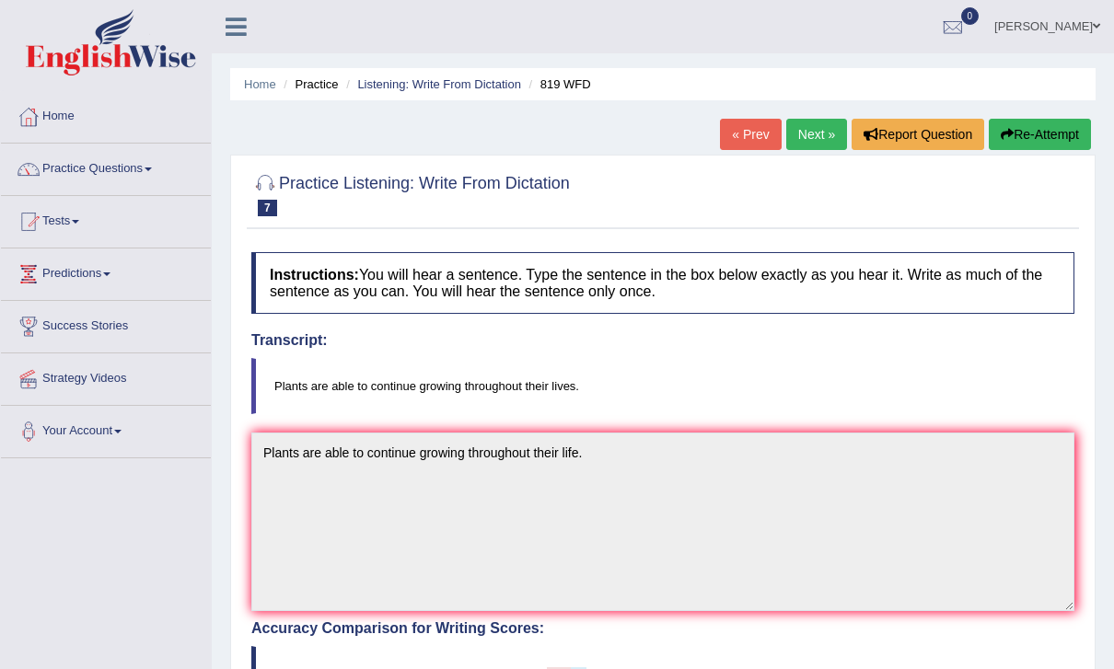
click at [819, 125] on link "Next »" at bounding box center [816, 134] width 61 height 31
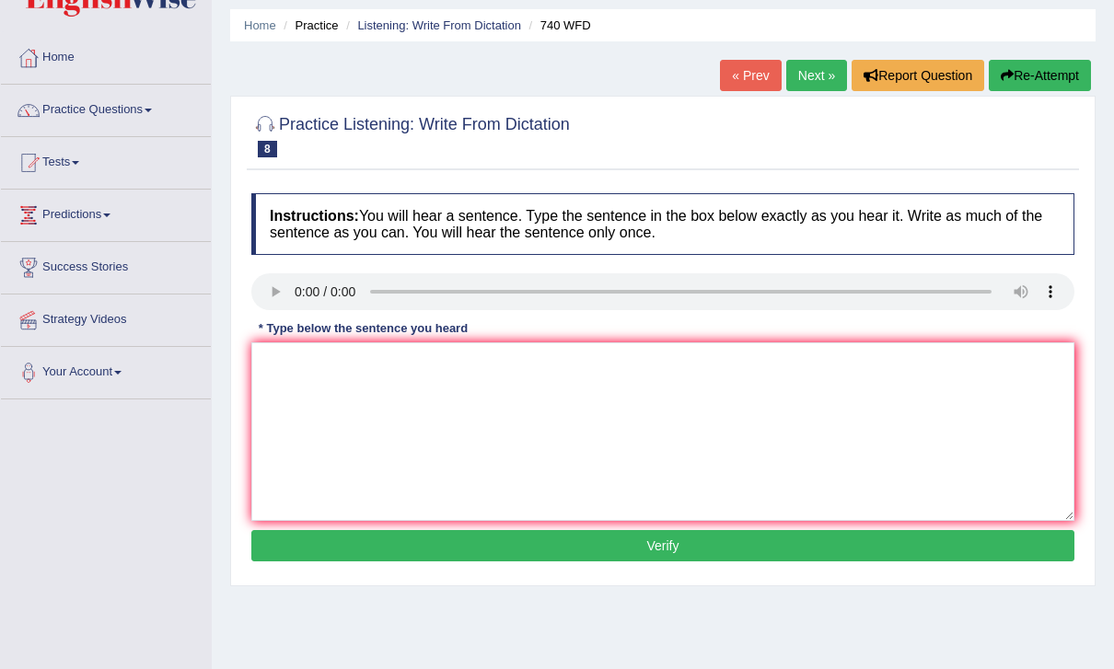
scroll to position [59, 0]
click at [300, 293] on audio at bounding box center [662, 291] width 823 height 37
click at [702, 419] on textarea at bounding box center [662, 431] width 823 height 179
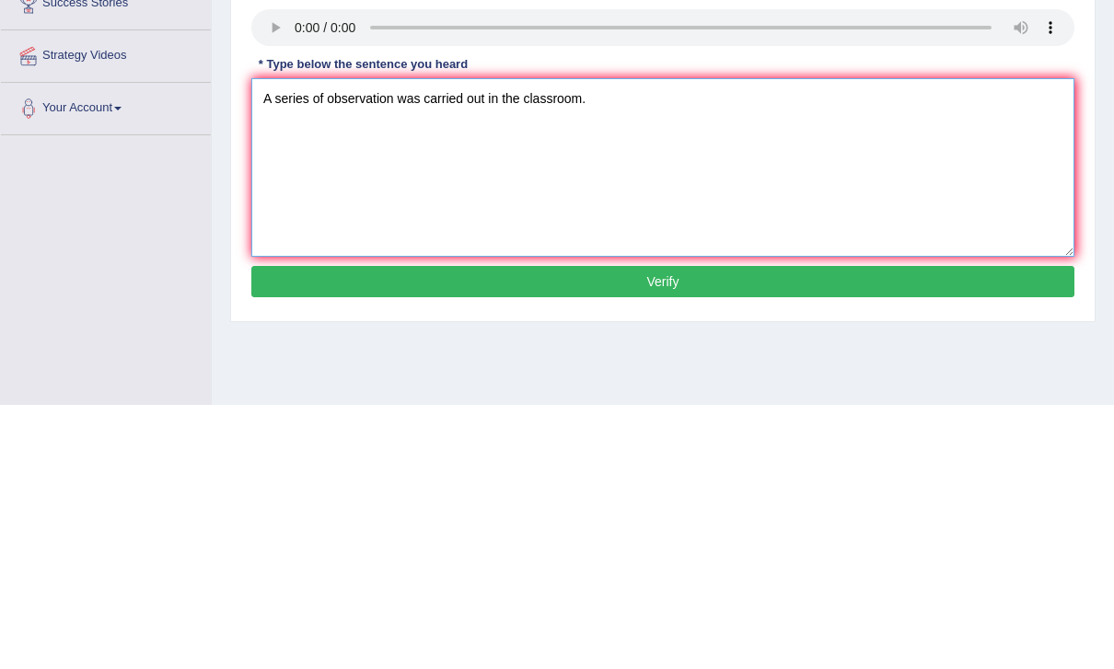
type textarea "A series of observation was carried out in the classroom."
click at [914, 530] on button "Verify" at bounding box center [662, 545] width 823 height 31
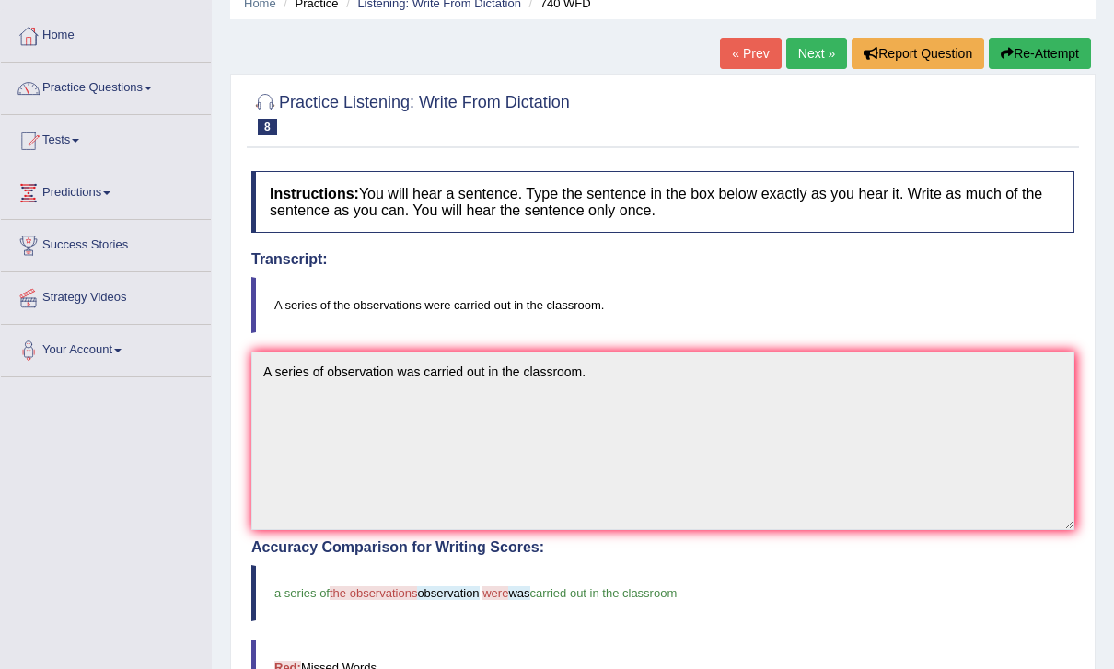
scroll to position [78, 0]
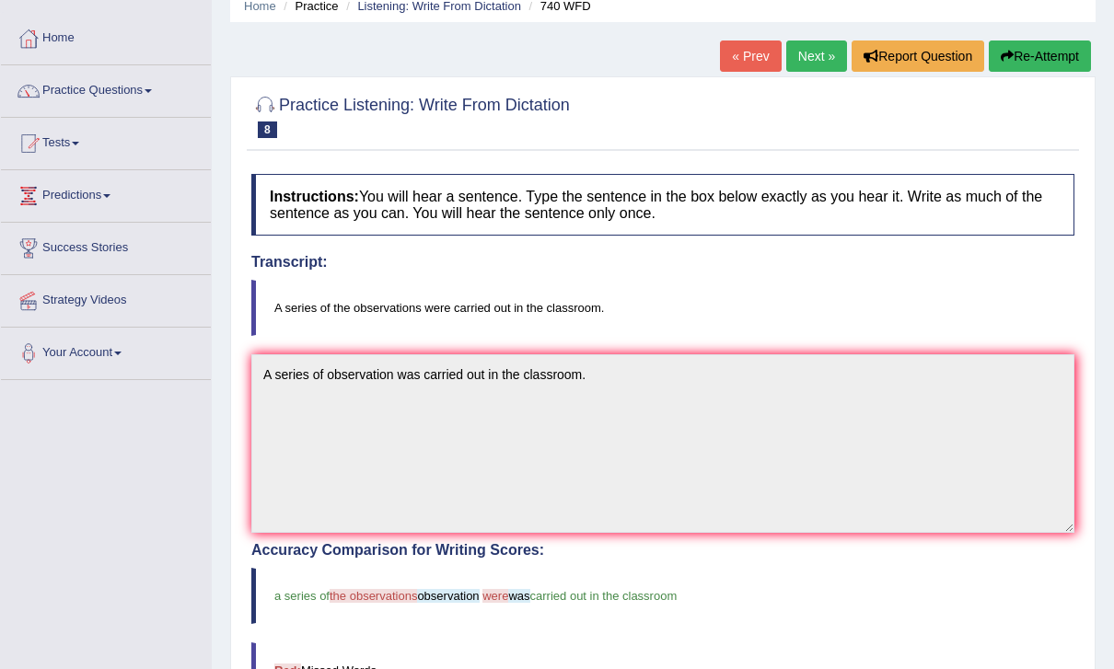
click at [819, 59] on link "Next »" at bounding box center [816, 56] width 61 height 31
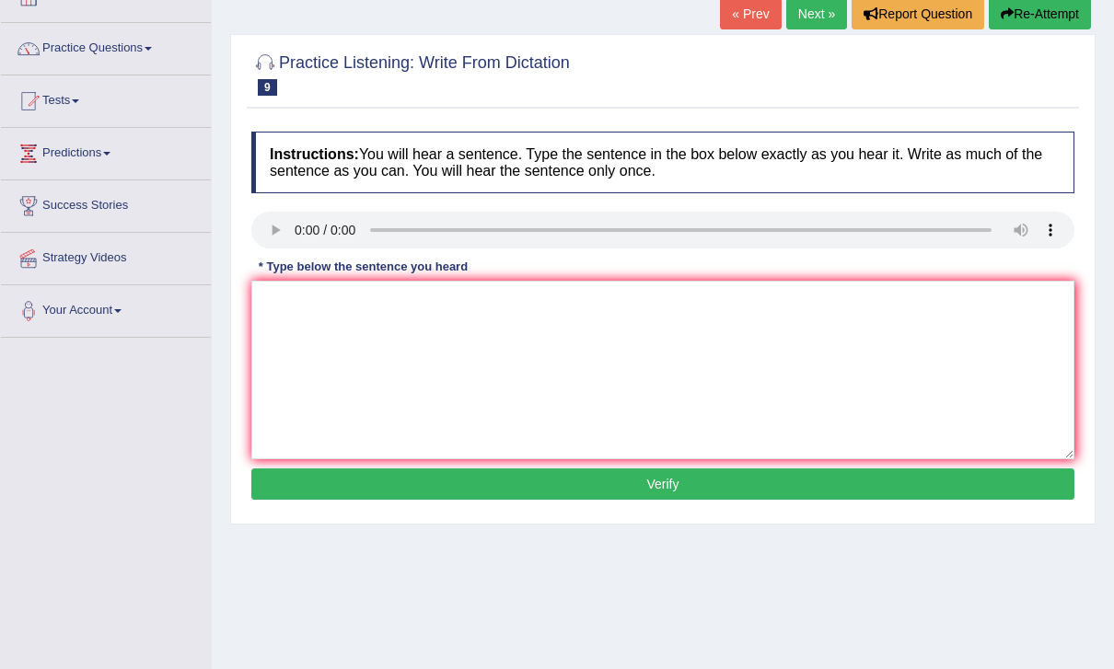
scroll to position [138, 0]
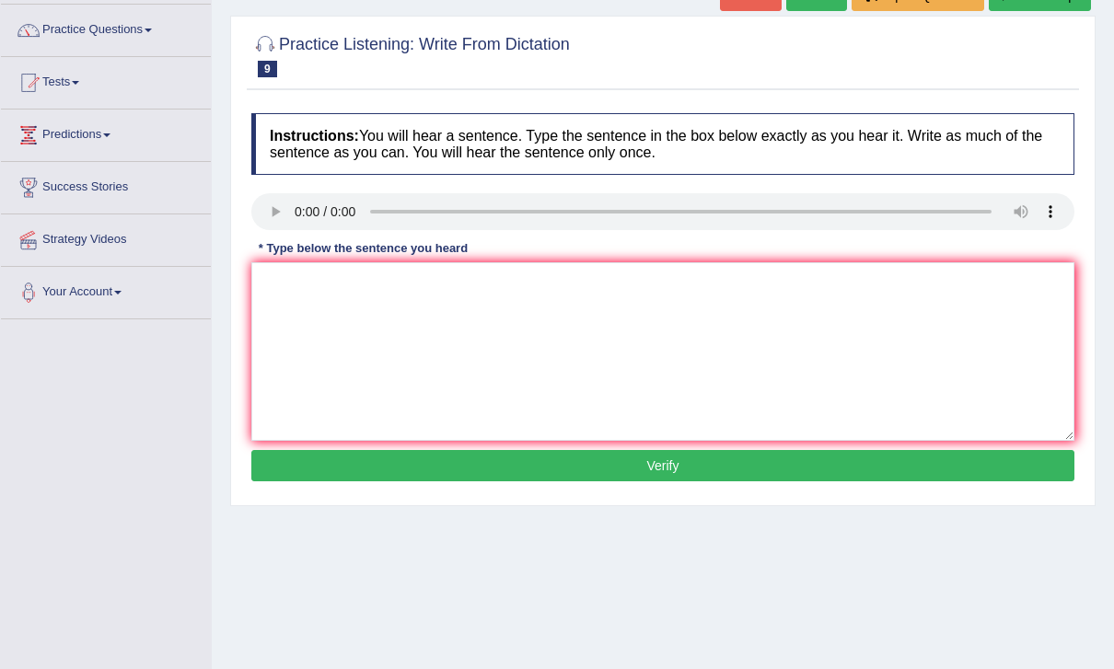
click at [299, 212] on audio at bounding box center [662, 211] width 823 height 37
click at [457, 343] on textarea at bounding box center [662, 351] width 823 height 179
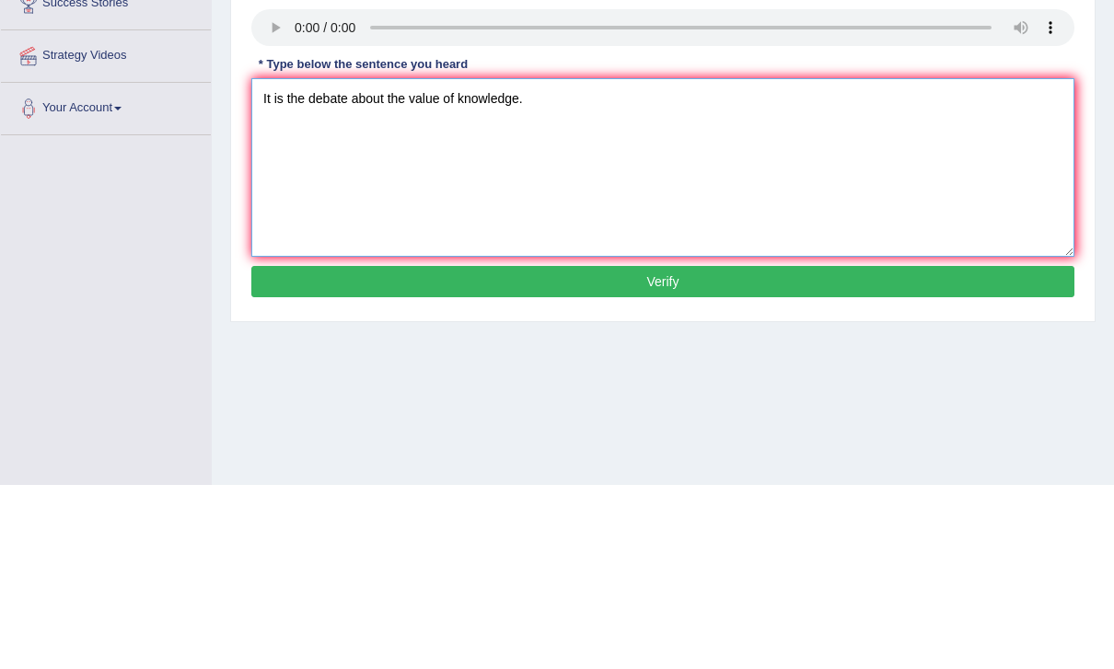
click at [312, 263] on textarea "It is the debate about the value of knowledge." at bounding box center [662, 352] width 823 height 179
click at [286, 263] on textarea "It is the debate about the value of knowledge." at bounding box center [662, 352] width 823 height 179
click at [675, 263] on textarea "It is a the debate about the value of knowledge." at bounding box center [662, 352] width 823 height 179
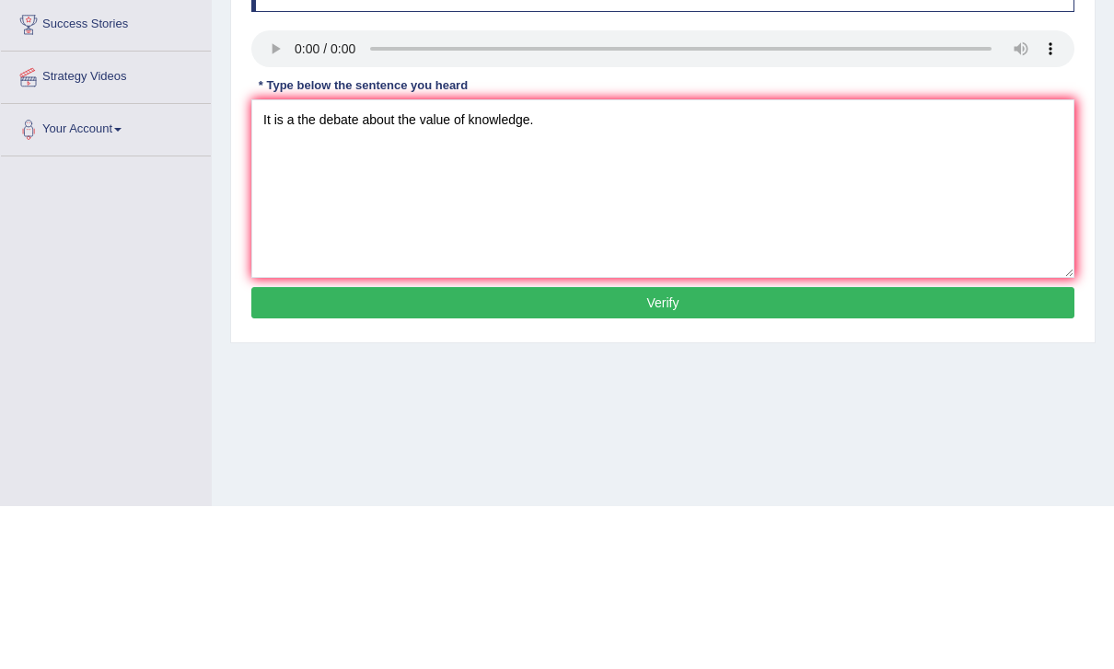
click at [294, 194] on audio at bounding box center [662, 212] width 823 height 37
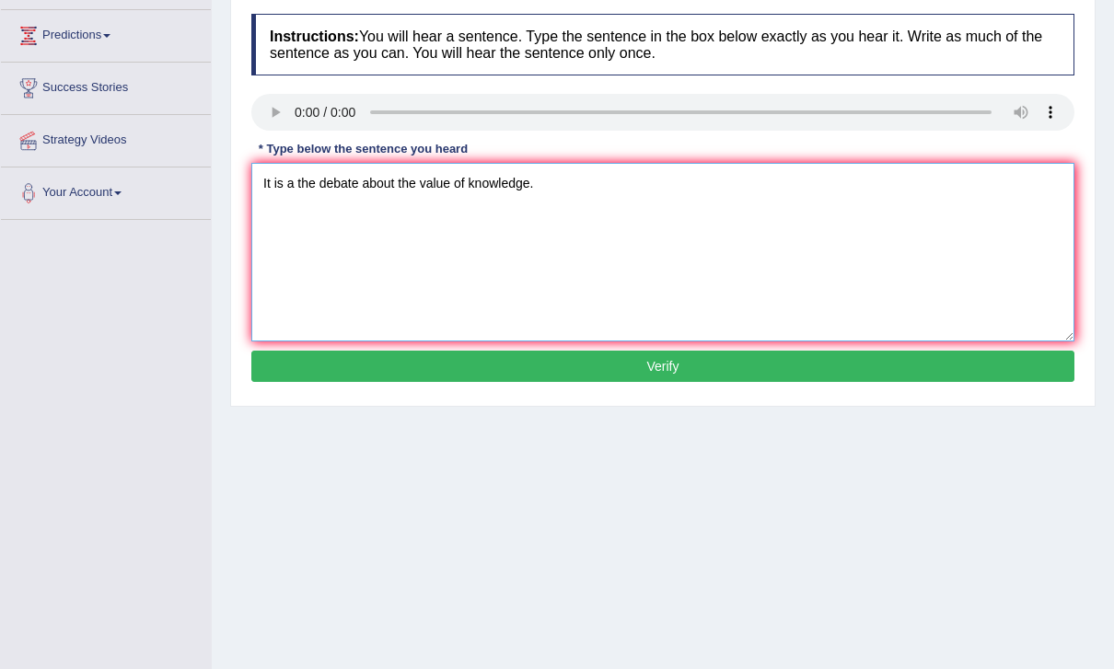
click at [361, 189] on textarea "It is a the debate about the value of knowledge." at bounding box center [662, 252] width 823 height 179
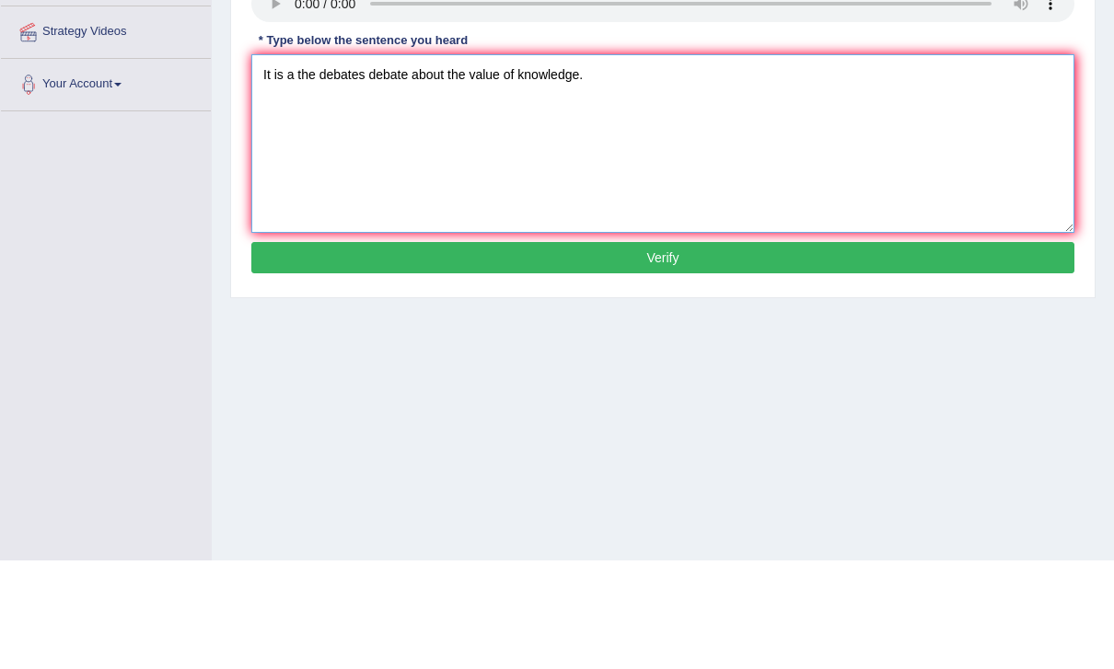
type textarea "It is a the debates debate about the value of knowledge."
click at [845, 351] on button "Verify" at bounding box center [662, 366] width 823 height 31
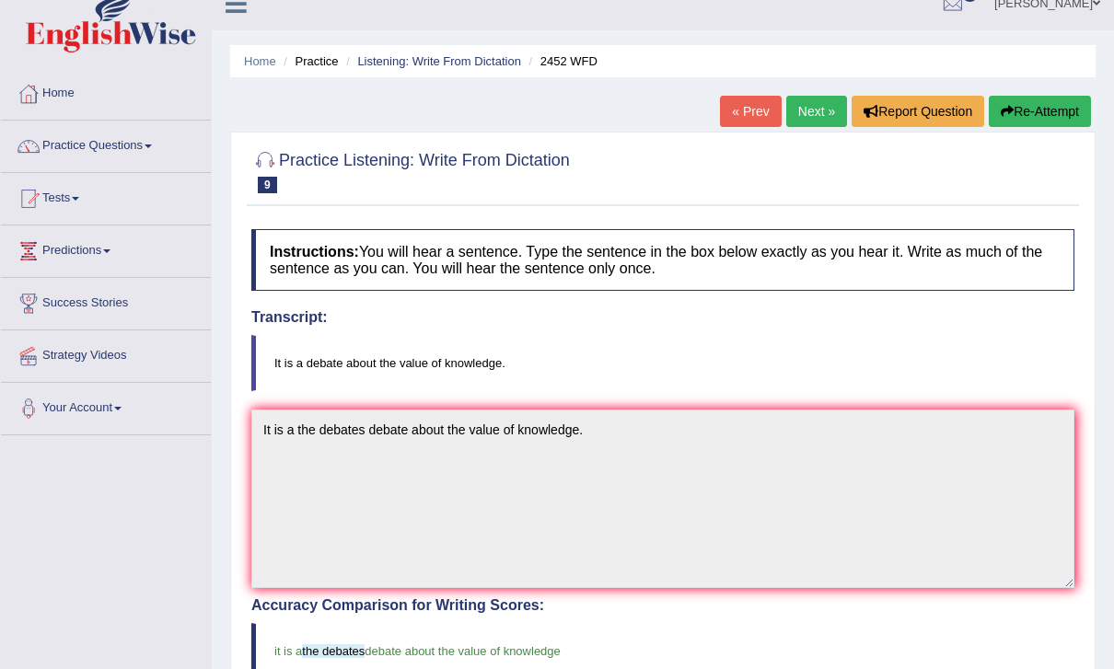
scroll to position [0, 0]
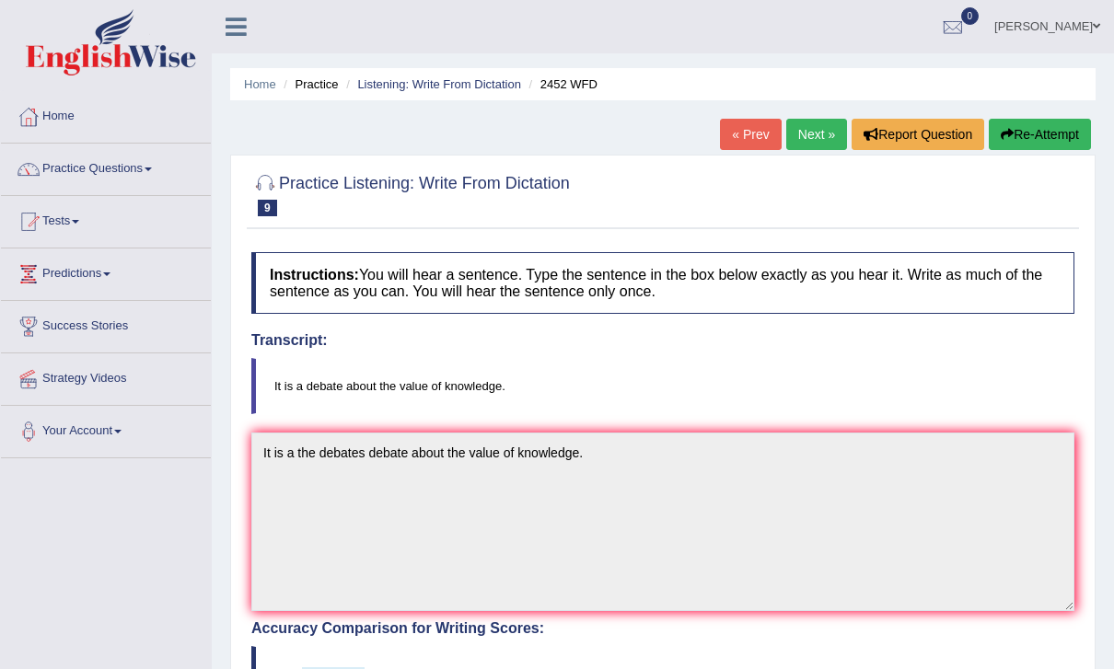
click at [814, 133] on link "Next »" at bounding box center [816, 134] width 61 height 31
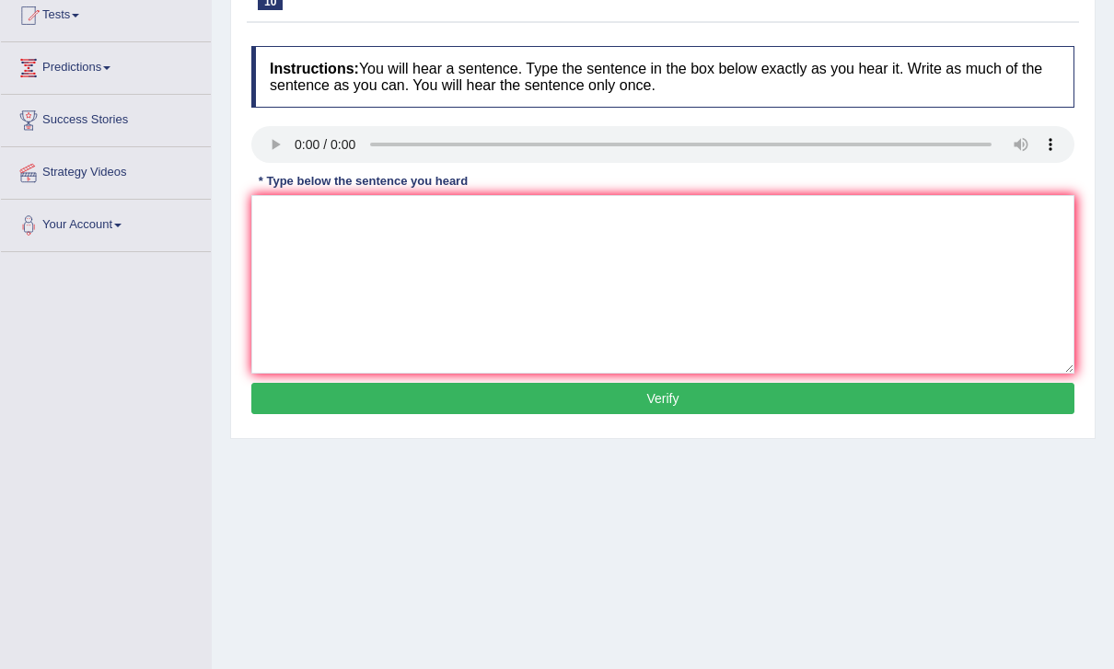
scroll to position [215, 0]
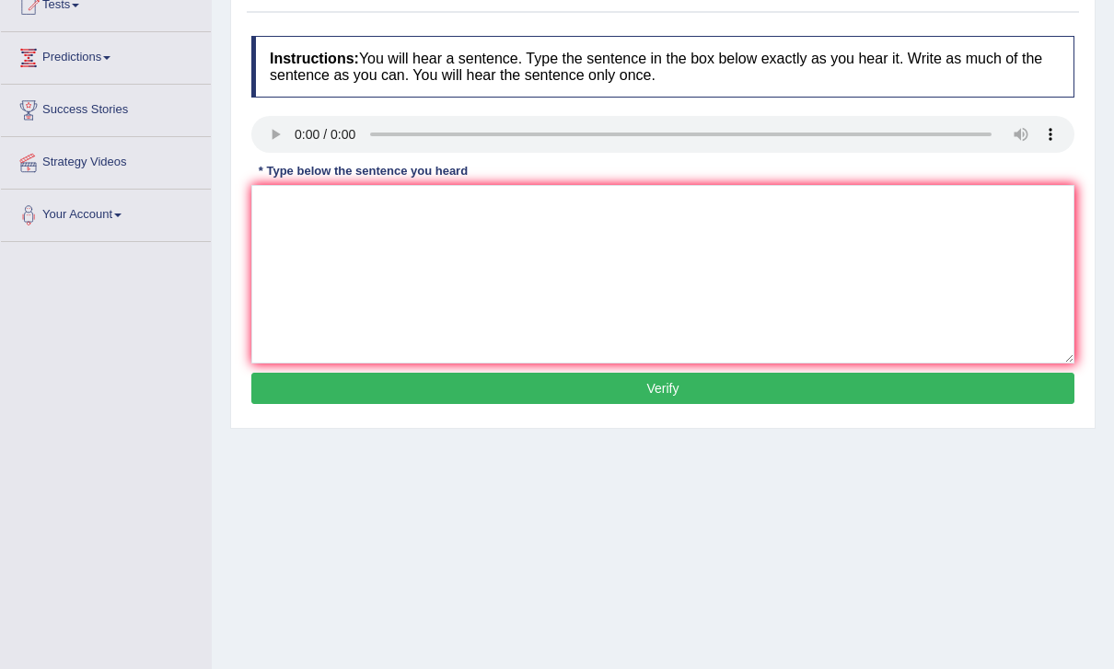
click at [302, 129] on audio at bounding box center [662, 134] width 823 height 37
click at [481, 279] on textarea at bounding box center [662, 274] width 823 height 179
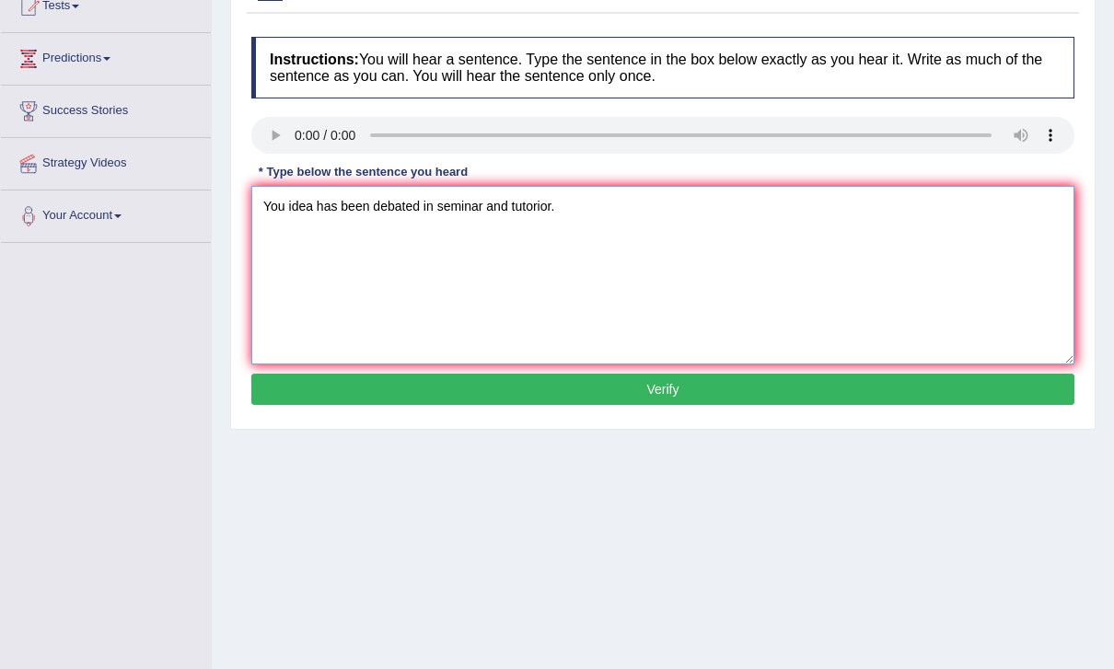
click at [528, 215] on textarea "You idea has been debated in seminar and tutorior." at bounding box center [662, 275] width 823 height 179
click at [319, 208] on textarea "You idea has been debated in seminar and tuterior." at bounding box center [662, 275] width 823 height 179
click at [761, 224] on textarea "You idea ideas has been debated in seminar and tuterior." at bounding box center [662, 275] width 823 height 179
click at [296, 133] on audio at bounding box center [662, 135] width 823 height 37
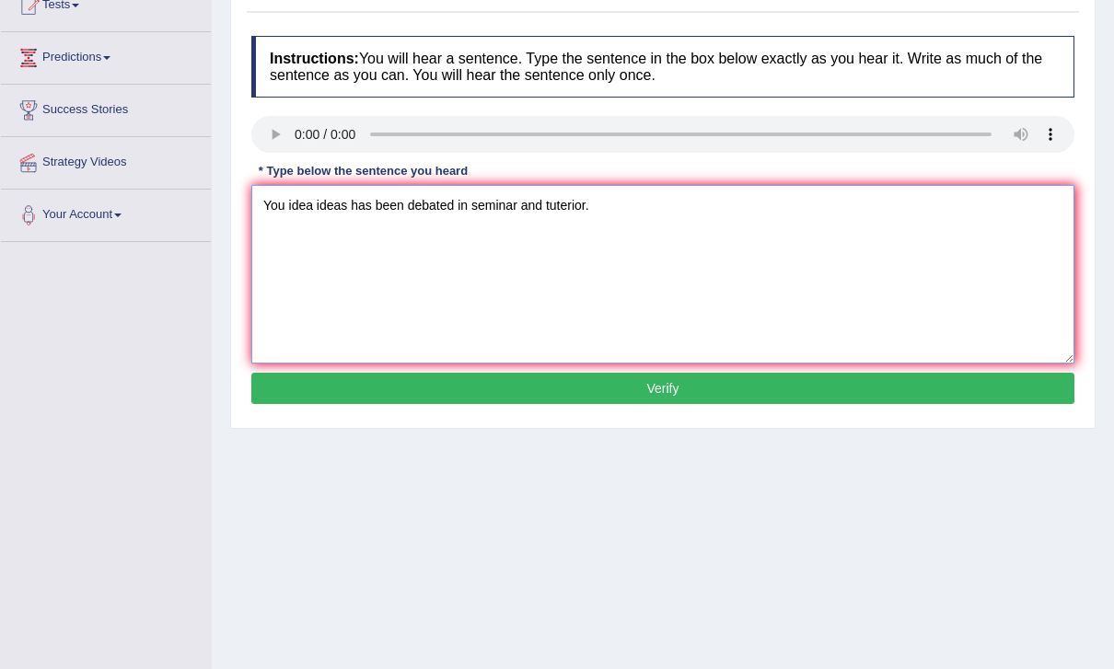
click at [404, 203] on textarea "You idea ideas has been debated in seminar and tuterior." at bounding box center [662, 274] width 823 height 179
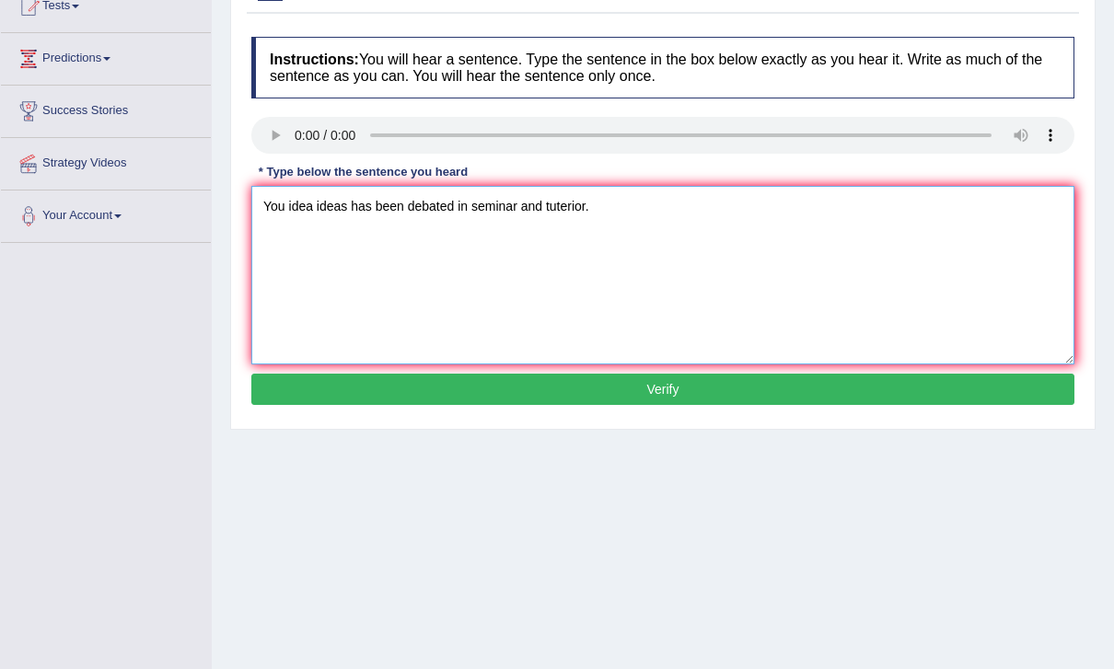
click at [629, 194] on textarea "You idea ideas has been debated in seminar and tuterior." at bounding box center [662, 275] width 823 height 179
click at [300, 134] on audio at bounding box center [662, 135] width 823 height 37
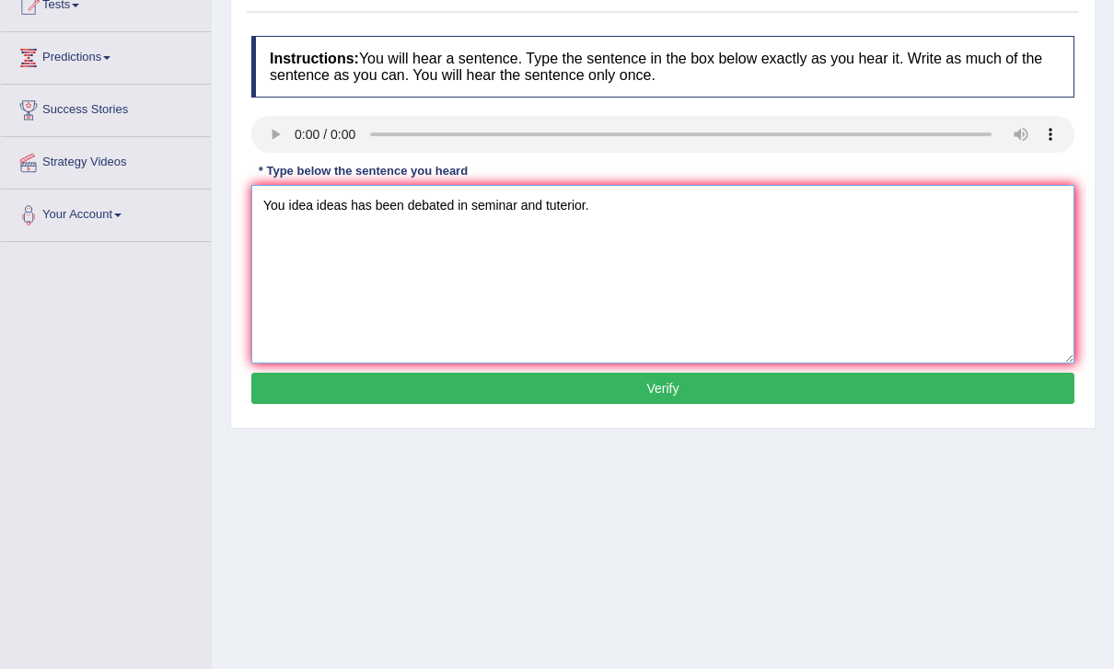
click at [401, 208] on textarea "You idea ideas has been debated in seminar and tuterior." at bounding box center [662, 274] width 823 height 179
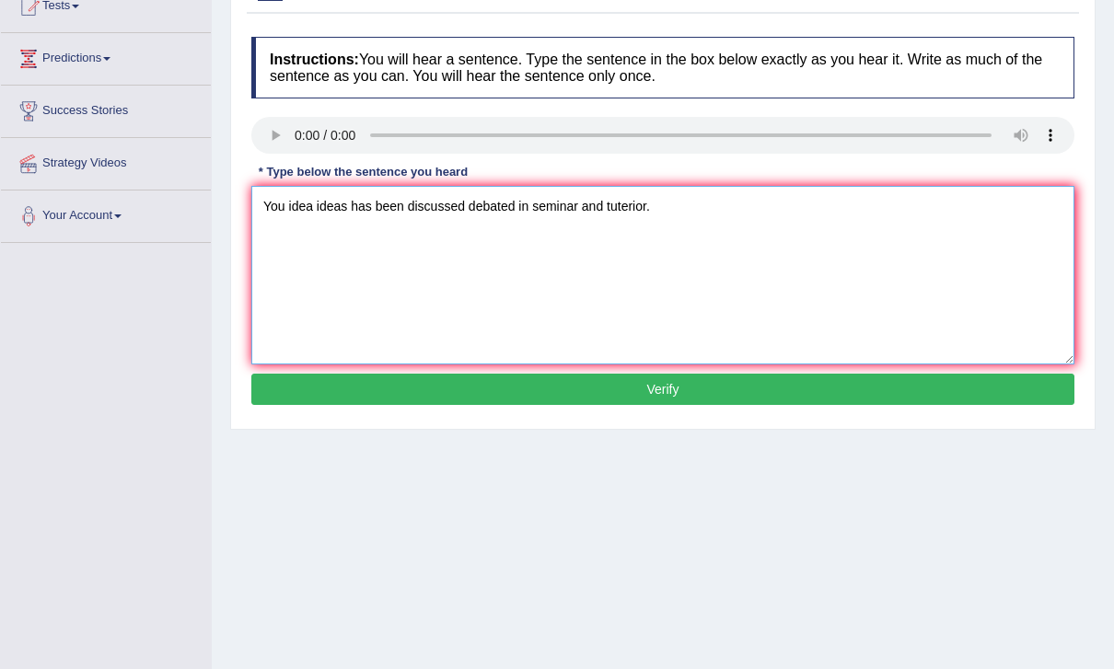
click at [713, 224] on textarea "You idea ideas has been discussed debated in seminar and tuterior." at bounding box center [662, 275] width 823 height 179
click at [472, 203] on textarea "You idea ideas has been discussed debated in seminar and tuterior." at bounding box center [662, 275] width 823 height 179
click at [783, 215] on textarea "You idea ideas has been discussed and debated in seminar and tuterior." at bounding box center [662, 275] width 823 height 179
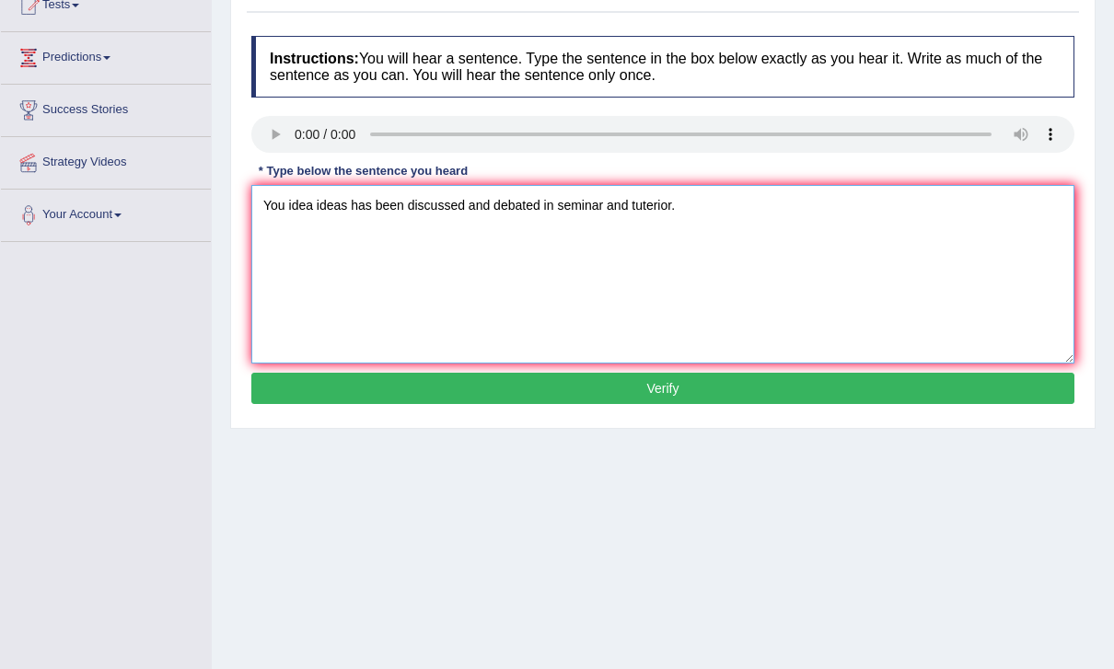
type textarea "You idea ideas has been discussed and debated in seminar and tuterior."
click at [854, 395] on button "Verify" at bounding box center [662, 389] width 823 height 31
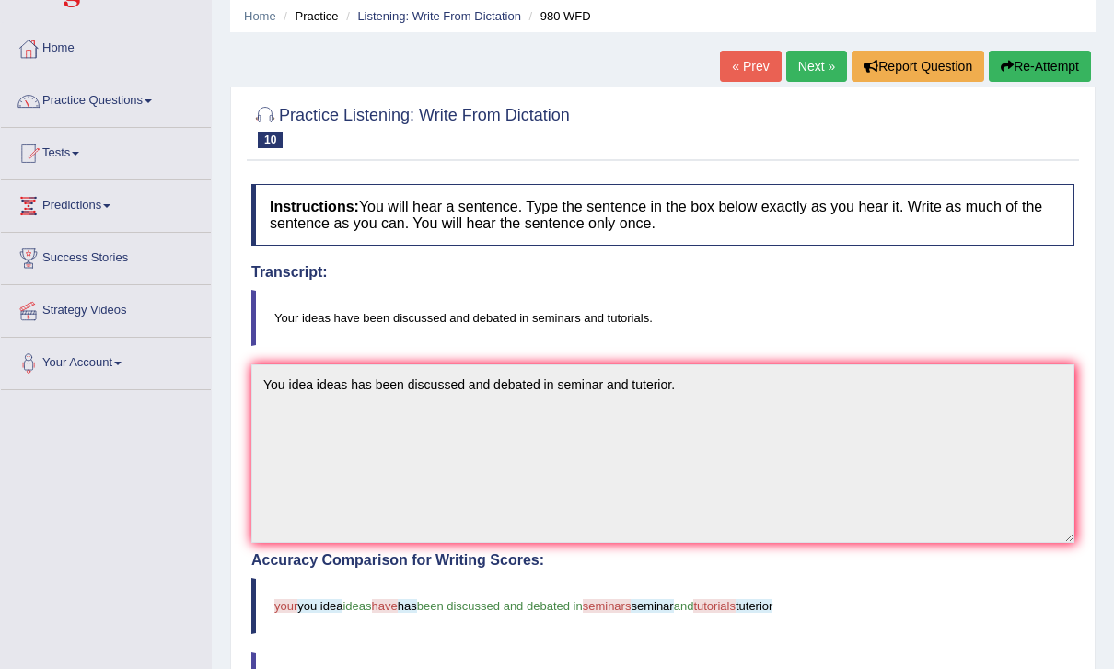
scroll to position [0, 0]
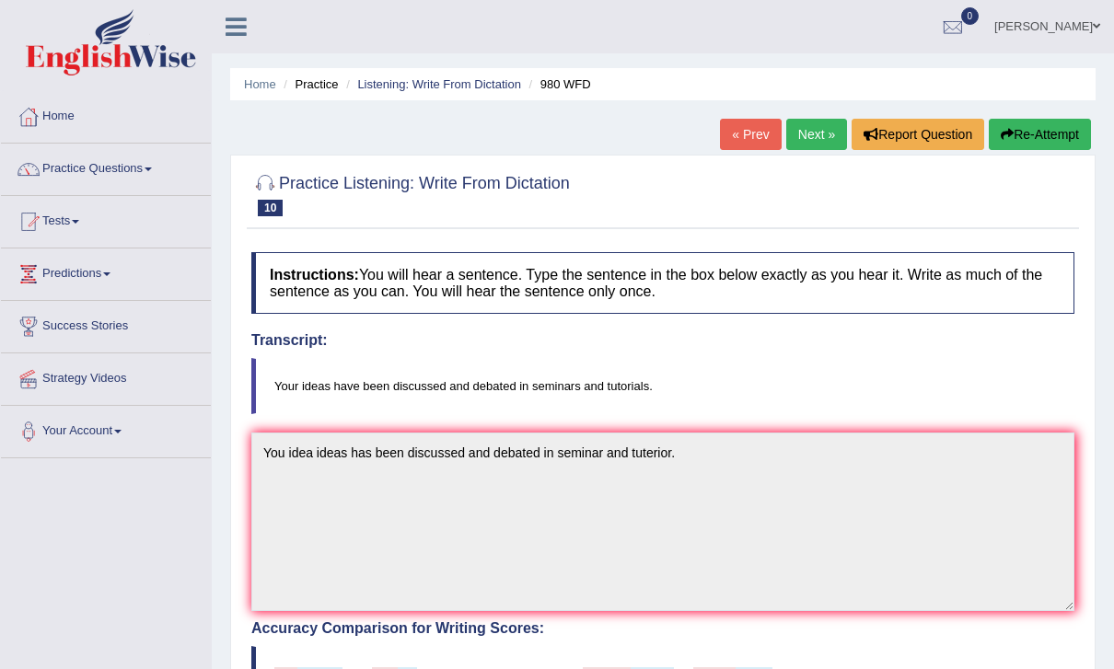
click at [814, 133] on link "Next »" at bounding box center [816, 134] width 61 height 31
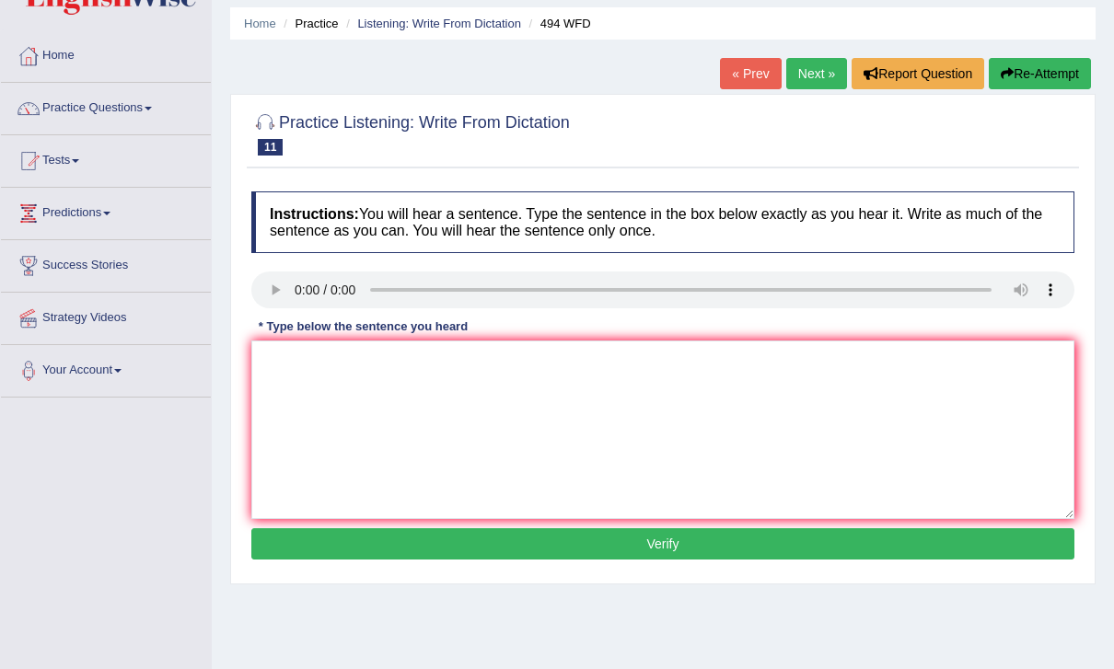
scroll to position [63, 0]
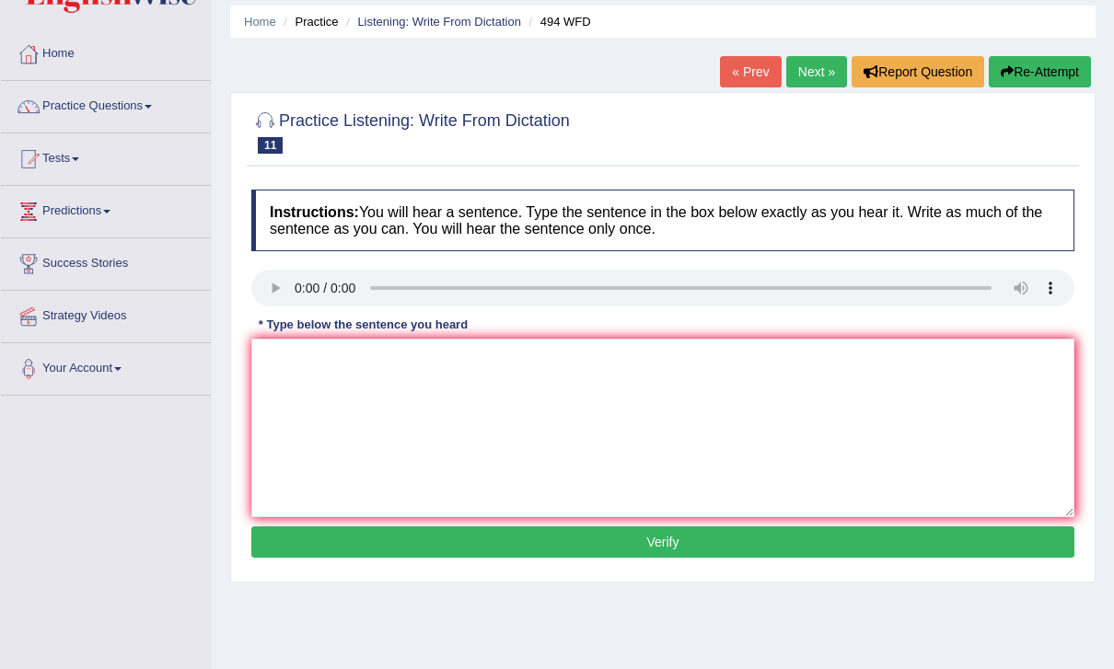
click at [304, 290] on audio at bounding box center [662, 288] width 823 height 37
click at [597, 428] on textarea at bounding box center [662, 428] width 823 height 179
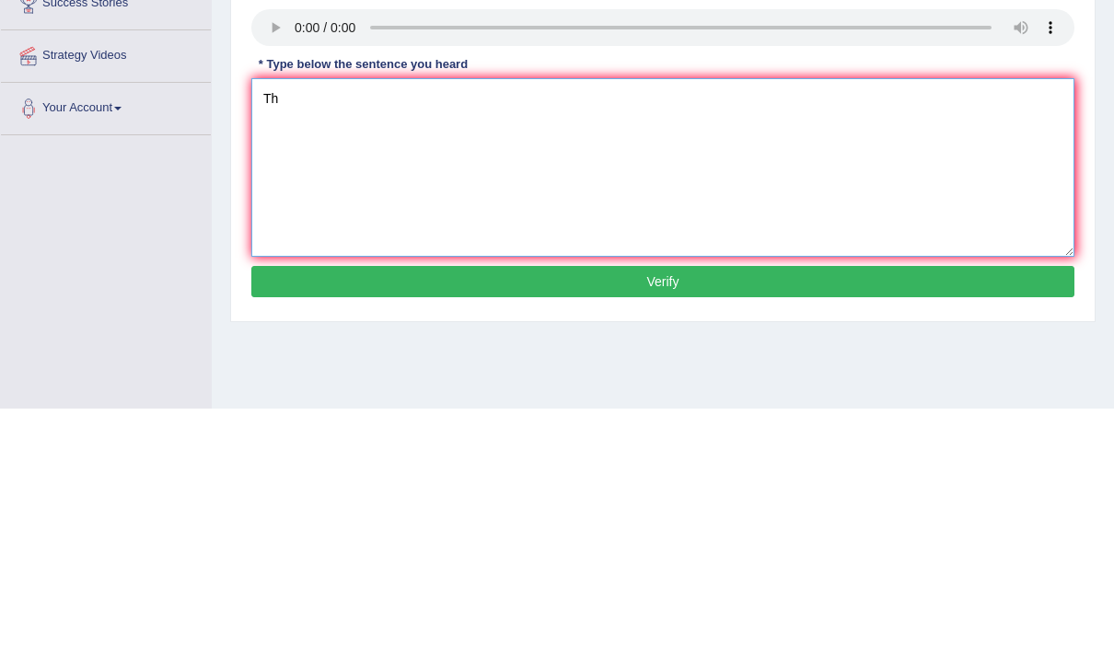
type textarea "T"
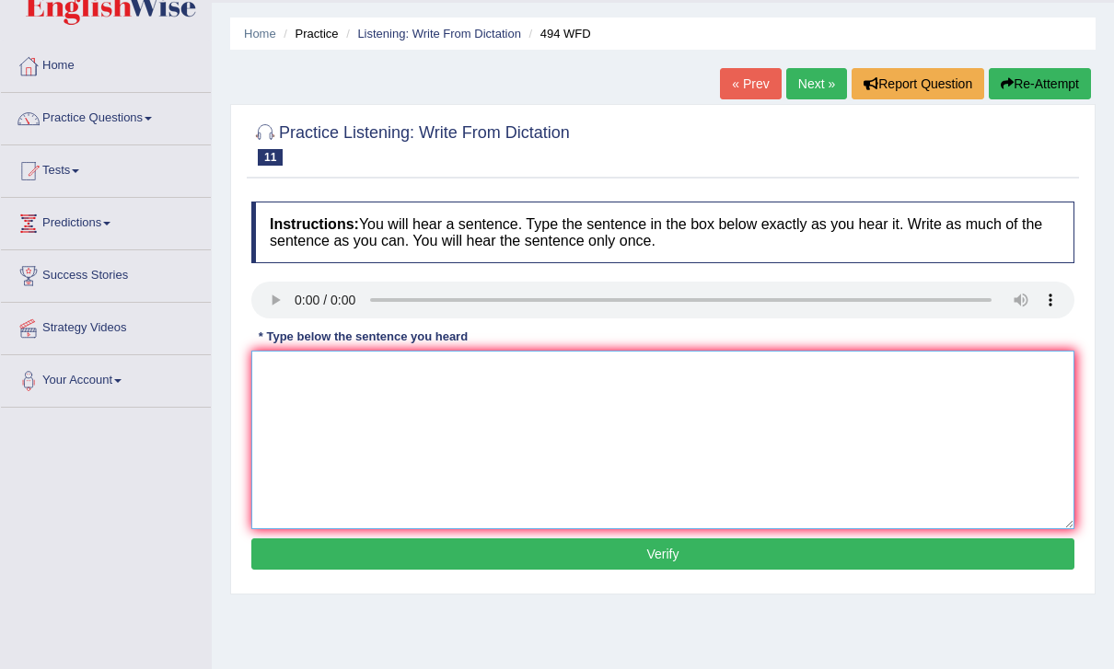
scroll to position [0, 0]
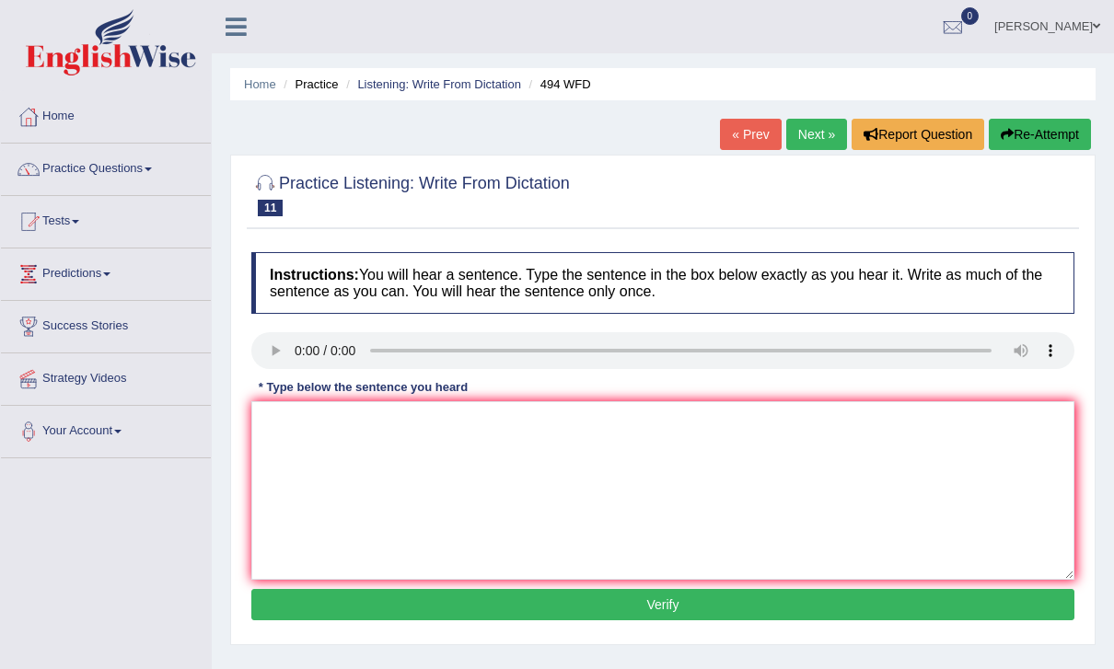
click at [787, 136] on link "Next »" at bounding box center [816, 134] width 61 height 31
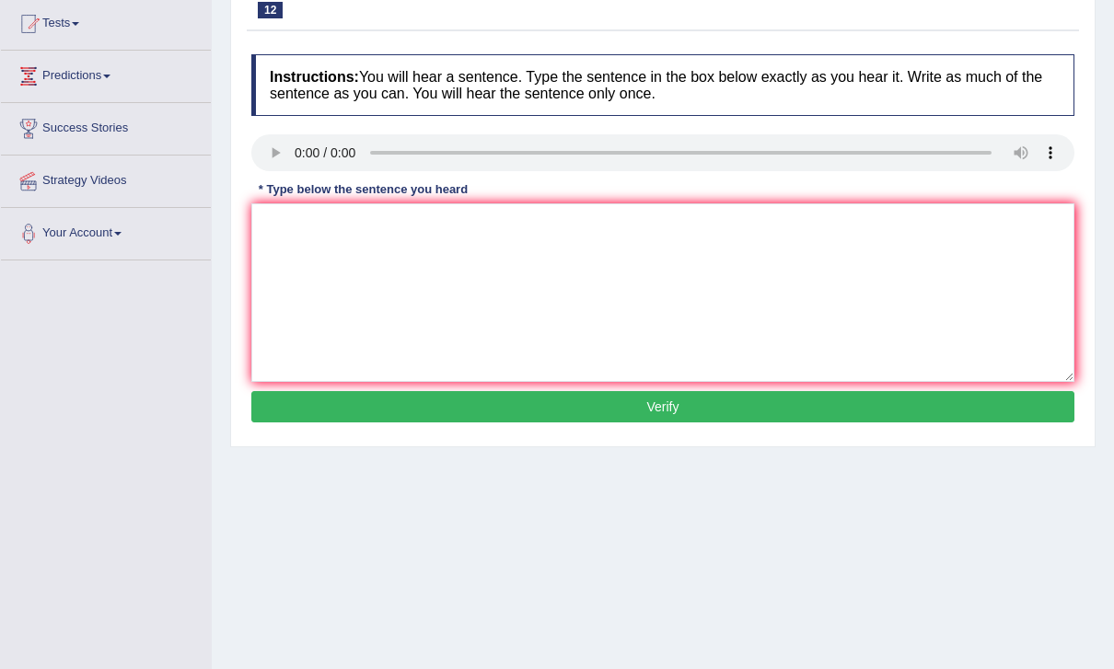
scroll to position [198, 0]
click at [306, 157] on audio at bounding box center [662, 152] width 823 height 37
click at [575, 280] on textarea at bounding box center [662, 292] width 823 height 179
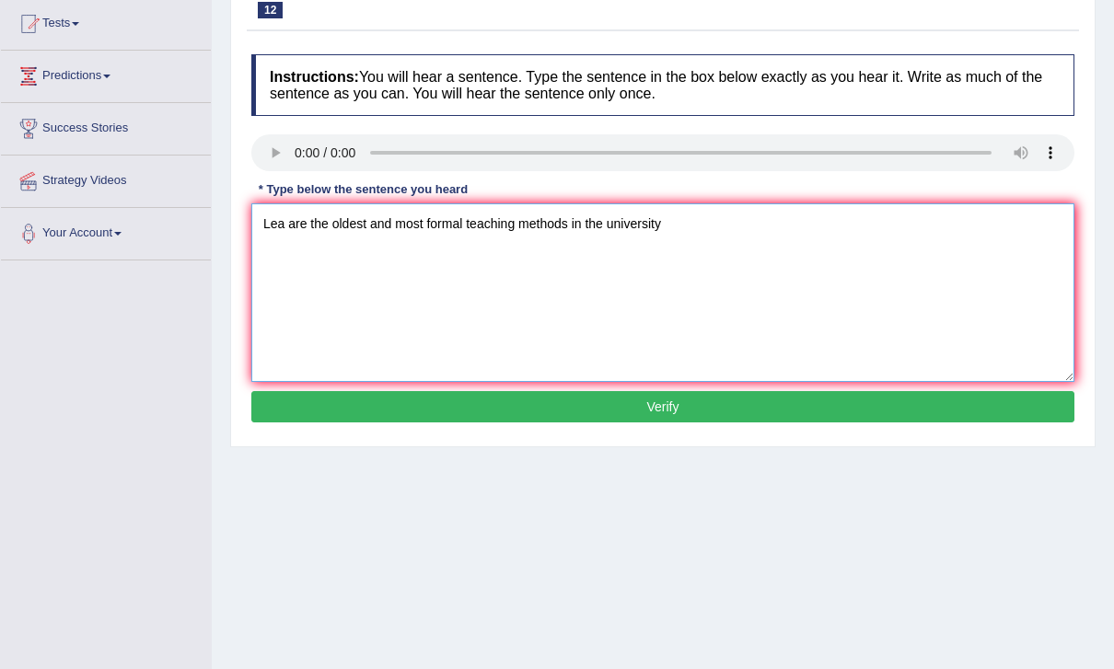
click at [302, 219] on textarea "Lea are the oldest and most formal teaching methods in the university" at bounding box center [662, 292] width 823 height 179
click at [290, 223] on textarea "Lea are the oldest and most formal teaching methods in the university" at bounding box center [662, 292] width 823 height 179
click at [354, 226] on textarea "Leacture are the oldest and most formal teaching methods in the university" at bounding box center [662, 292] width 823 height 179
click at [880, 246] on textarea "Leacture are the oldest and most formal teaching methods in the university" at bounding box center [662, 292] width 823 height 179
click at [303, 229] on textarea "Leacture are the oldest and most formal teaching methods in the university" at bounding box center [662, 292] width 823 height 179
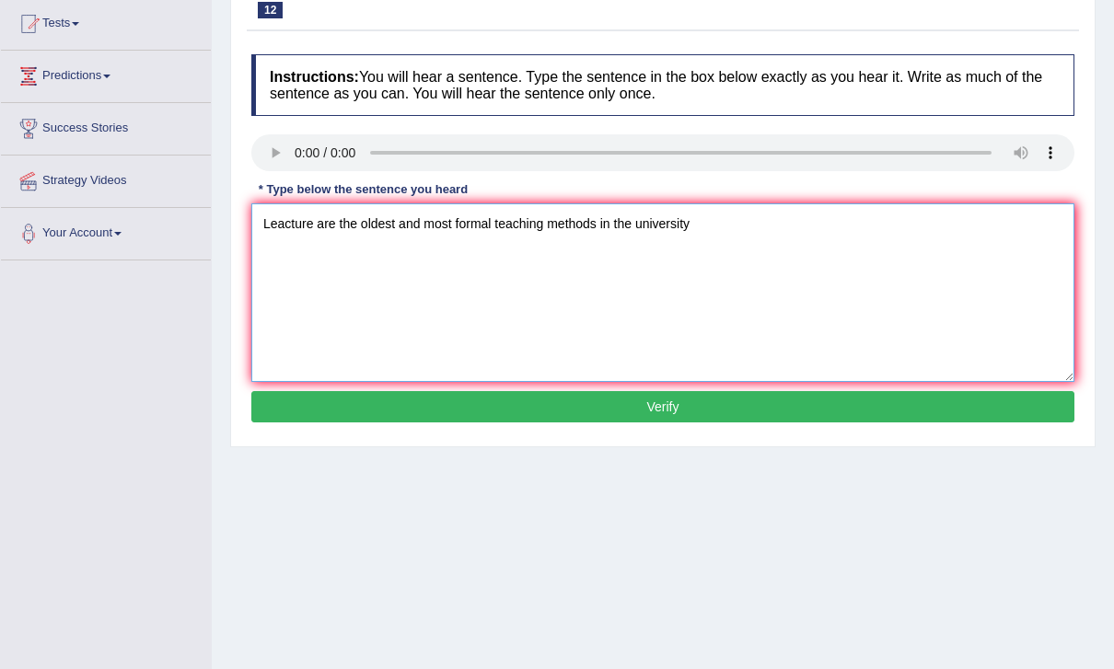
click at [515, 248] on textarea "Leacture are the oldest and most formal teaching methods in the university" at bounding box center [662, 292] width 823 height 179
click at [314, 223] on textarea "Leacture are the oldest and most formal teaching methods in the university." at bounding box center [662, 292] width 823 height 179
click at [915, 244] on textarea "Leacture are the oldest and most formal teaching methods in the university." at bounding box center [662, 292] width 823 height 179
click at [314, 234] on textarea "Leacture are the oldest and most formal teaching methods in the university." at bounding box center [662, 292] width 823 height 179
click at [307, 218] on textarea "Leacture are the oldest and most formal teaching methods in the university." at bounding box center [662, 292] width 823 height 179
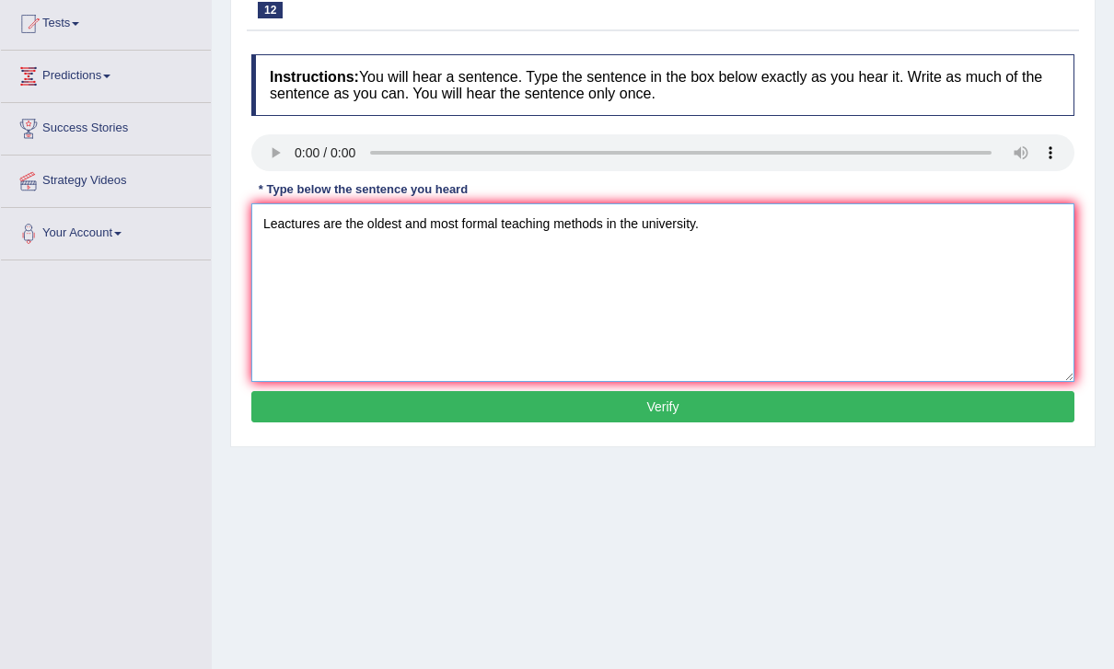
click at [941, 263] on textarea "Leactures are the oldest and most formal teaching methods in the university." at bounding box center [662, 292] width 823 height 179
click at [609, 221] on textarea "Leactures are the oldest and most formal teaching methods in the university." at bounding box center [662, 292] width 823 height 179
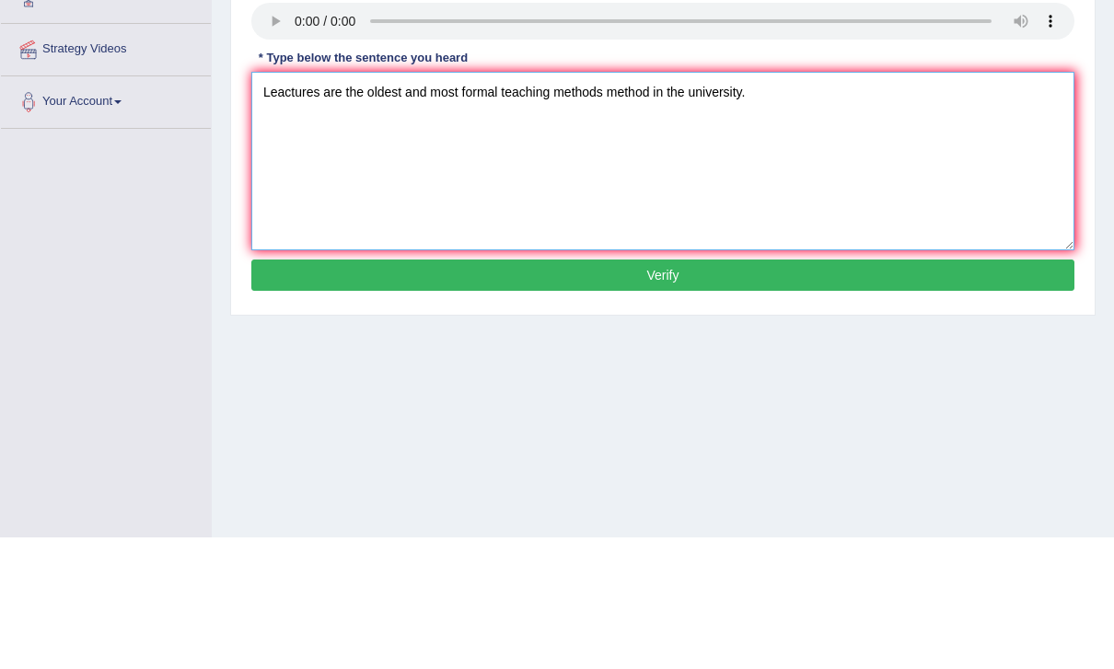
type textarea "Leactures are the oldest and most formal teaching methods method in the univers…"
click at [913, 391] on button "Verify" at bounding box center [662, 406] width 823 height 31
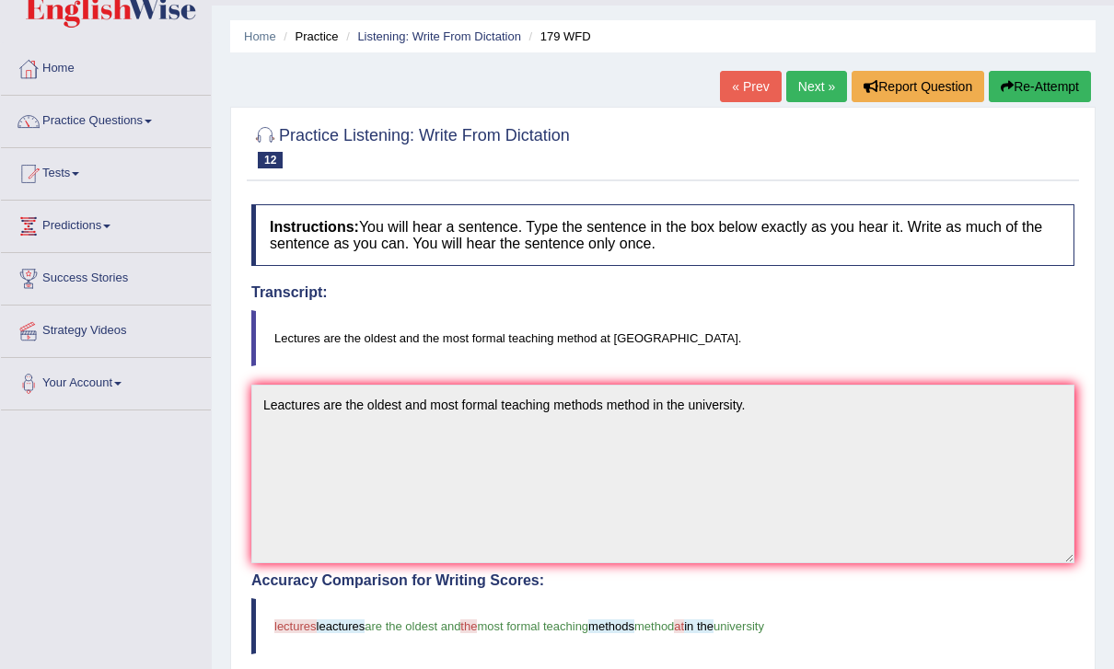
scroll to position [0, 0]
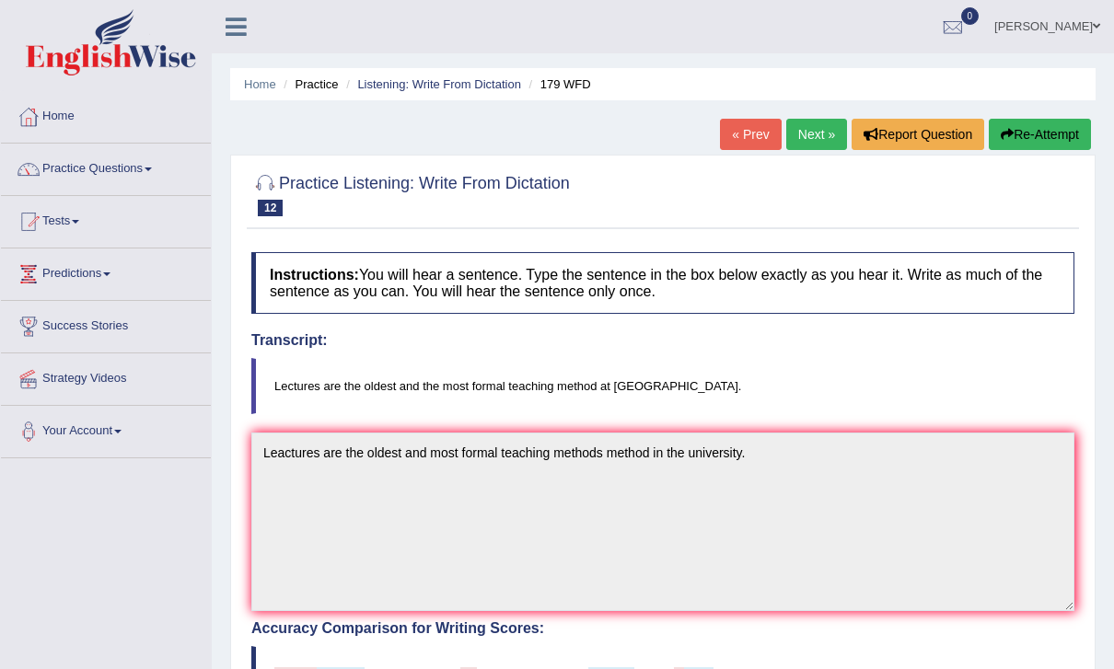
click at [247, 23] on link at bounding box center [236, 25] width 49 height 28
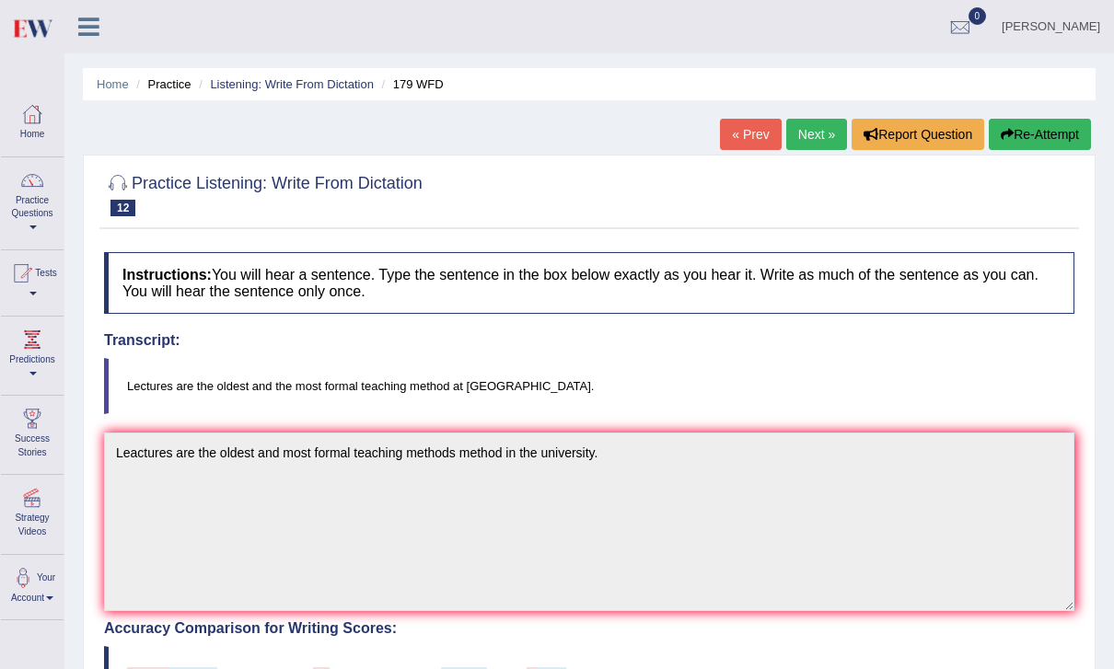
click at [86, 20] on icon at bounding box center [88, 27] width 21 height 24
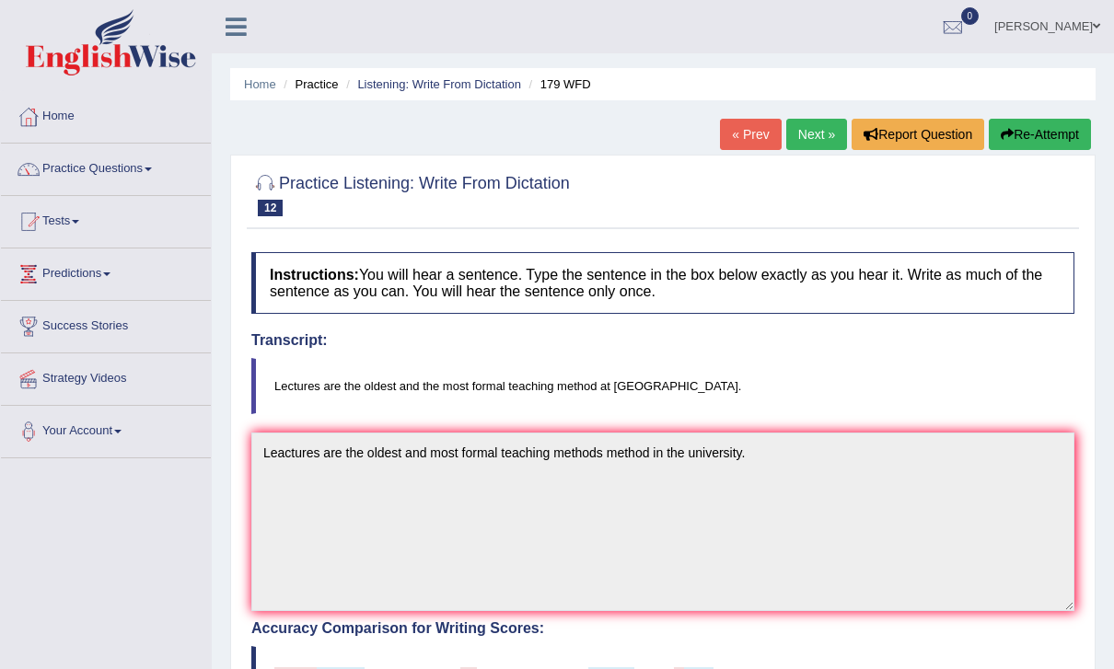
click at [223, 28] on link at bounding box center [236, 25] width 49 height 28
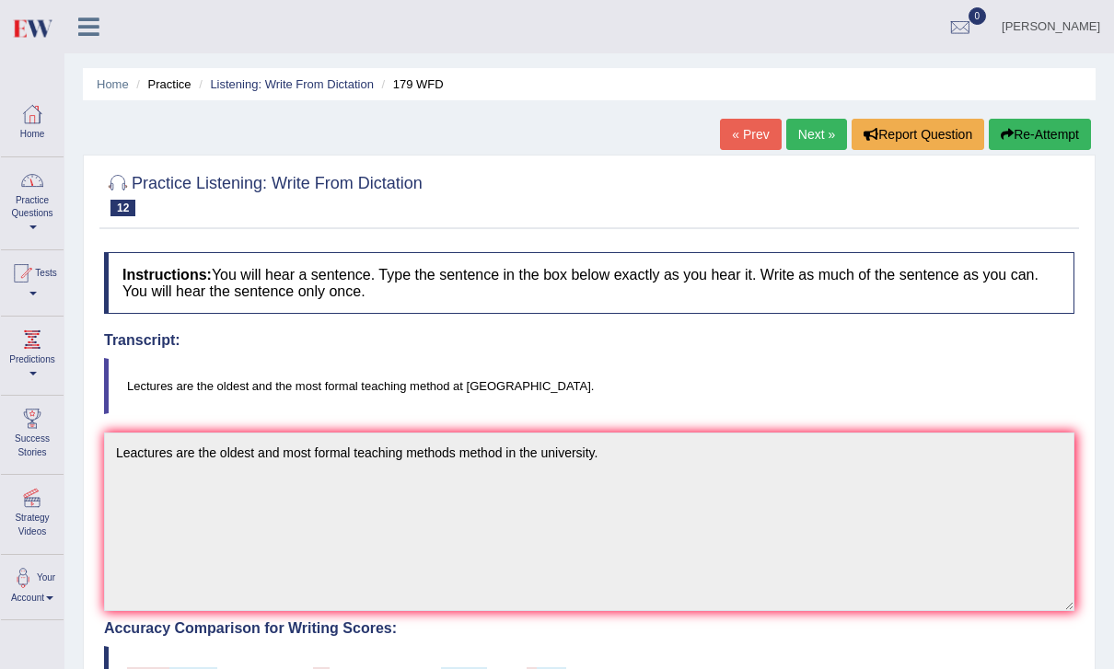
click at [32, 199] on link "Practice Questions" at bounding box center [32, 200] width 63 height 87
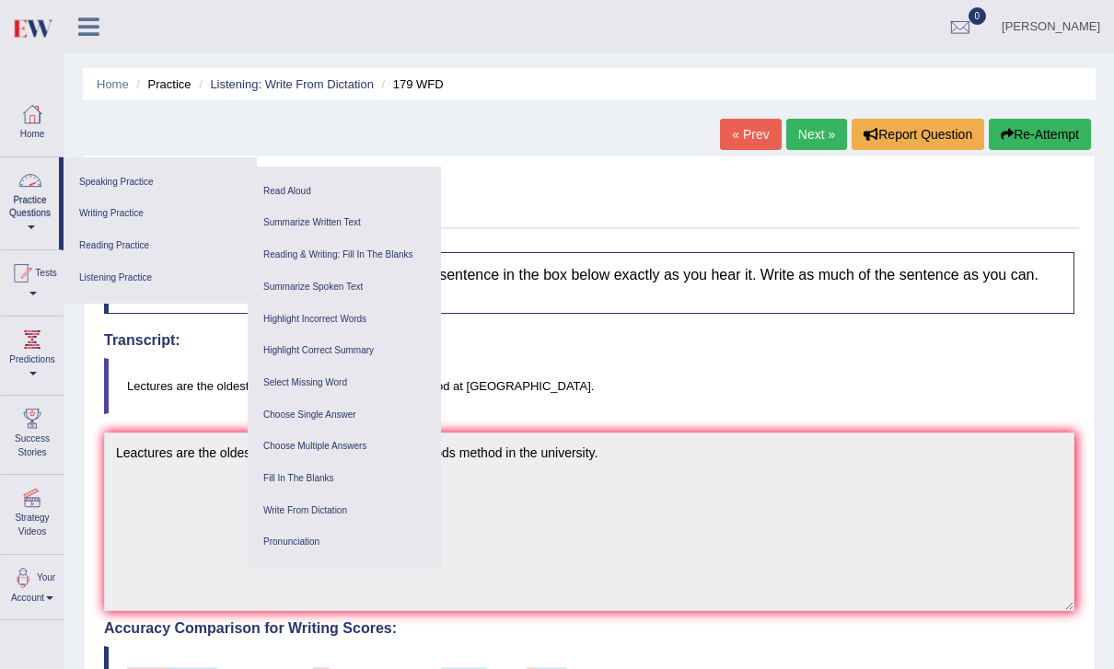
click at [201, 279] on link "Listening Practice" at bounding box center [160, 278] width 175 height 32
click at [333, 277] on link "Summarize Spoken Text" at bounding box center [344, 288] width 175 height 32
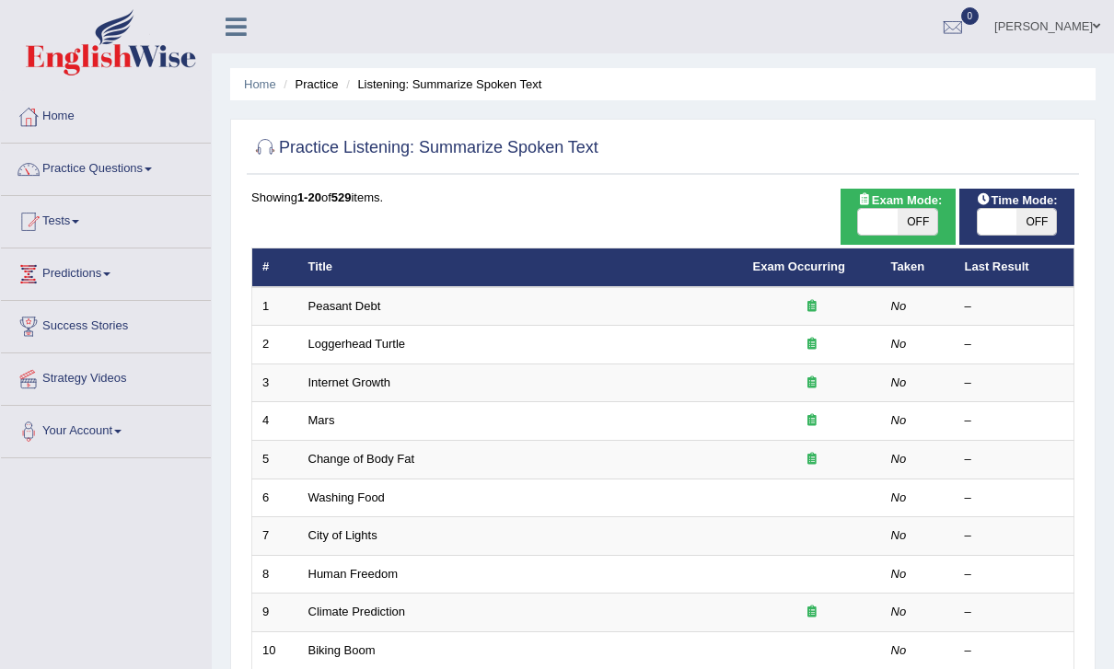
click at [356, 301] on link "Peasant Debt" at bounding box center [344, 306] width 73 height 14
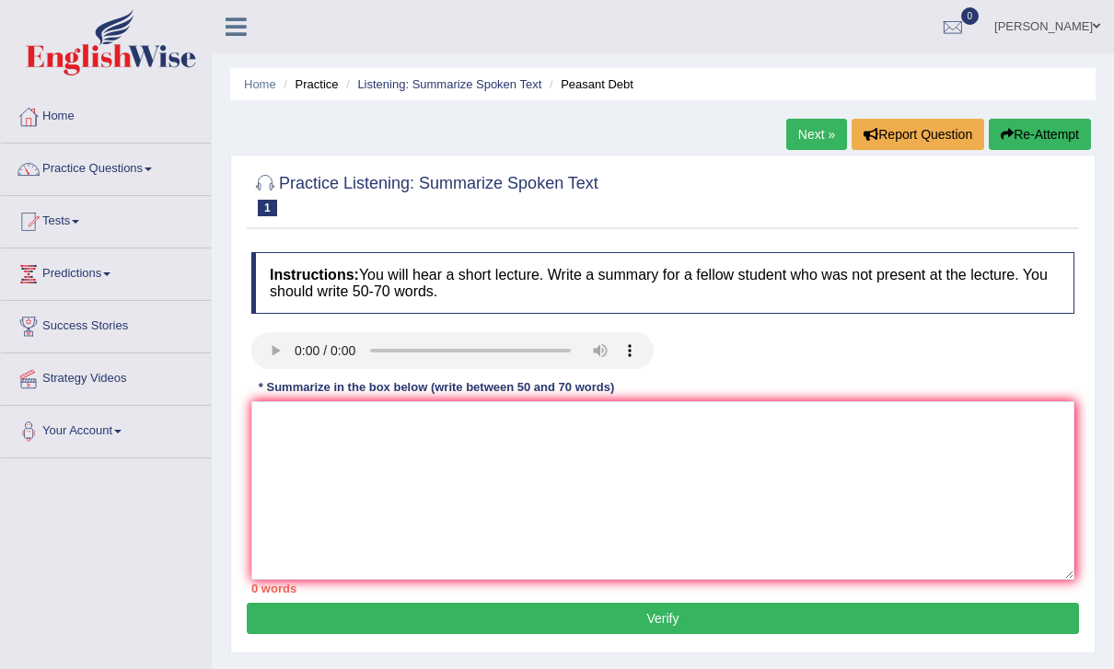
click at [292, 355] on audio at bounding box center [452, 350] width 402 height 37
click at [652, 493] on textarea at bounding box center [662, 490] width 823 height 179
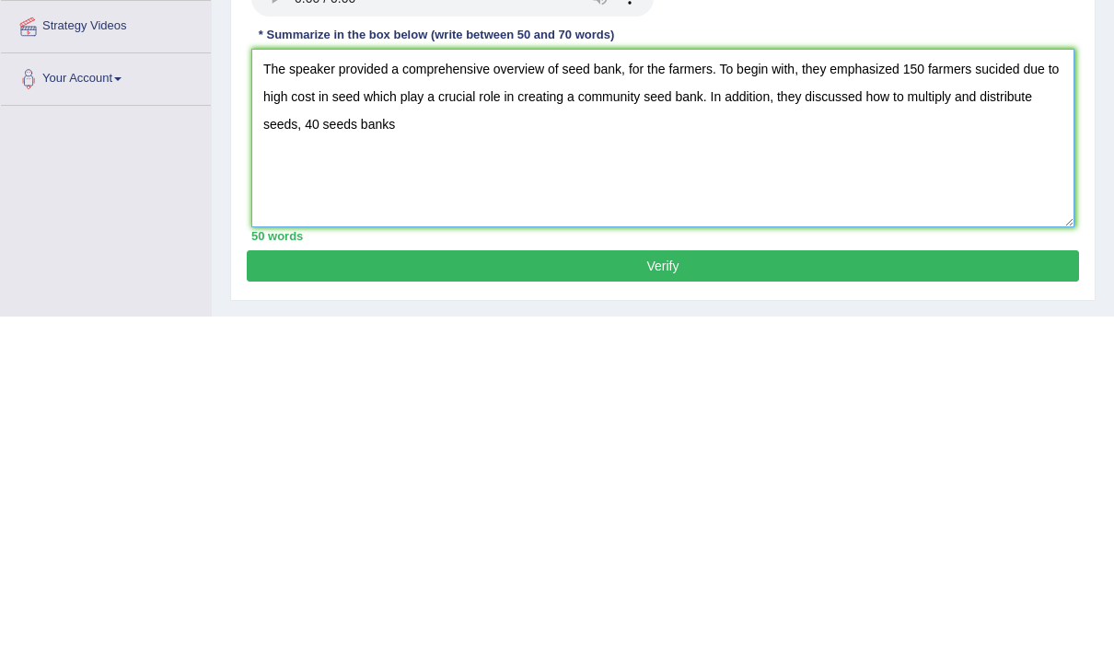
click at [363, 401] on textarea "The speaker provided a comprehensive overview of seed bank, for the farmers. To…" at bounding box center [662, 490] width 823 height 179
click at [678, 401] on textarea "The speaker provided a comprehensive overview of seed bank, for the farmers. To…" at bounding box center [662, 490] width 823 height 179
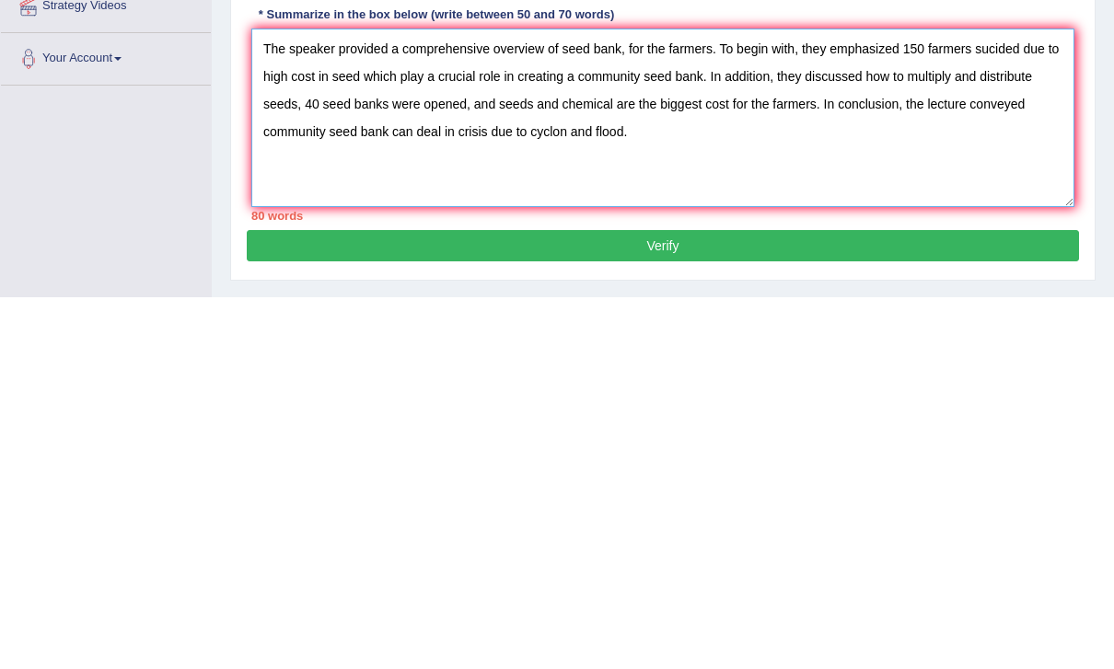
click at [821, 401] on textarea "The speaker provided a comprehensive overview of seed bank, for the farmers. To…" at bounding box center [662, 490] width 823 height 179
click at [824, 401] on textarea "The speaker provided a comprehensive overview of seed bank, for the farmers. To…" at bounding box center [662, 490] width 823 height 179
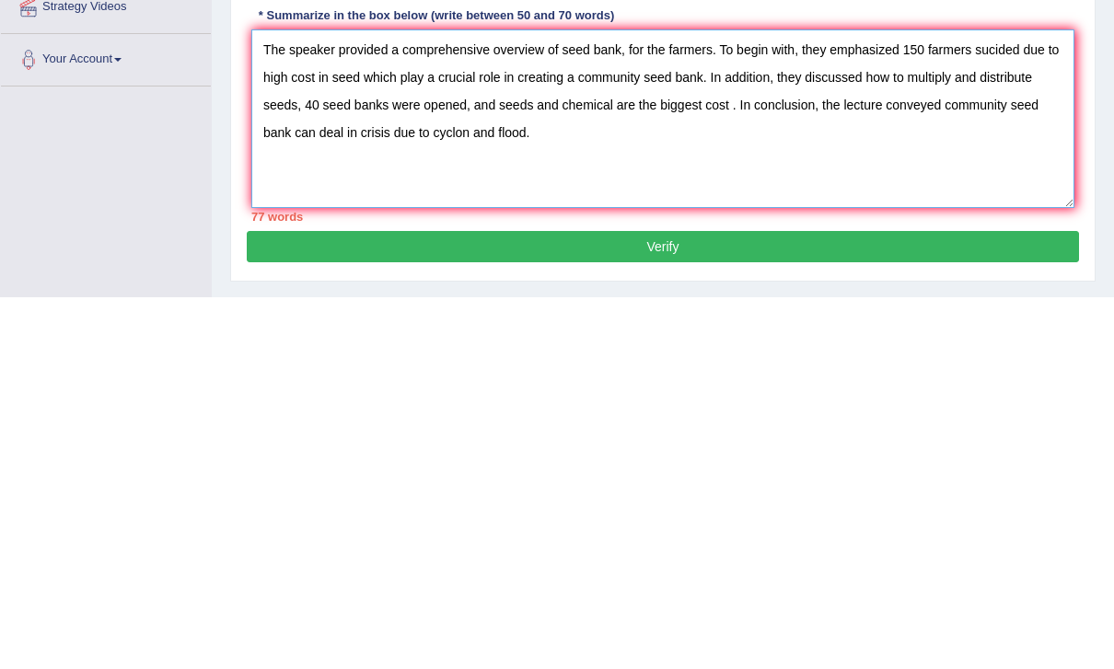
click at [918, 401] on textarea "The speaker provided a comprehensive overview of seed bank, for the farmers. To…" at bounding box center [662, 490] width 823 height 179
click at [526, 401] on textarea "The speaker provided a comprehensive overview of seed bank, for the farmers. To…" at bounding box center [662, 490] width 823 height 179
click at [469, 401] on textarea "The speaker provided a comprehensive overview of seed bank, for the farmers. To…" at bounding box center [662, 490] width 823 height 179
click at [493, 401] on textarea "The speaker provided a comprehensive overview of seed bank, for the farmers. To…" at bounding box center [662, 490] width 823 height 179
click at [469, 401] on textarea "The speaker provided a comprehensive overview of seed bank, for the farmers. To…" at bounding box center [662, 490] width 823 height 179
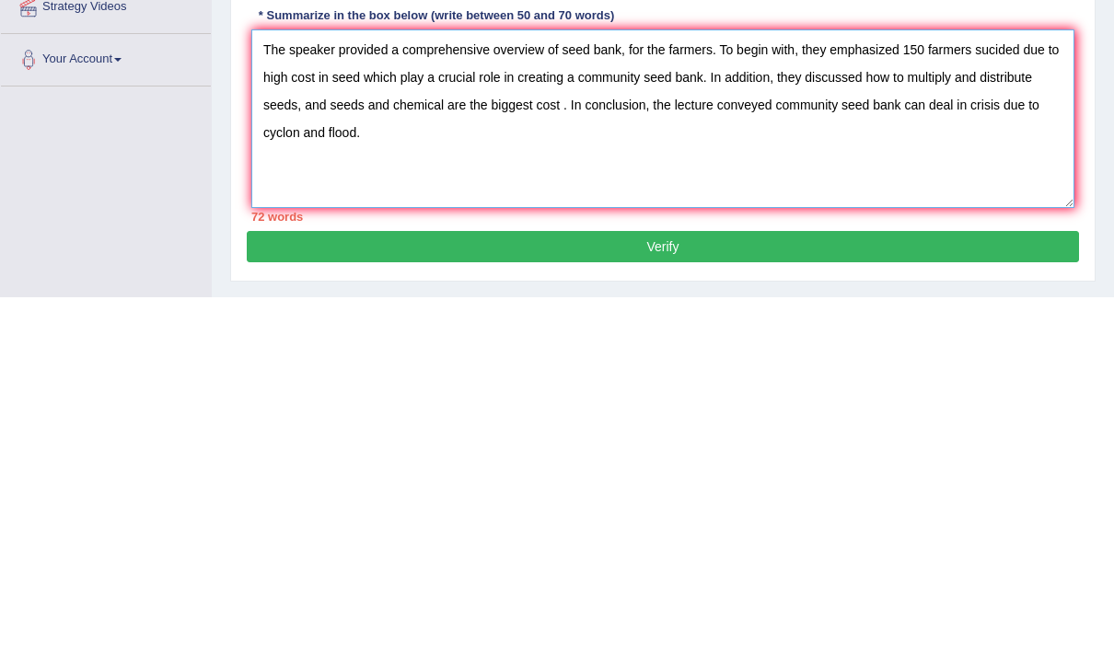
click at [755, 401] on textarea "The speaker provided a comprehensive overview of seed bank, for the farmers. To…" at bounding box center [662, 490] width 823 height 179
click at [329, 401] on textarea "The speaker provided a comprehensive overview of seed bank, for the farmers. To…" at bounding box center [662, 490] width 823 height 179
click at [364, 401] on textarea "The speaker provided a comprehensive overview of seed bank, for the farmers. To…" at bounding box center [662, 490] width 823 height 179
click at [332, 401] on textarea "The speaker provided a comprehensive overview of seed bank, for the farmers. To…" at bounding box center [662, 490] width 823 height 179
click at [861, 401] on textarea "The speaker provided a comprehensive overview of seed bank, for the farmers. To…" at bounding box center [662, 490] width 823 height 179
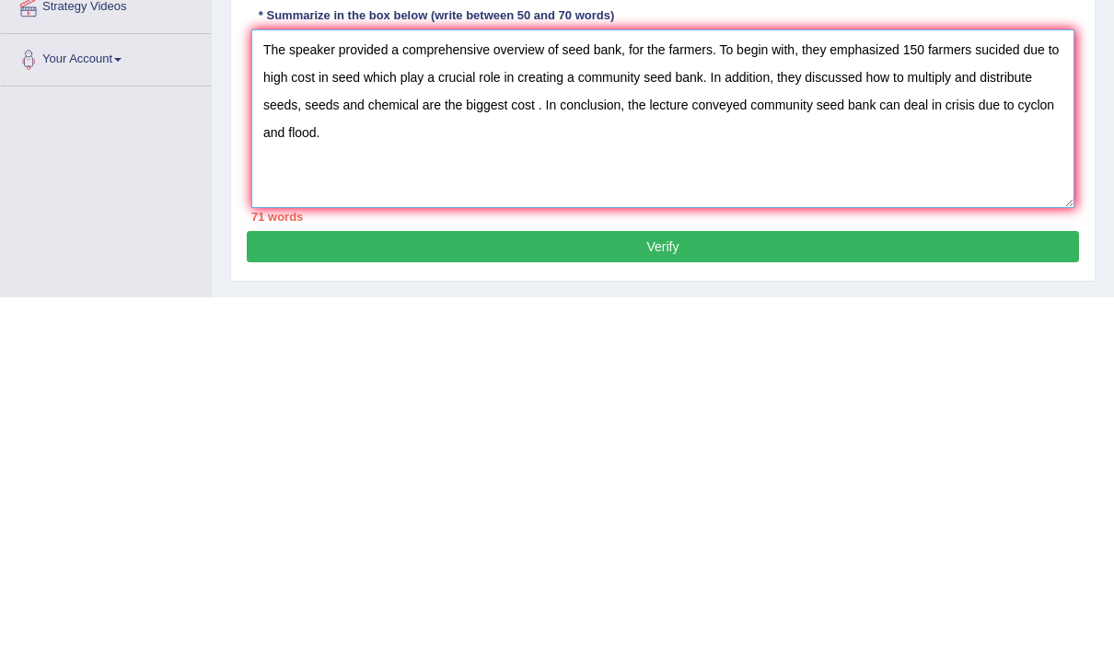
click at [365, 401] on textarea "The speaker provided a comprehensive overview of seed bank, for the farmers. To…" at bounding box center [662, 490] width 823 height 179
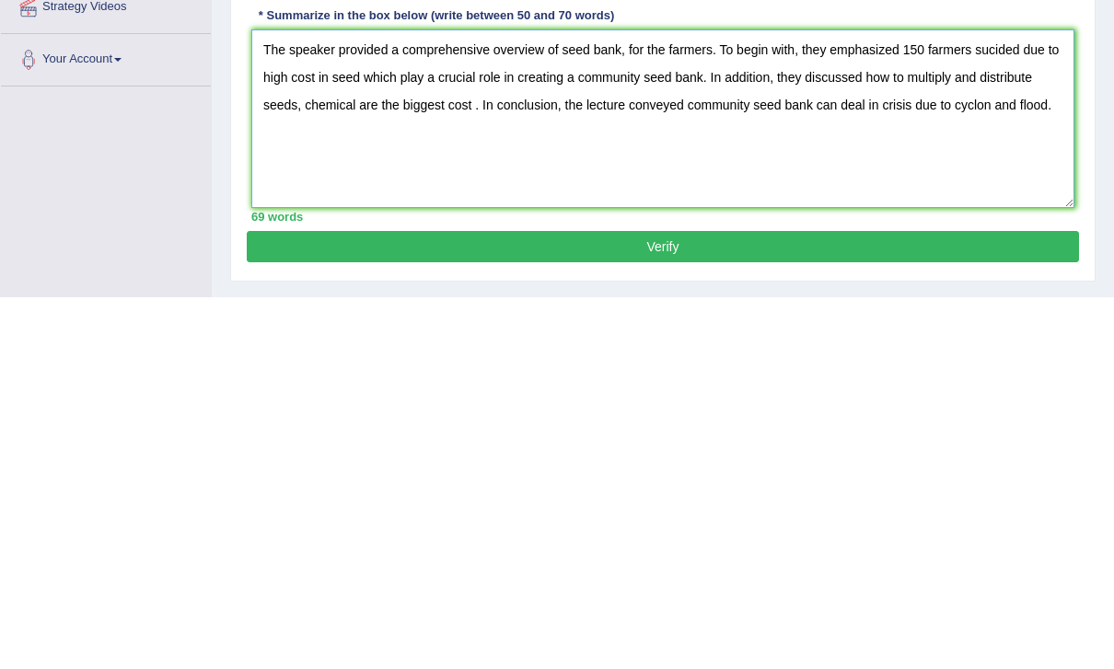
click at [982, 401] on textarea "The speaker provided a comprehensive overview of seed bank, for the farmers. To…" at bounding box center [662, 490] width 823 height 179
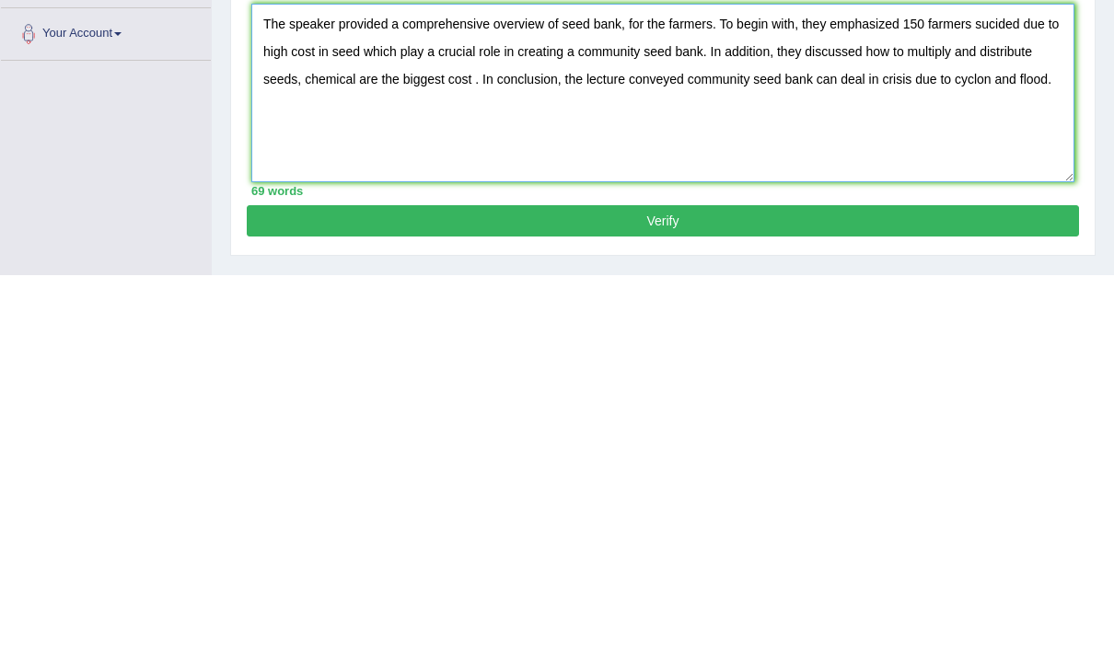
scroll to position [27, 0]
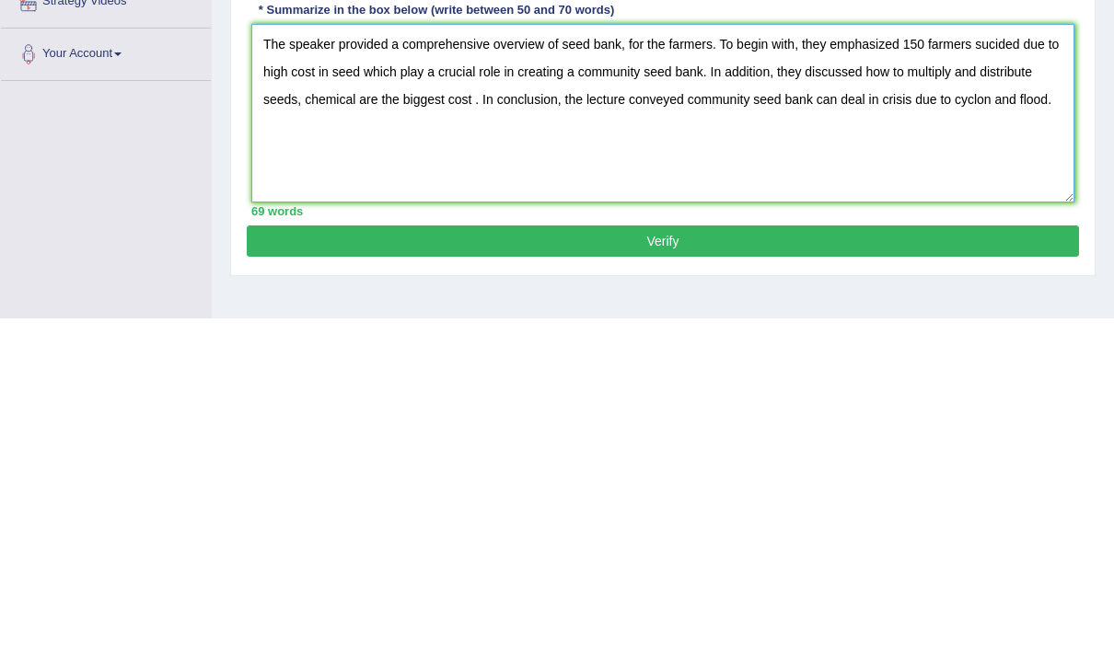
type textarea "The speaker provided a comprehensive overview of seed bank, for the farmers. To…"
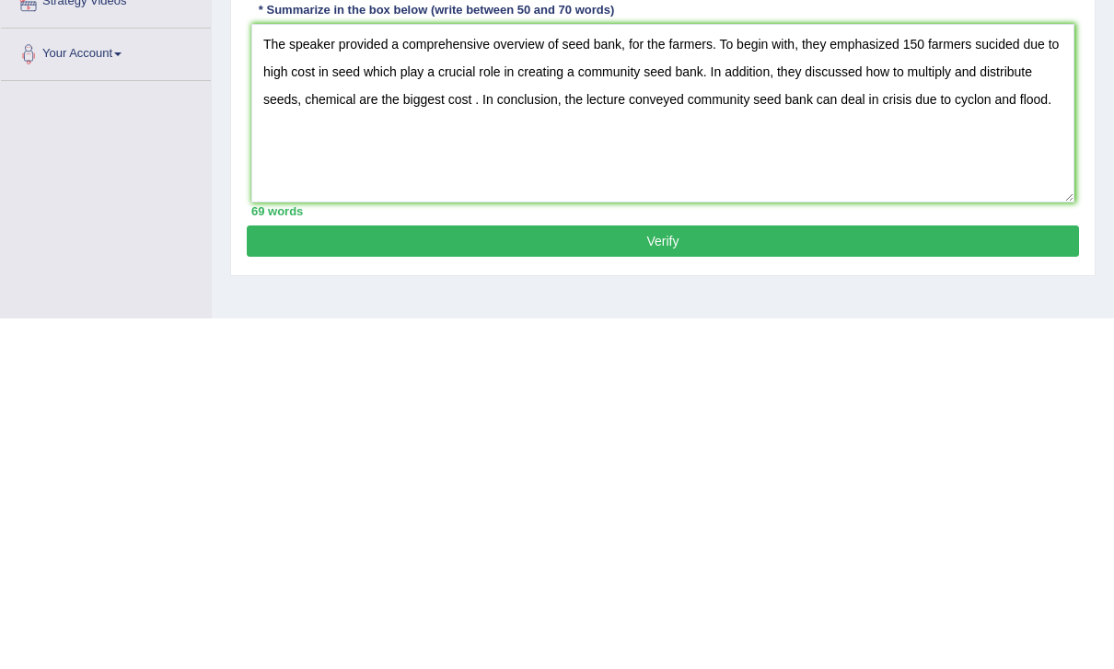
click at [994, 576] on button "Verify" at bounding box center [663, 591] width 832 height 31
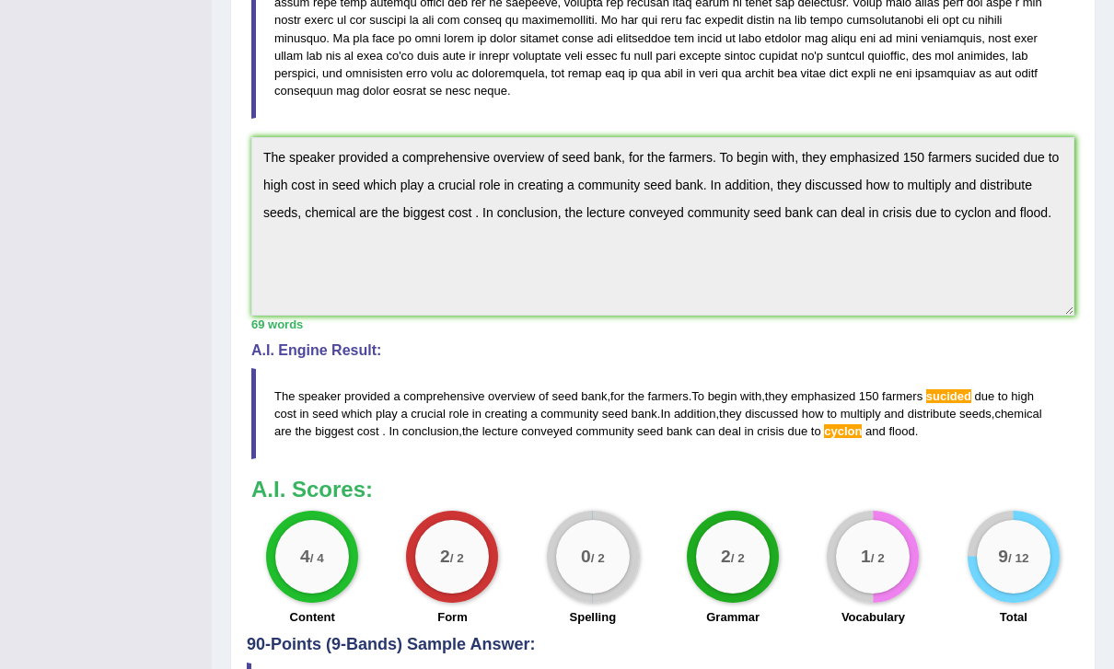
scroll to position [539, 0]
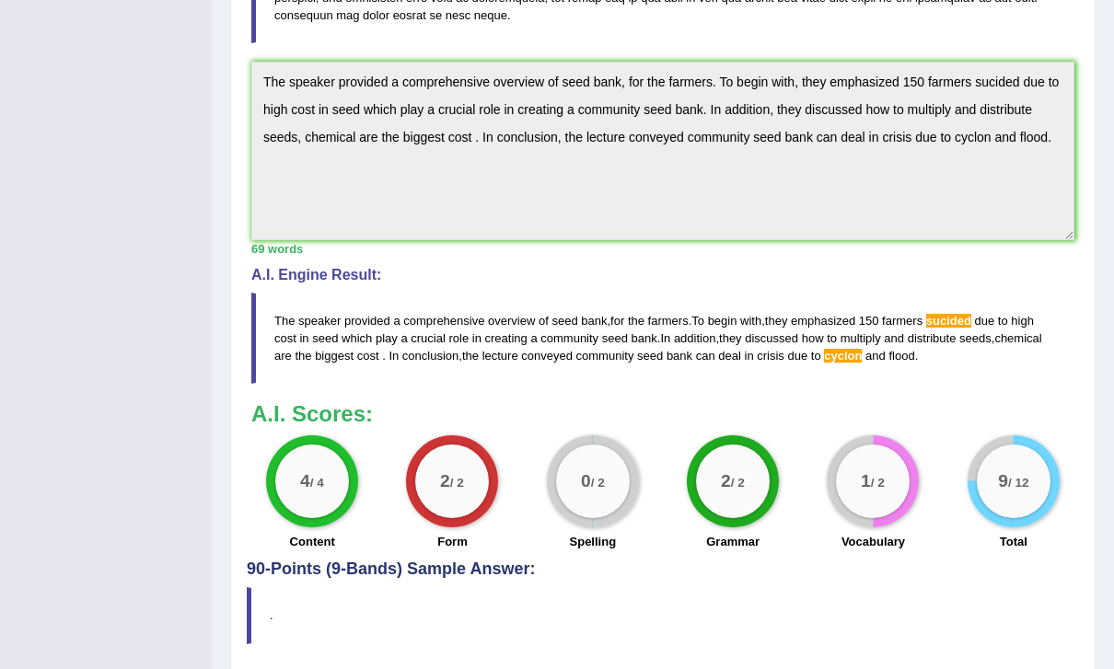
click at [862, 359] on span "cyclon" at bounding box center [843, 356] width 38 height 14
click at [862, 349] on span "cyclon" at bounding box center [843, 356] width 38 height 14
click at [904, 331] on span "and" at bounding box center [894, 338] width 20 height 14
click at [862, 354] on span "cyclon" at bounding box center [843, 356] width 38 height 14
click at [923, 346] on blockquote "The speaker provided a comprehensive overview of seed bank , for the farmers . …" at bounding box center [662, 338] width 823 height 91
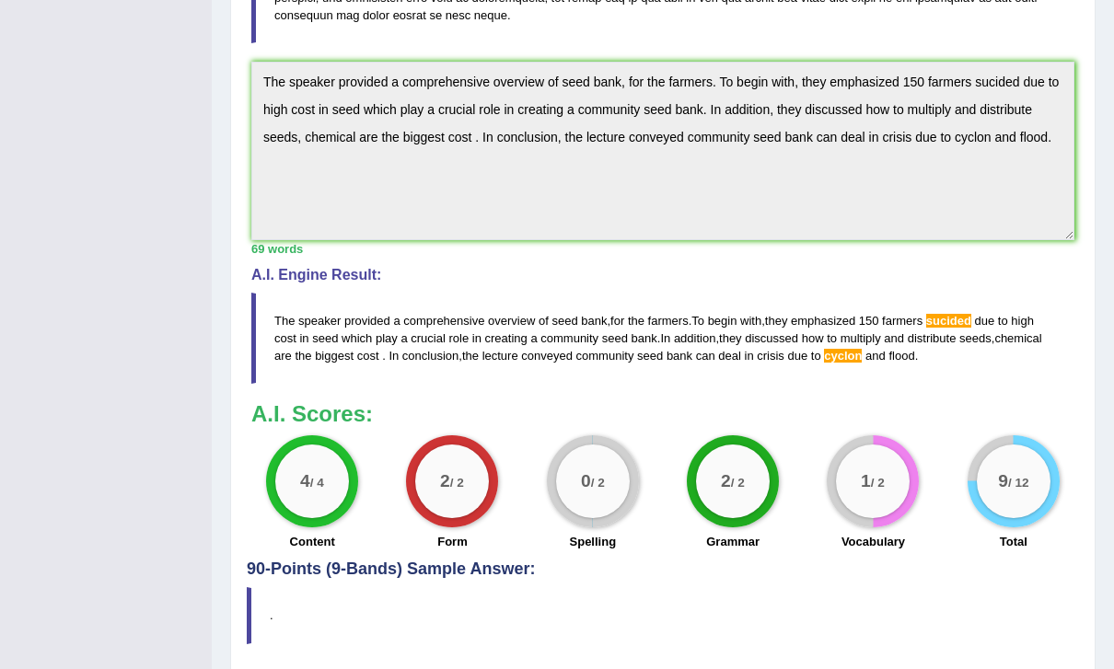
click at [918, 344] on blockquote "The speaker provided a comprehensive overview of seed bank , for the farmers . …" at bounding box center [662, 338] width 823 height 91
click at [862, 359] on span "cyclon" at bounding box center [843, 356] width 38 height 14
click at [913, 368] on blockquote "The speaker provided a comprehensive overview of seed bank , for the farmers . …" at bounding box center [662, 338] width 823 height 91
click at [862, 354] on span "cyclon" at bounding box center [843, 356] width 38 height 14
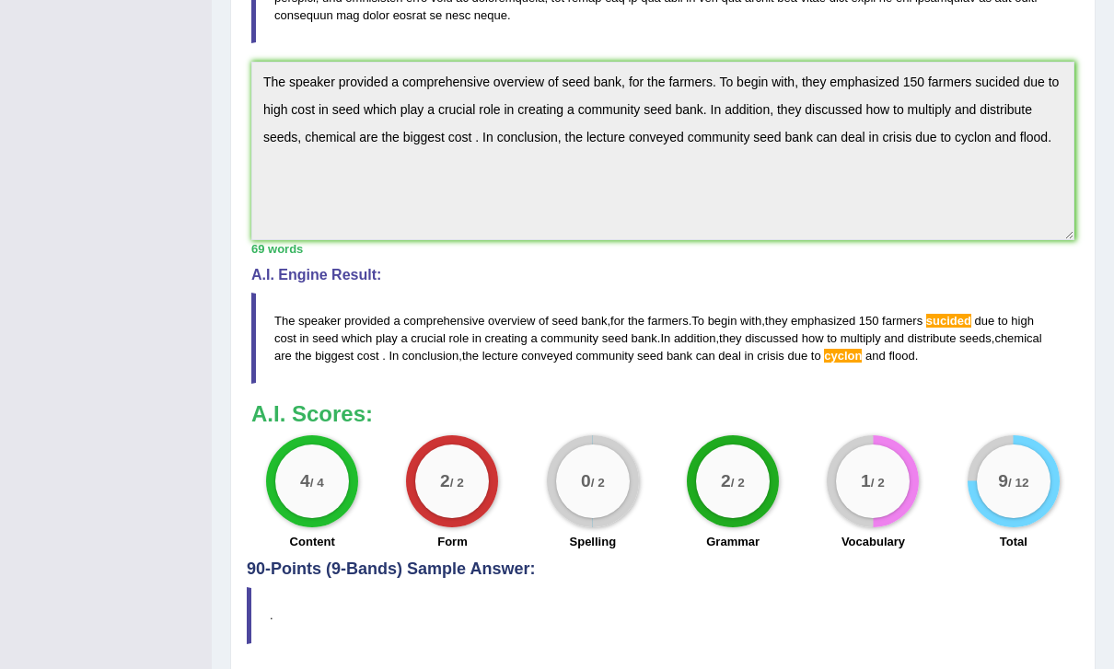
click at [964, 300] on blockquote "The speaker provided a comprehensive overview of seed bank , for the farmers . …" at bounding box center [662, 338] width 823 height 91
click at [946, 323] on span "sucided" at bounding box center [948, 321] width 45 height 14
click at [972, 308] on blockquote "The speaker provided a comprehensive overview of seed bank , for the farmers . …" at bounding box center [662, 338] width 823 height 91
click at [862, 356] on span "cyclon" at bounding box center [843, 356] width 38 height 14
click at [904, 336] on span "and" at bounding box center [894, 338] width 20 height 14
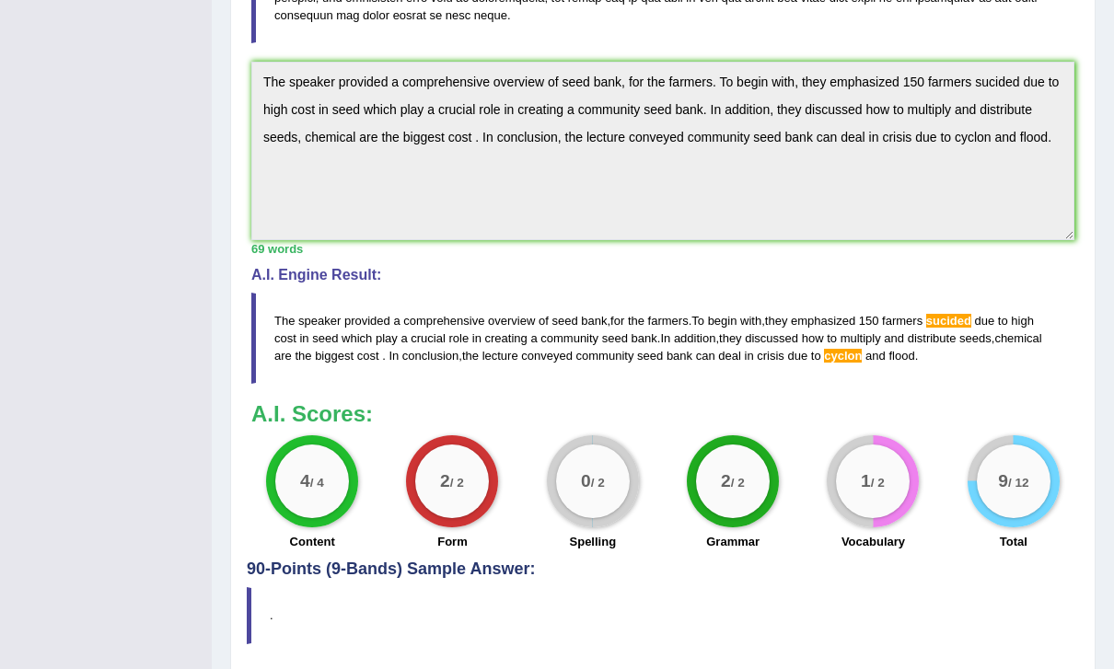
click at [953, 319] on span "sucided" at bounding box center [948, 321] width 45 height 14
click at [962, 314] on span "sucided" at bounding box center [948, 321] width 45 height 14
click at [957, 331] on span "distribute" at bounding box center [932, 338] width 49 height 14
click at [966, 314] on span "sucided" at bounding box center [948, 321] width 45 height 14
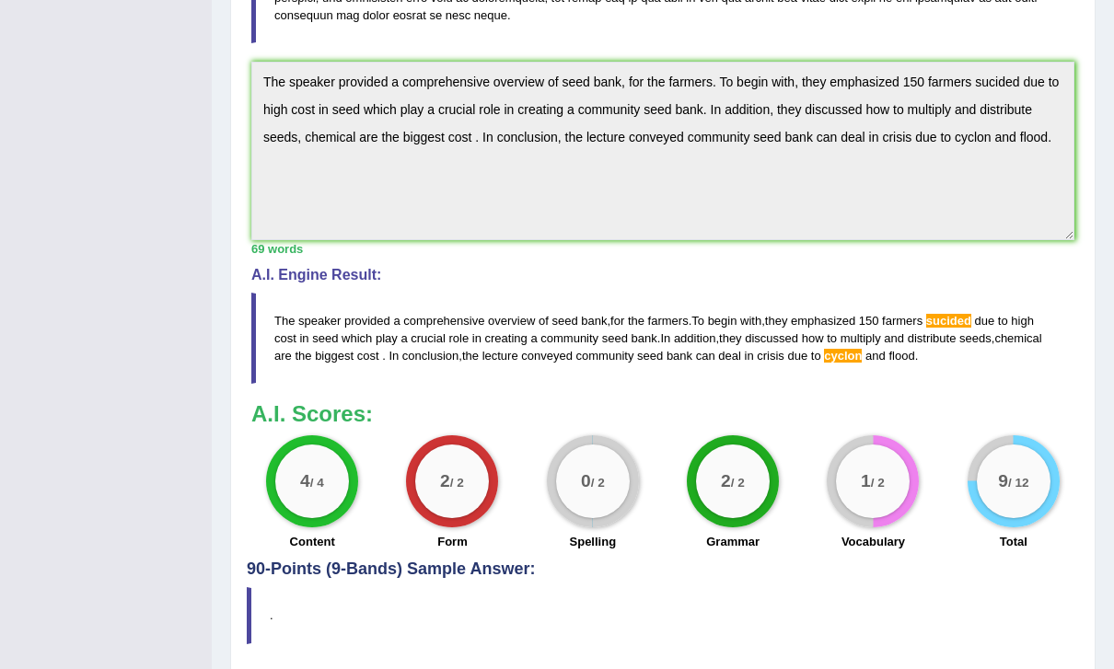
click at [978, 307] on blockquote "The speaker provided a comprehensive overview of seed bank , for the farmers . …" at bounding box center [662, 338] width 823 height 91
click at [1034, 335] on blockquote "The speaker provided a comprehensive overview of seed bank , for the farmers . …" at bounding box center [662, 338] width 823 height 91
click at [979, 327] on blockquote "The speaker provided a comprehensive overview of seed bank , for the farmers . …" at bounding box center [662, 338] width 823 height 91
click at [1001, 306] on blockquote "The speaker provided a comprehensive overview of seed bank , for the farmers . …" at bounding box center [662, 338] width 823 height 91
click at [969, 320] on span "sucided" at bounding box center [948, 321] width 45 height 14
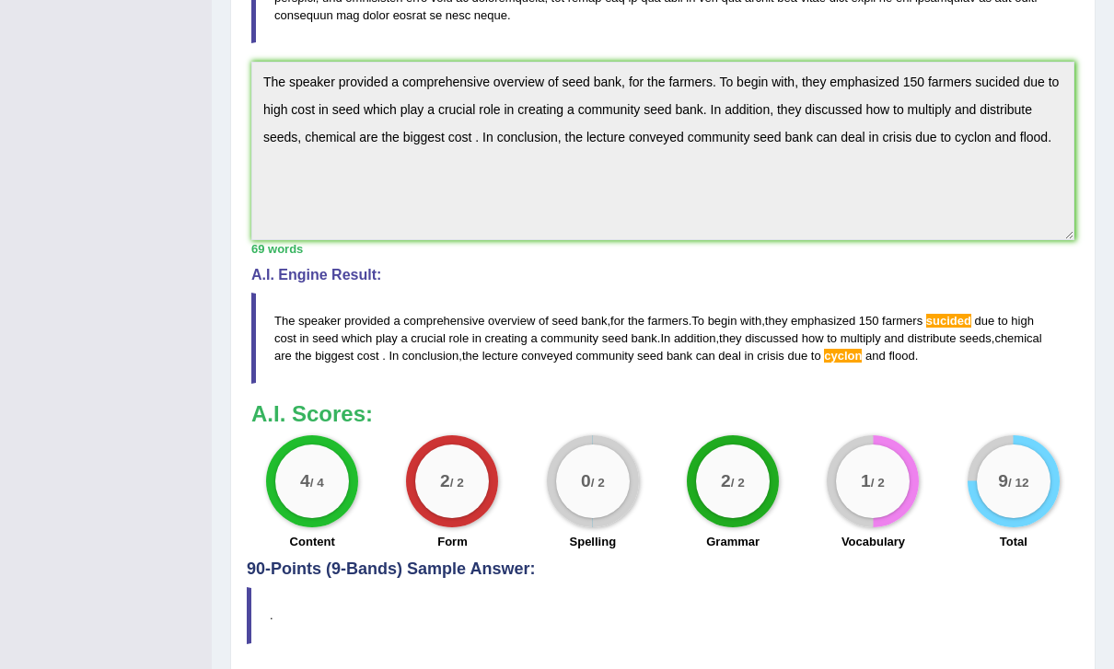
click at [862, 352] on span "cyclon" at bounding box center [843, 356] width 38 height 14
click at [905, 377] on blockquote "The speaker provided a comprehensive overview of seed bank , for the farmers . …" at bounding box center [662, 338] width 823 height 91
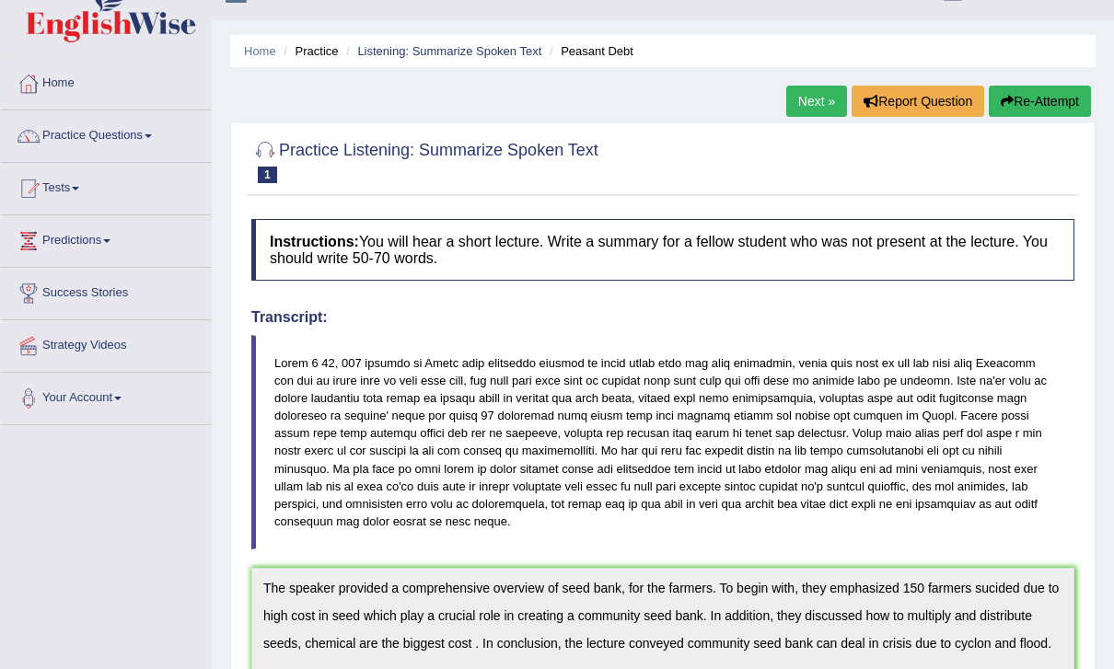
scroll to position [0, 0]
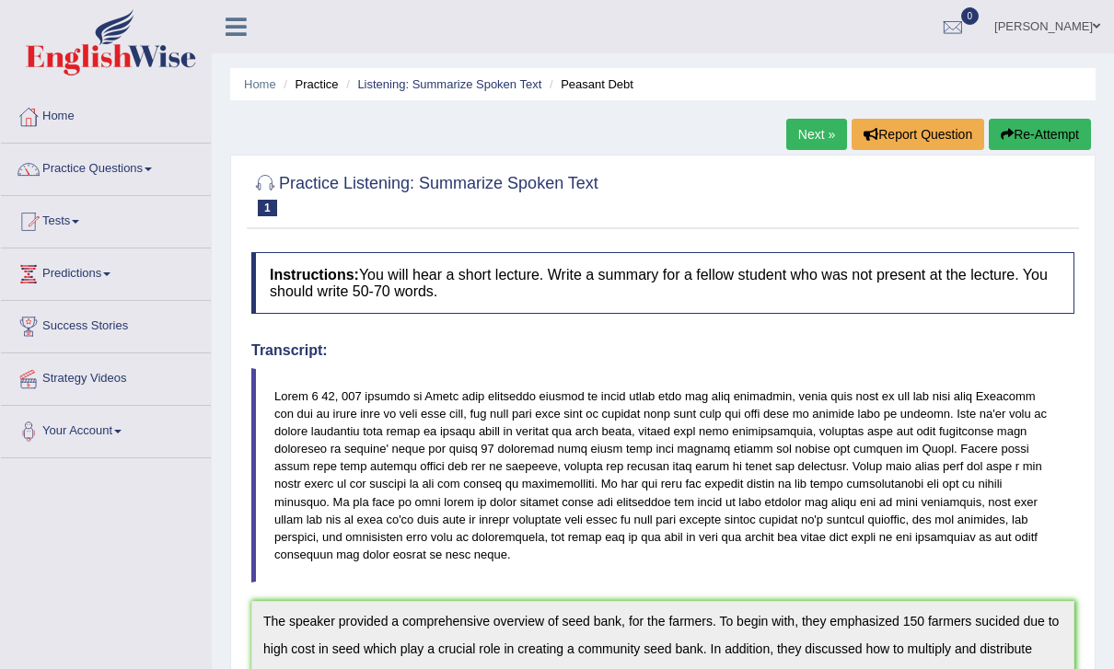
click at [238, 29] on icon at bounding box center [236, 27] width 21 height 24
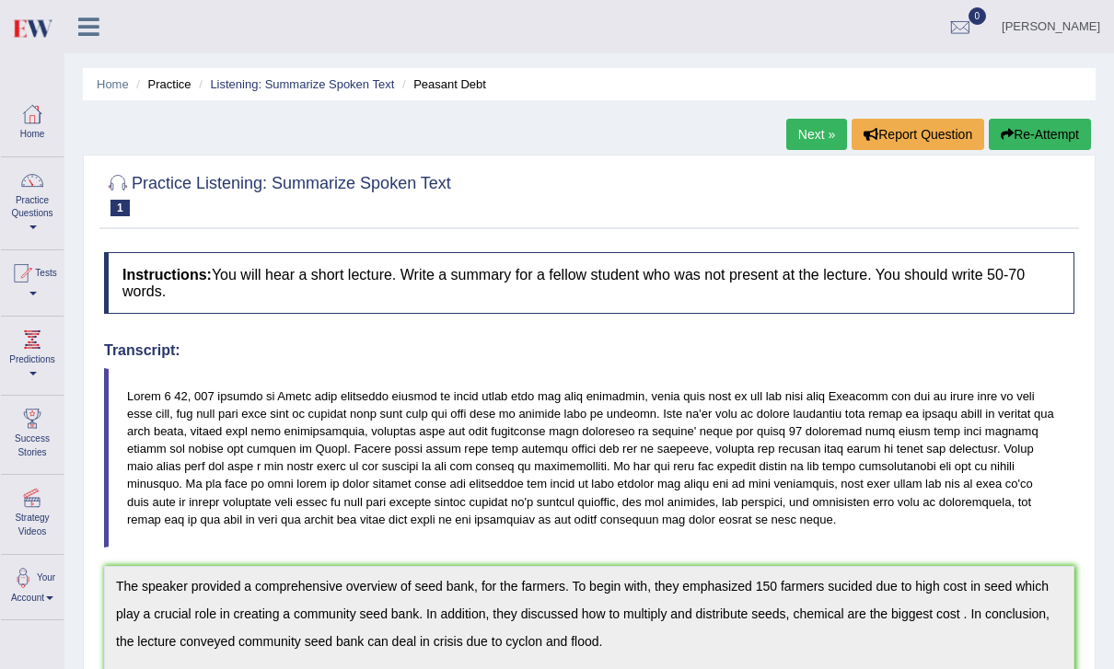
click at [13, 201] on link "Practice Questions" at bounding box center [32, 200] width 63 height 87
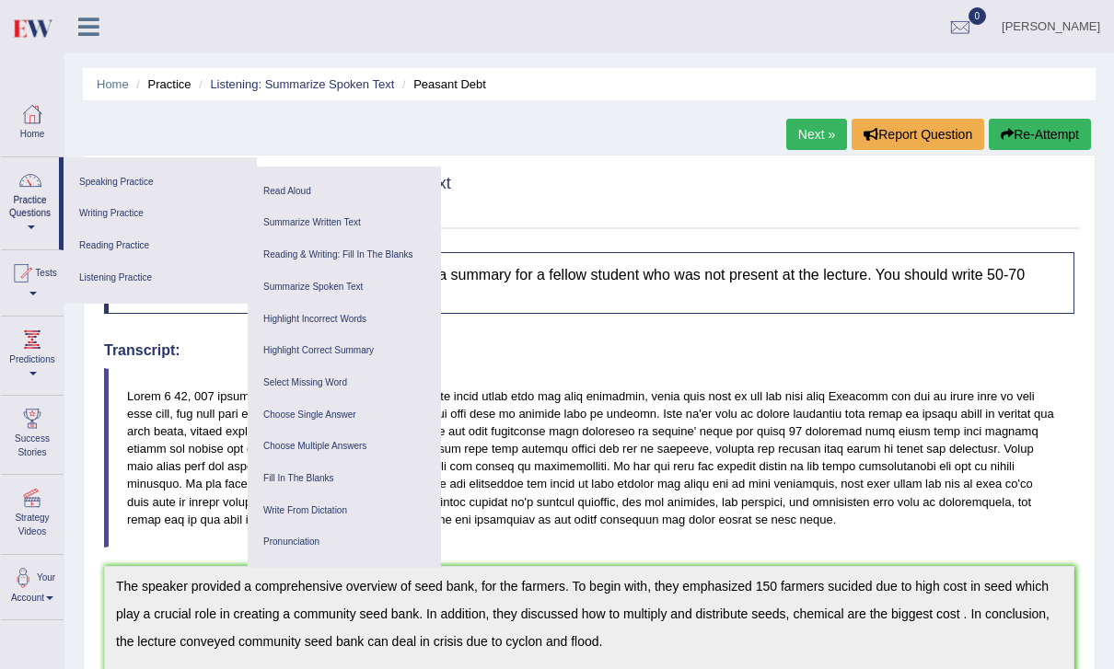
click at [347, 502] on link "Write From Dictation" at bounding box center [344, 511] width 175 height 32
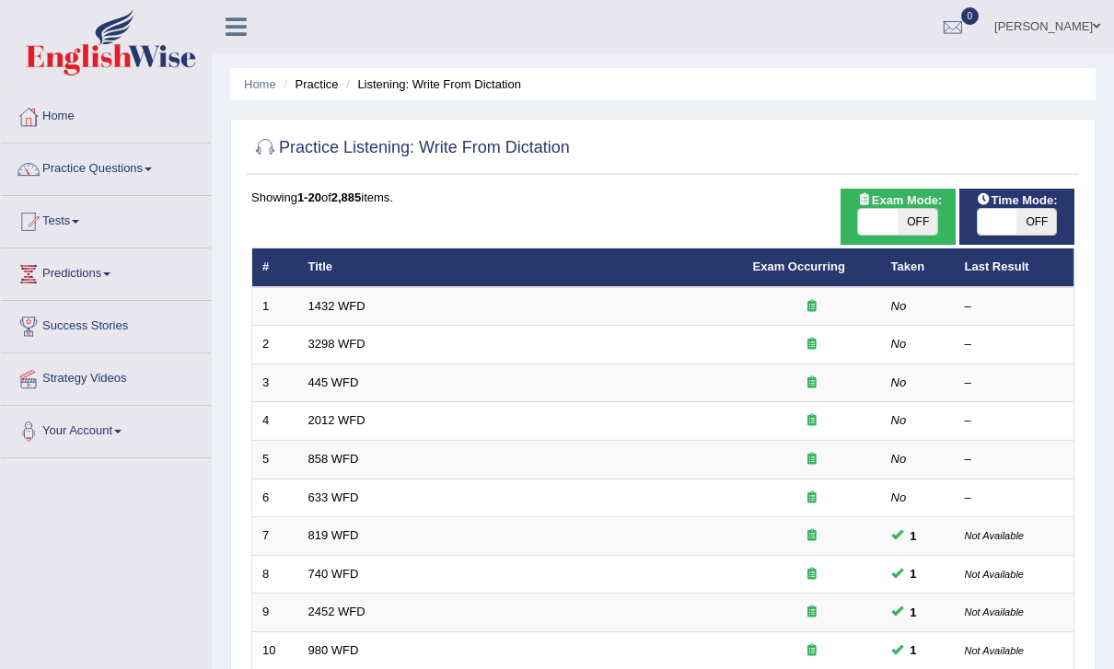
click at [236, 21] on icon at bounding box center [236, 27] width 21 height 24
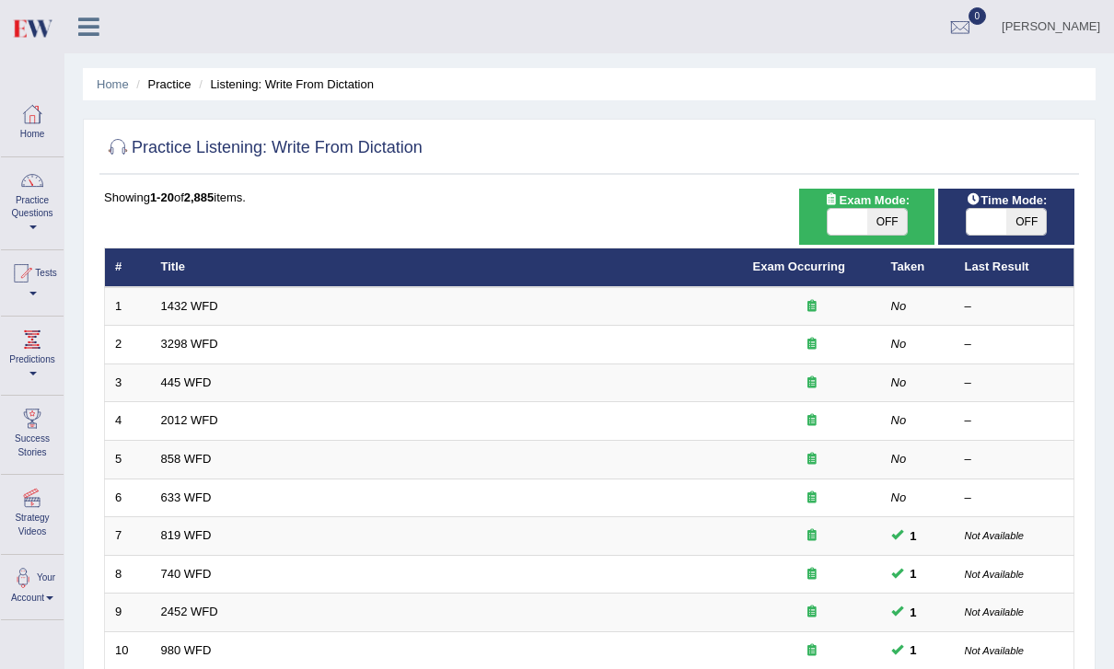
click at [173, 307] on link "1432 WFD" at bounding box center [189, 306] width 57 height 14
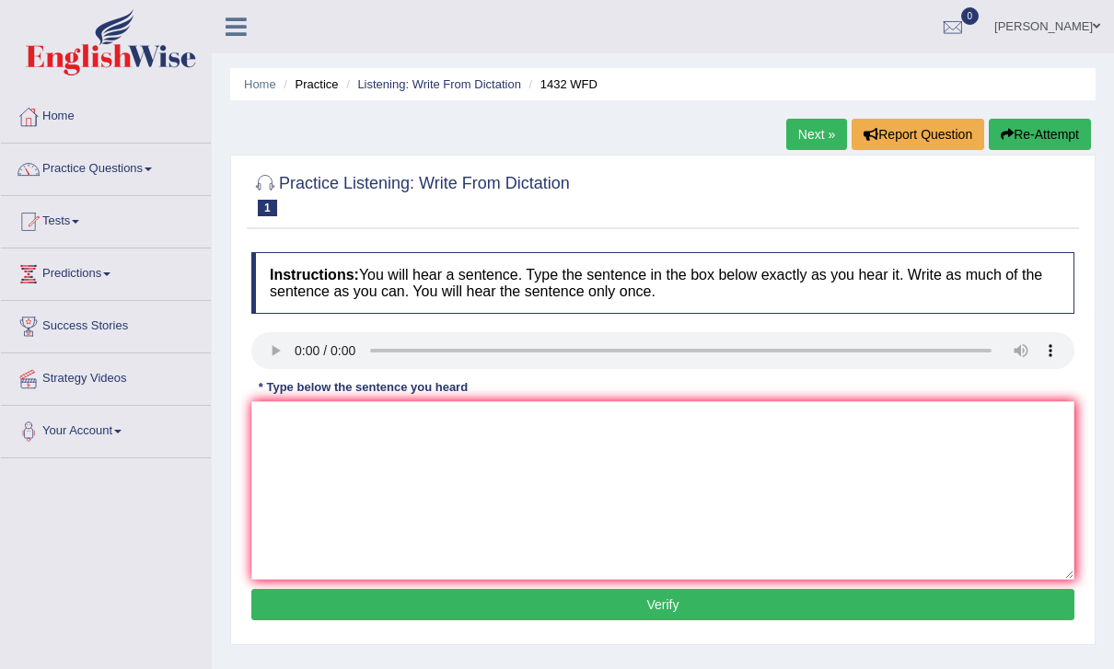
click at [268, 350] on audio at bounding box center [662, 350] width 823 height 37
click at [247, 26] on link at bounding box center [236, 25] width 49 height 28
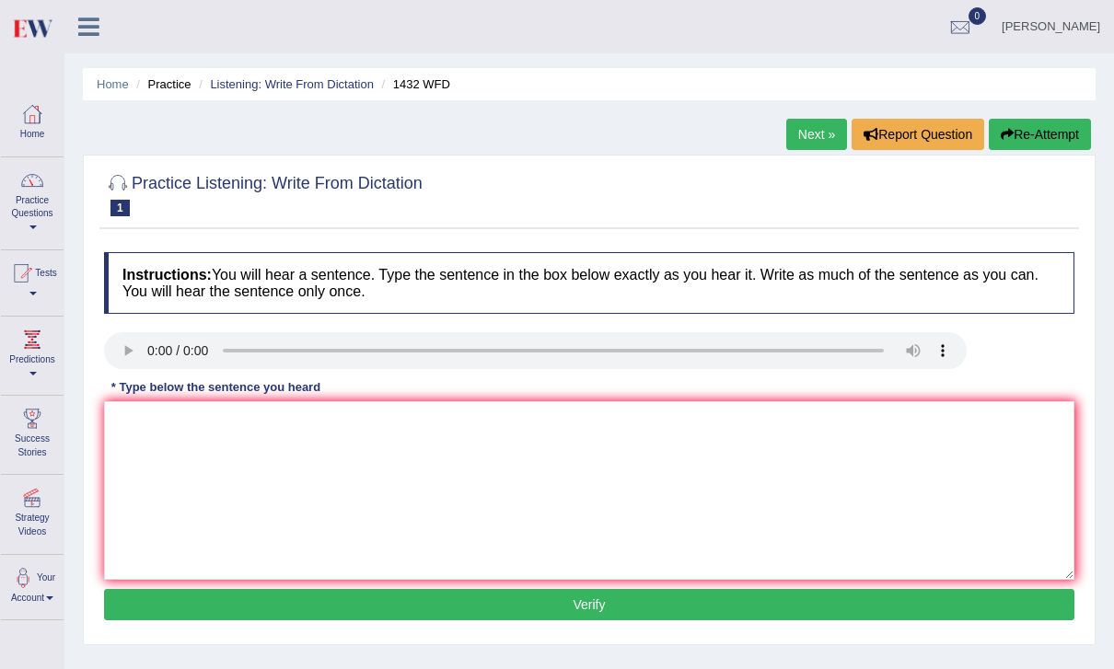
click at [27, 187] on div at bounding box center [32, 181] width 28 height 28
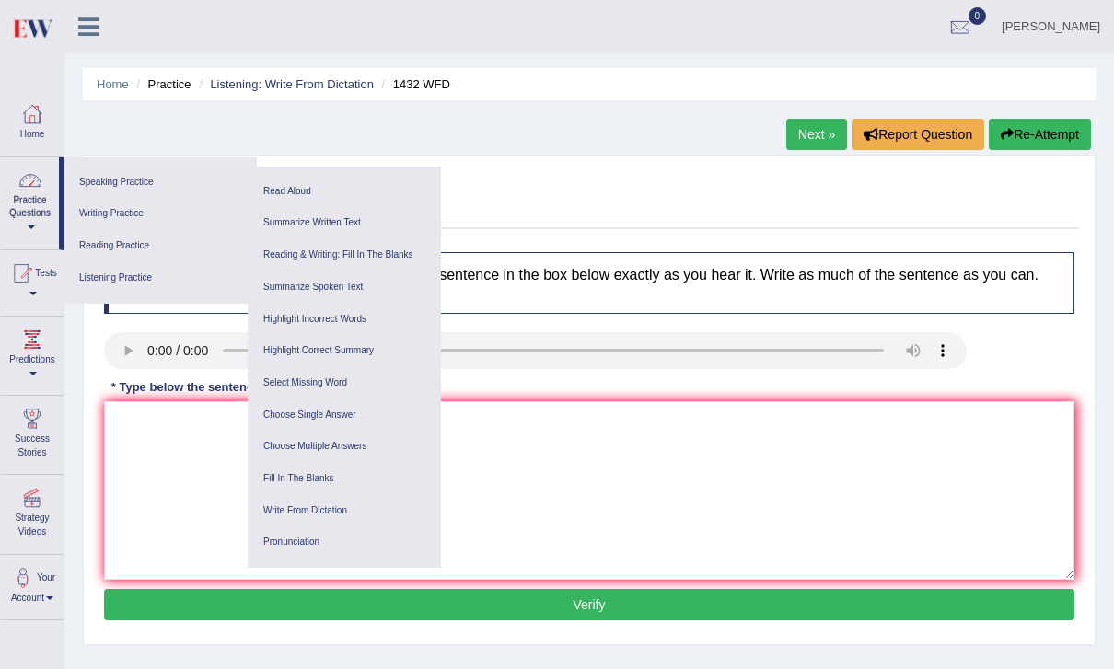
click at [115, 276] on link "Listening Practice" at bounding box center [160, 278] width 175 height 32
click at [368, 503] on link "Write From Dictation" at bounding box center [344, 511] width 175 height 32
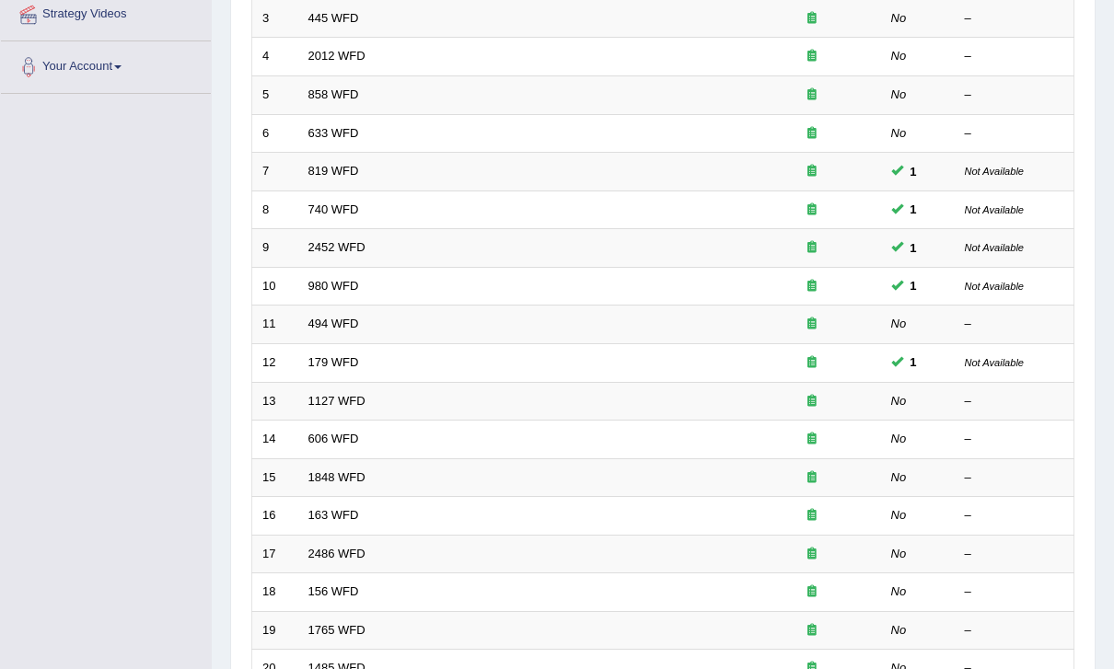
scroll to position [365, 0]
click at [348, 396] on link "1127 WFD" at bounding box center [336, 401] width 57 height 14
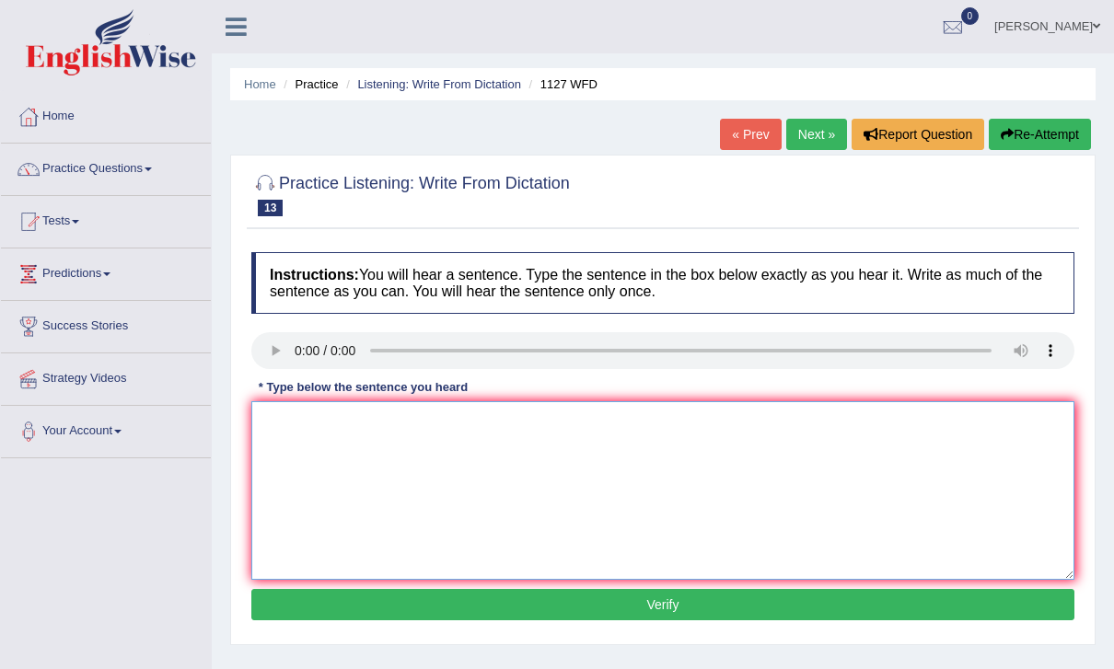
click at [540, 477] on textarea at bounding box center [662, 490] width 823 height 179
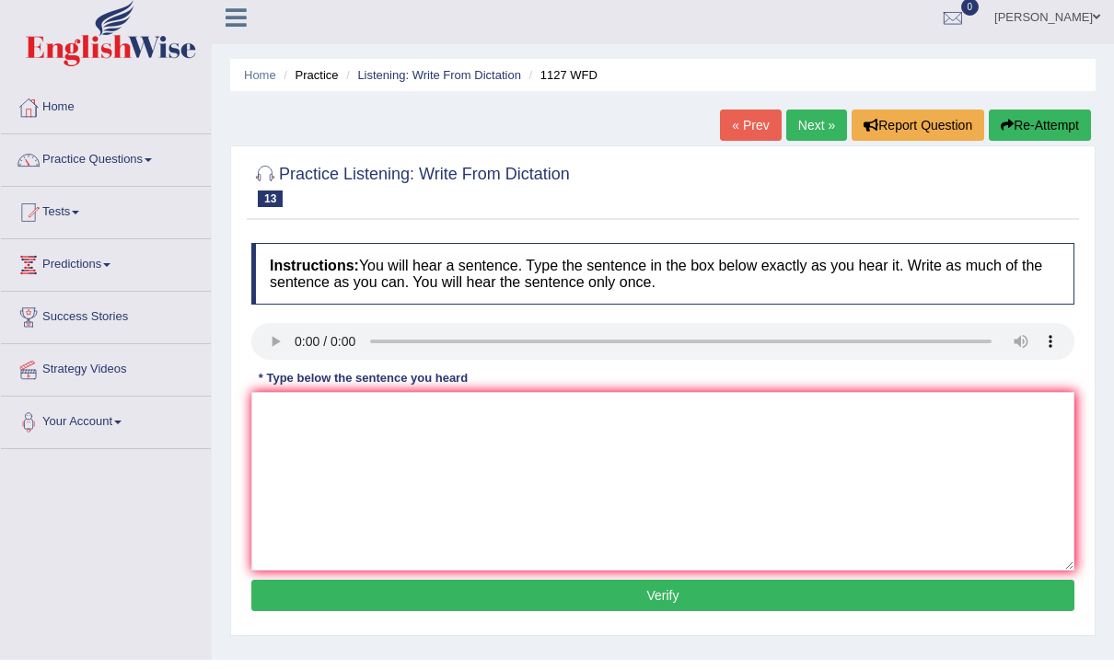
click at [813, 122] on link "Next »" at bounding box center [816, 134] width 61 height 31
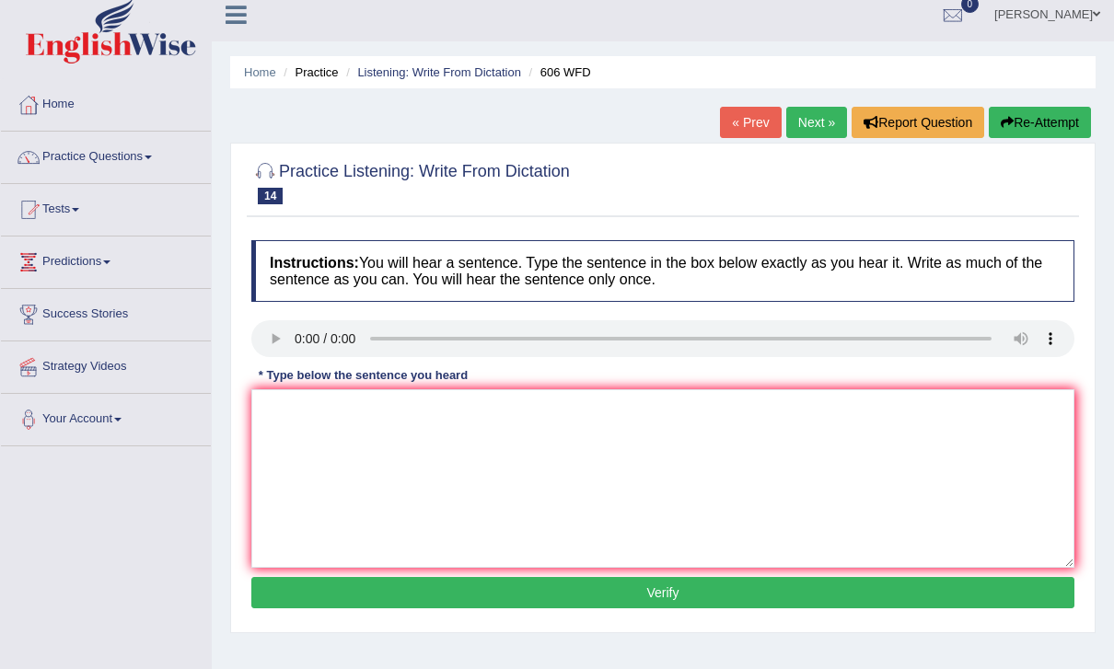
click at [815, 124] on link "Next »" at bounding box center [816, 122] width 61 height 31
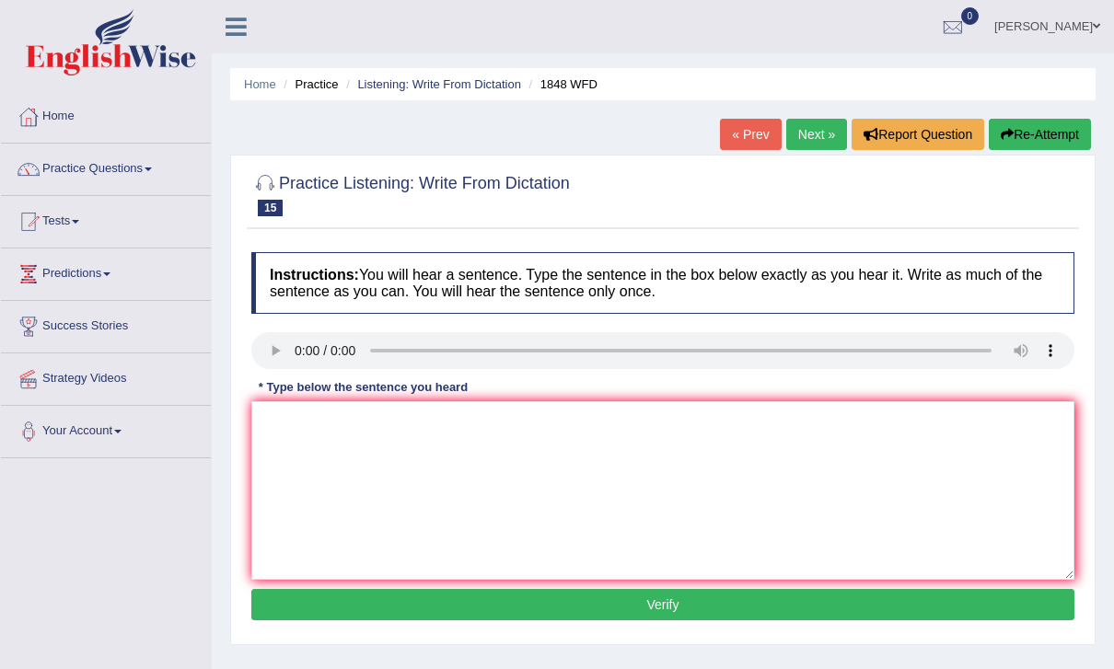
click at [819, 123] on link "Next »" at bounding box center [816, 134] width 61 height 31
click at [817, 139] on link "Next »" at bounding box center [816, 134] width 61 height 31
click at [811, 127] on link "Next »" at bounding box center [816, 134] width 61 height 31
click at [840, 491] on textarea at bounding box center [662, 490] width 823 height 179
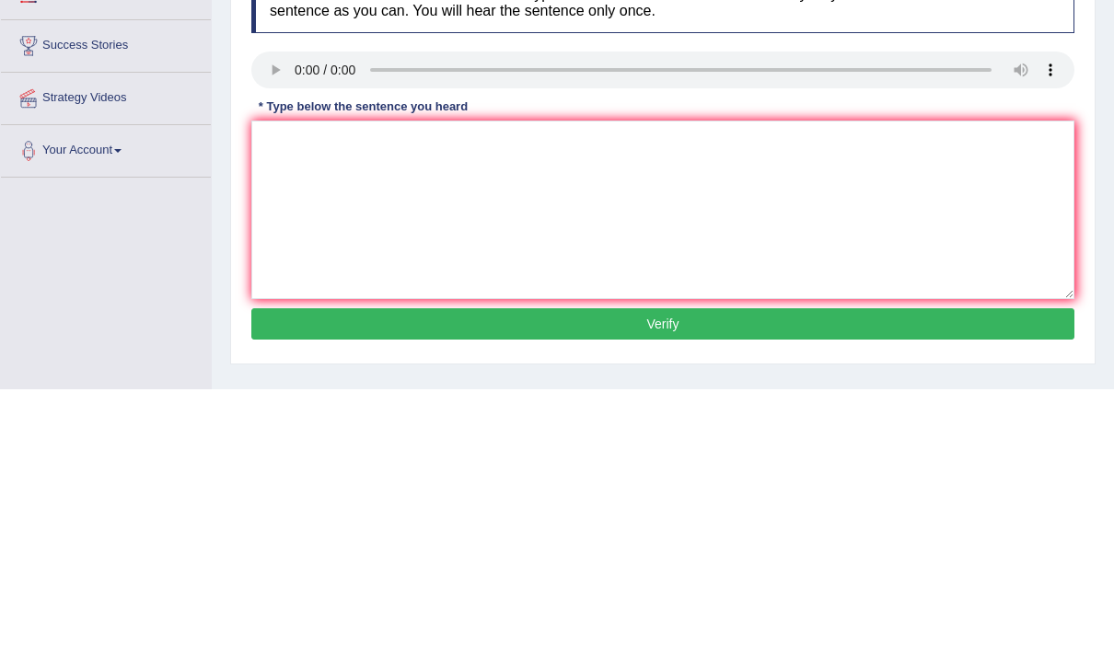
click at [300, 332] on audio at bounding box center [662, 350] width 823 height 37
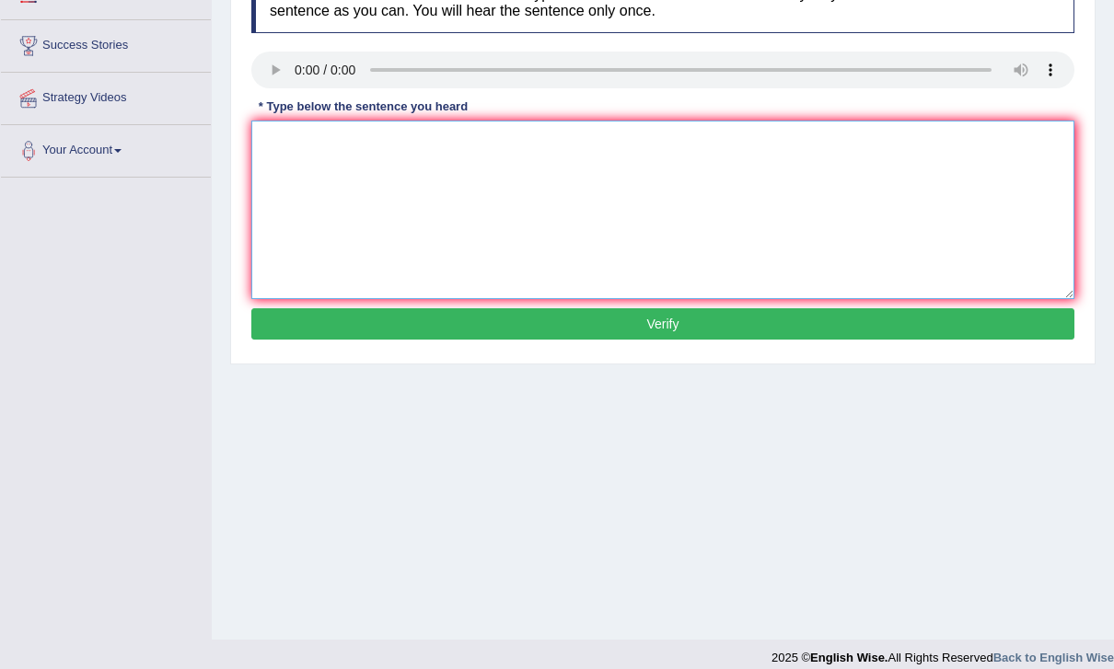
click at [668, 194] on textarea at bounding box center [662, 210] width 823 height 179
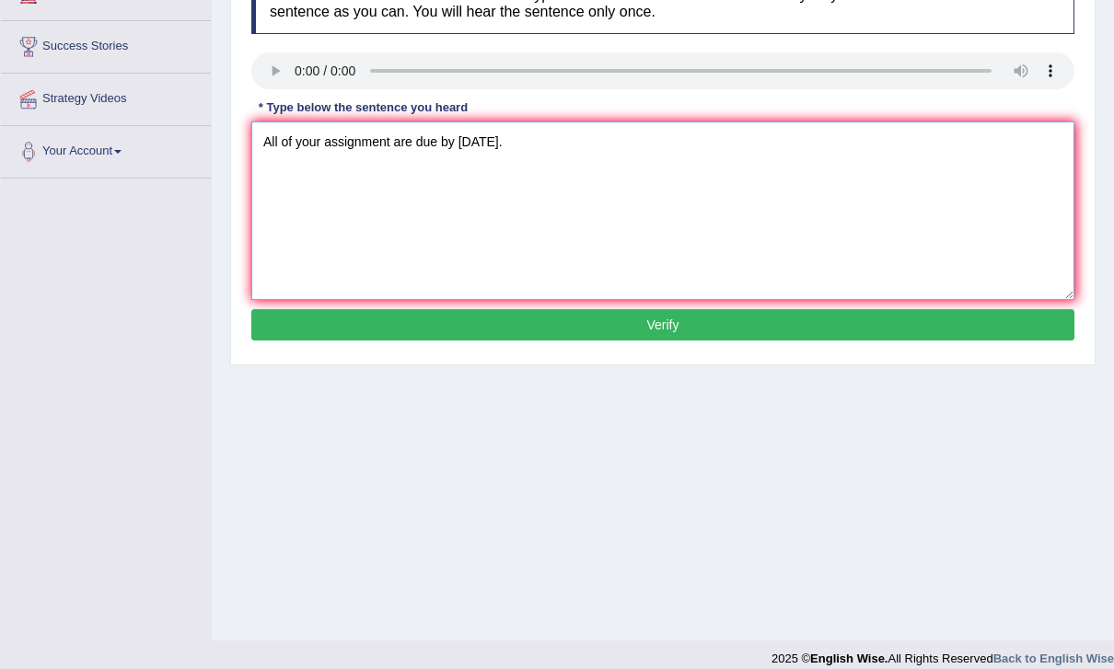
click at [709, 215] on textarea "All of your assignment are due by tomorrow." at bounding box center [662, 211] width 823 height 179
click at [864, 191] on textarea "All of your assignment are due by tomorrow." at bounding box center [662, 211] width 823 height 179
click at [393, 146] on textarea "All of your assignment are due by tomorrow." at bounding box center [662, 211] width 823 height 179
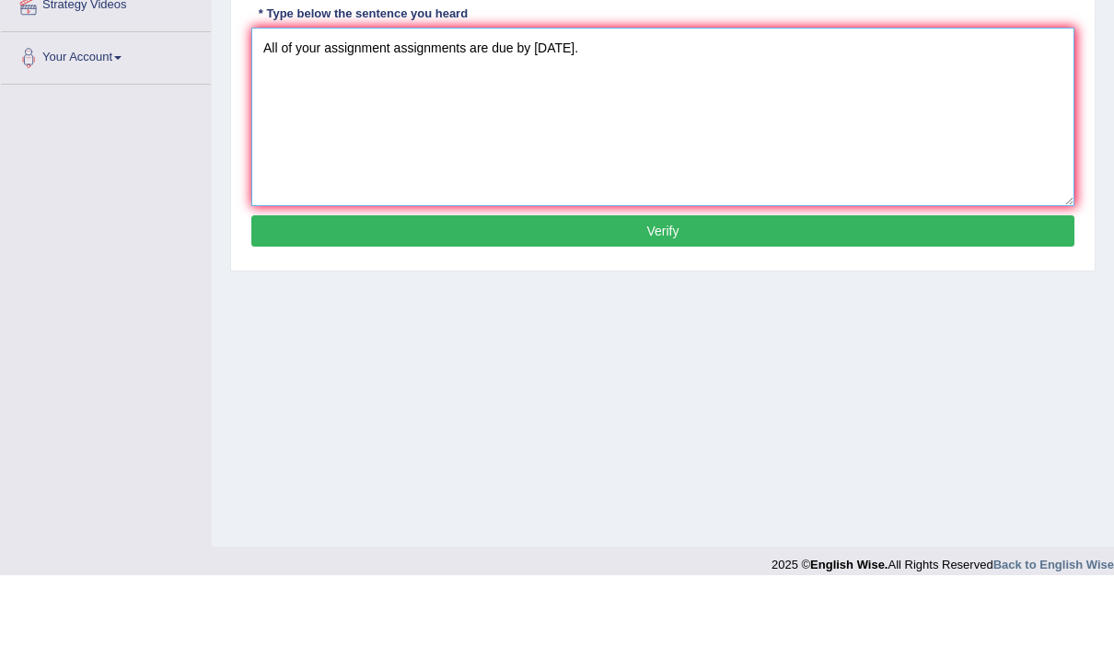
type textarea "All of your assignment assignments are due by tomorrow."
click at [936, 309] on button "Verify" at bounding box center [662, 324] width 823 height 31
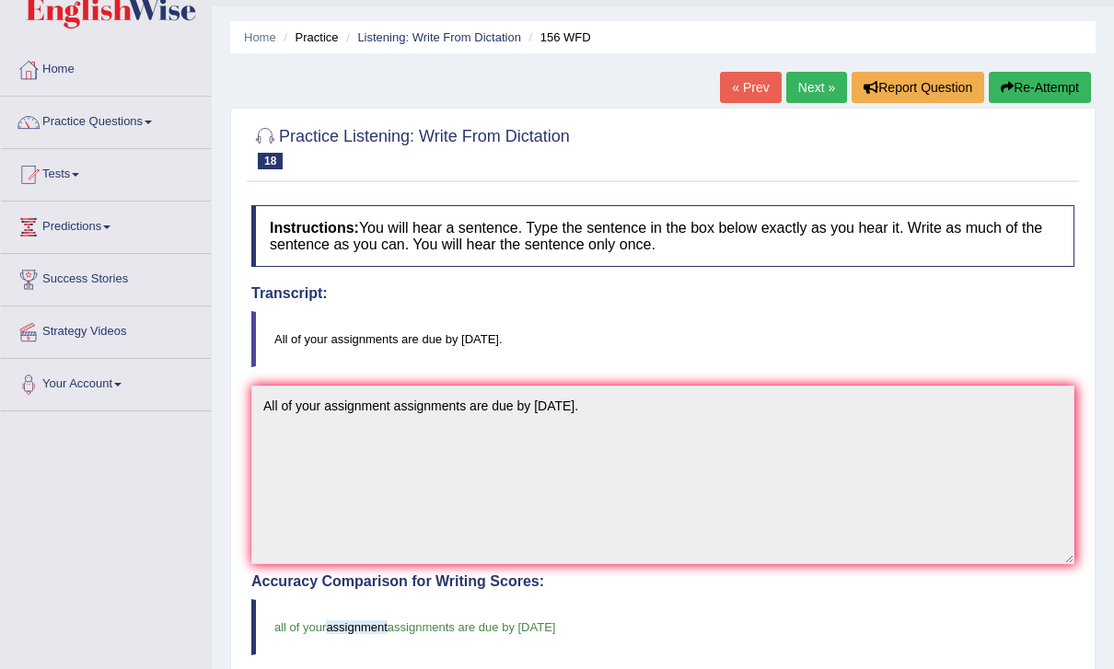
scroll to position [0, 0]
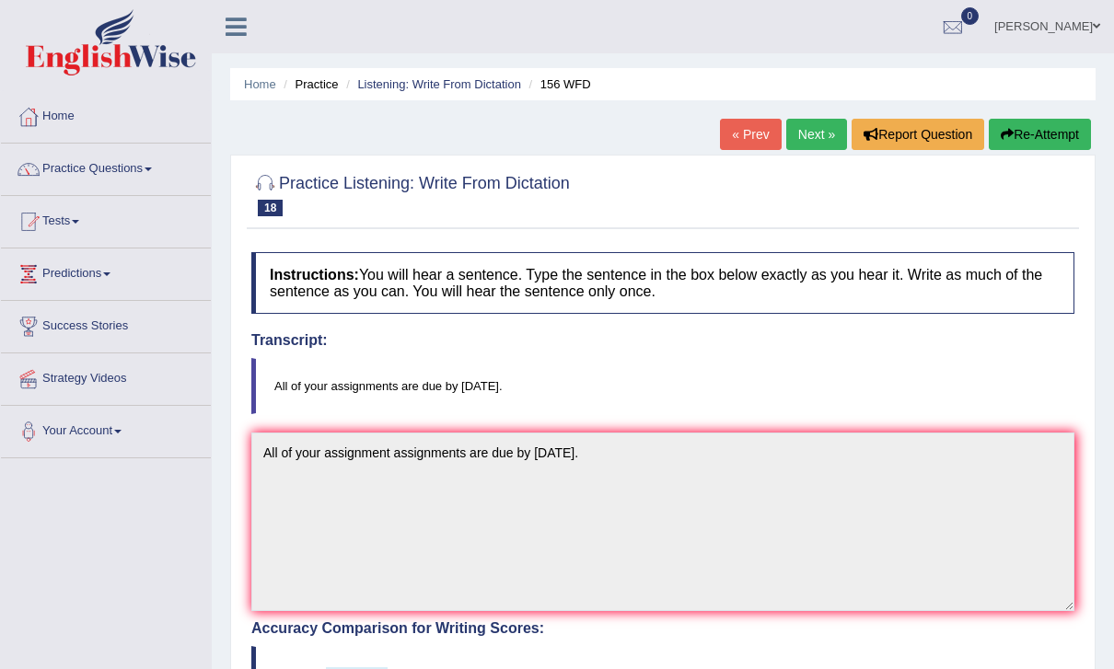
click at [812, 136] on link "Next »" at bounding box center [816, 134] width 61 height 31
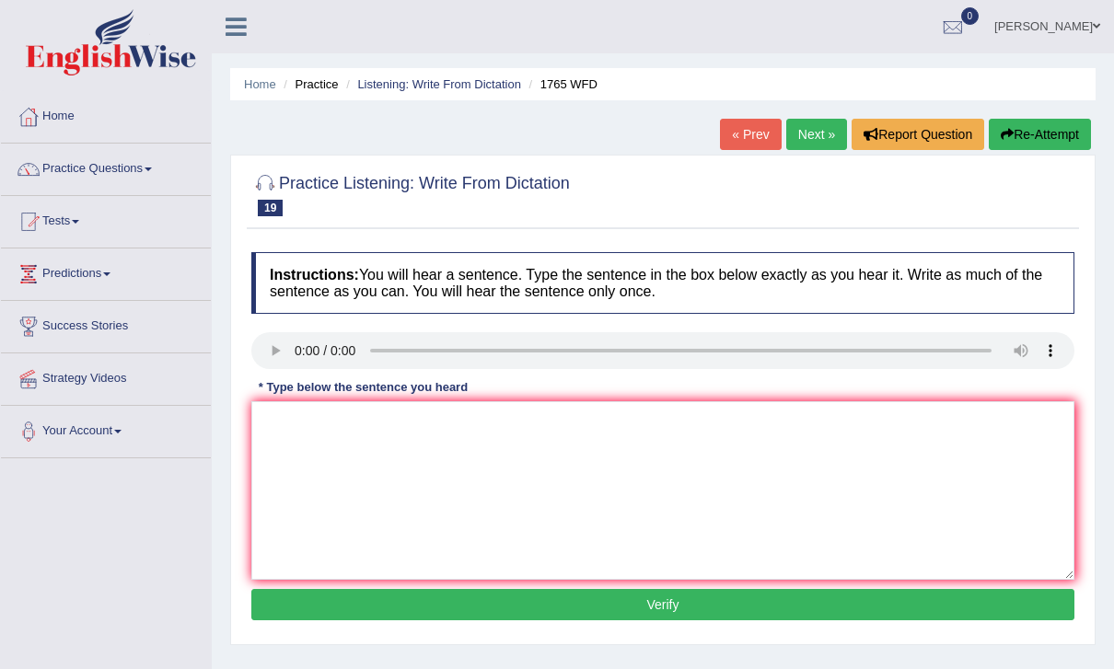
click at [273, 348] on audio at bounding box center [662, 350] width 823 height 37
click at [807, 131] on link "Next »" at bounding box center [816, 134] width 61 height 31
click at [806, 132] on link "Next »" at bounding box center [816, 134] width 61 height 31
click at [818, 128] on link "Next »" at bounding box center [816, 134] width 61 height 31
click at [818, 125] on link "Next »" at bounding box center [816, 134] width 61 height 31
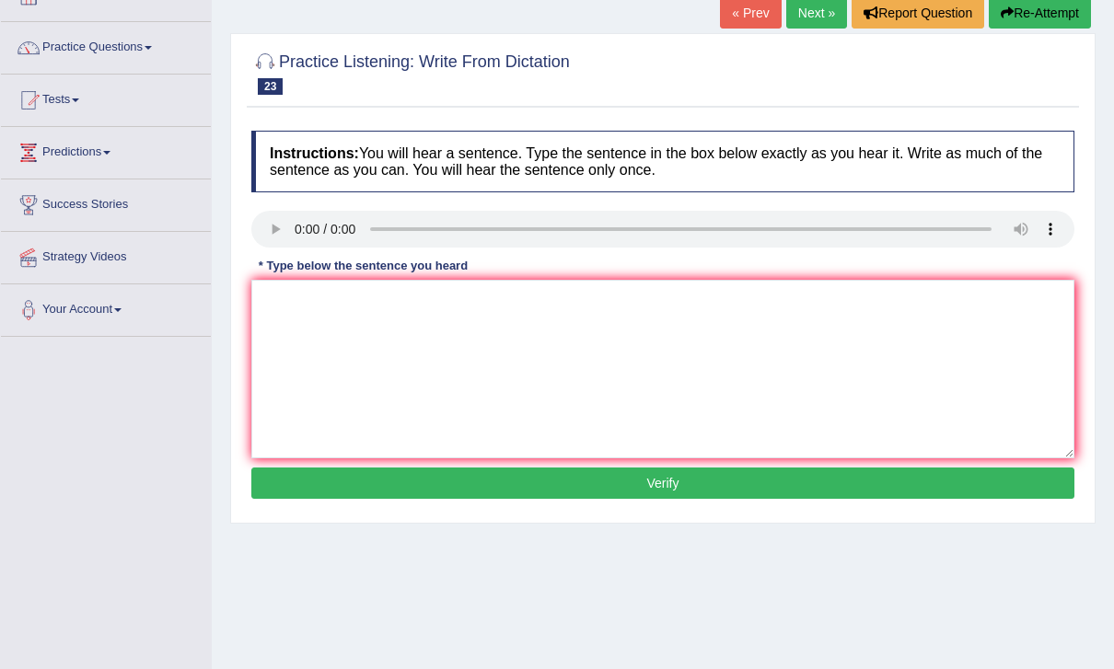
scroll to position [131, 0]
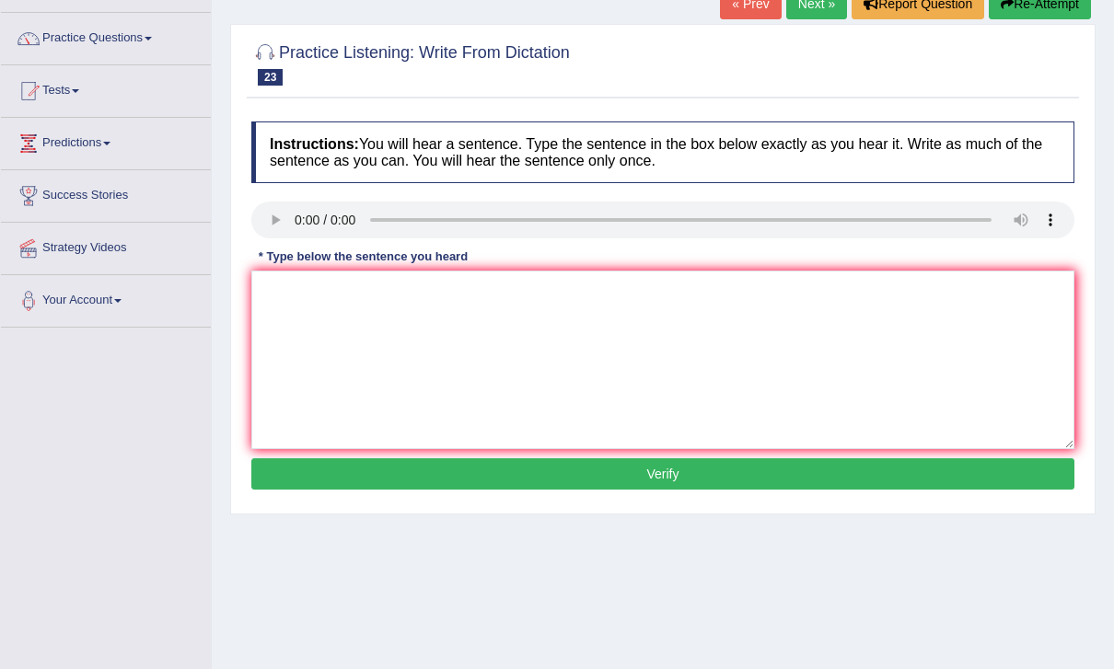
click at [305, 219] on audio at bounding box center [662, 220] width 823 height 37
click at [486, 369] on textarea at bounding box center [662, 360] width 823 height 179
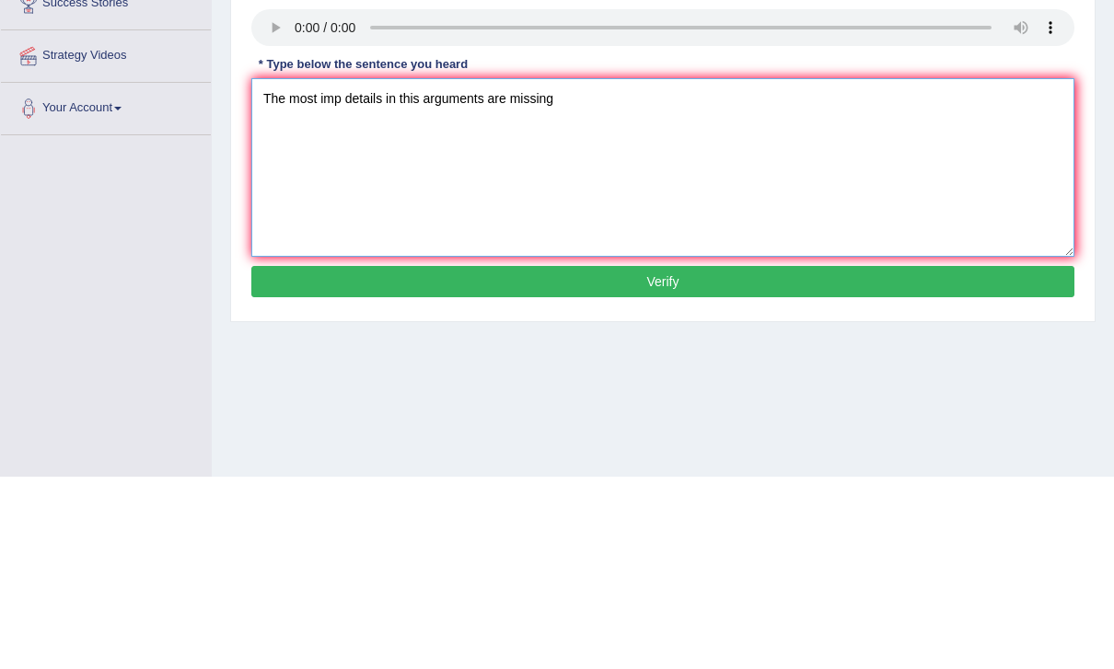
click at [340, 271] on textarea "The most imp details in this arguments are missing" at bounding box center [662, 360] width 823 height 179
click at [343, 271] on textarea "The most imp details in this arguments are missing" at bounding box center [662, 360] width 823 height 179
click at [342, 271] on textarea "The most imp details in this arguments are missing" at bounding box center [662, 360] width 823 height 179
click at [416, 271] on textarea "The most important details in this arguments are missing" at bounding box center [662, 360] width 823 height 179
click at [875, 271] on textarea "The most important details in this arguments are missing" at bounding box center [662, 360] width 823 height 179
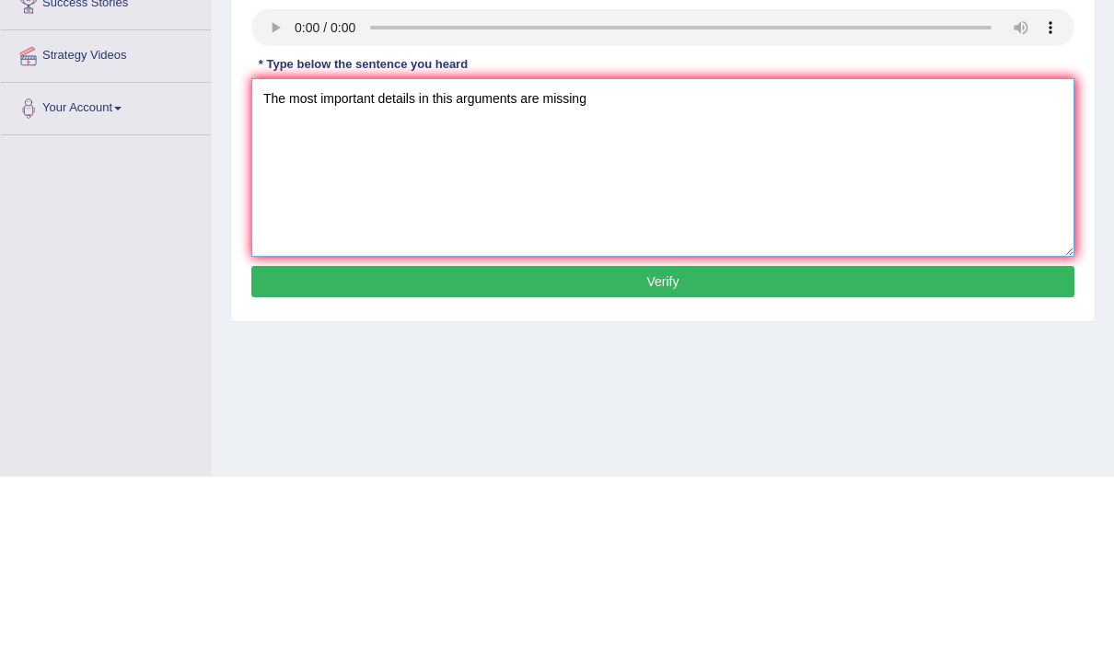
click at [476, 271] on textarea "The most important details in this arguments are missing" at bounding box center [662, 360] width 823 height 179
click at [422, 271] on textarea "The most important details in this arguments are missing" at bounding box center [662, 360] width 823 height 179
click at [524, 271] on textarea "The most important details in this arguments are missing" at bounding box center [662, 360] width 823 height 179
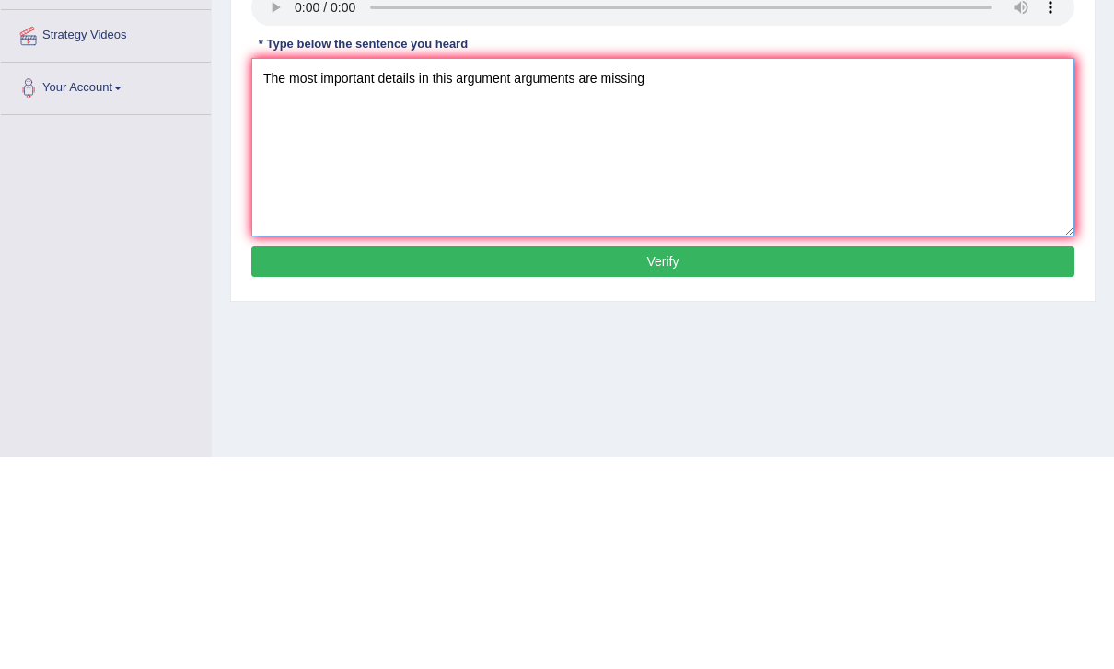
click at [831, 271] on textarea "The most important details in this argument arguments are missing" at bounding box center [662, 360] width 823 height 179
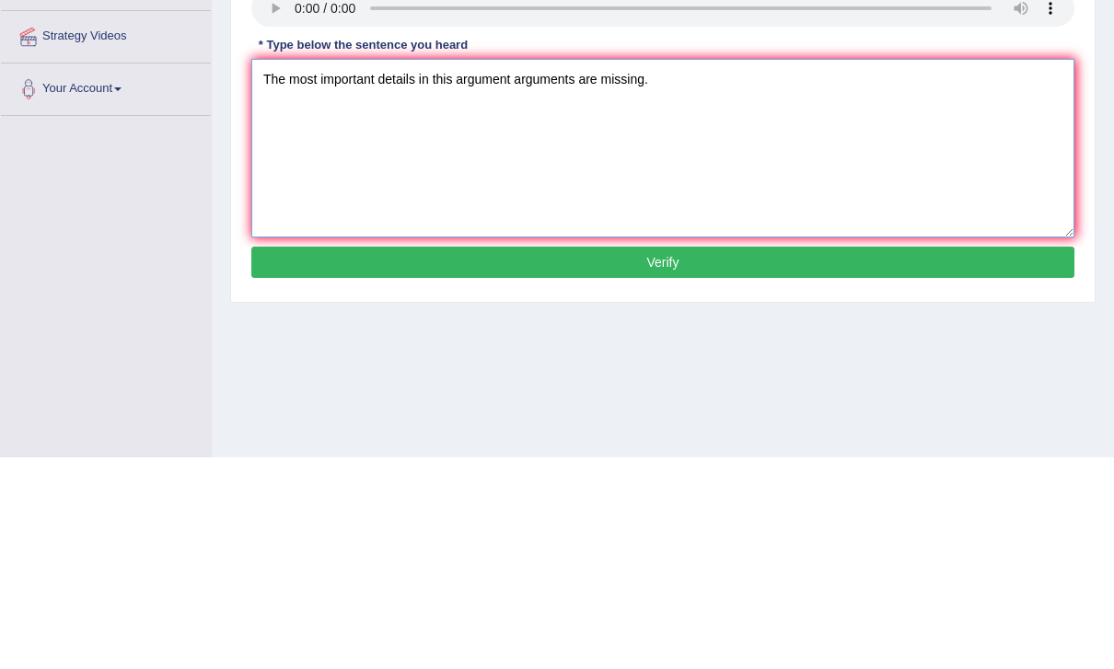
type textarea "The most important details in this argument arguments are missing."
click at [893, 458] on button "Verify" at bounding box center [662, 473] width 823 height 31
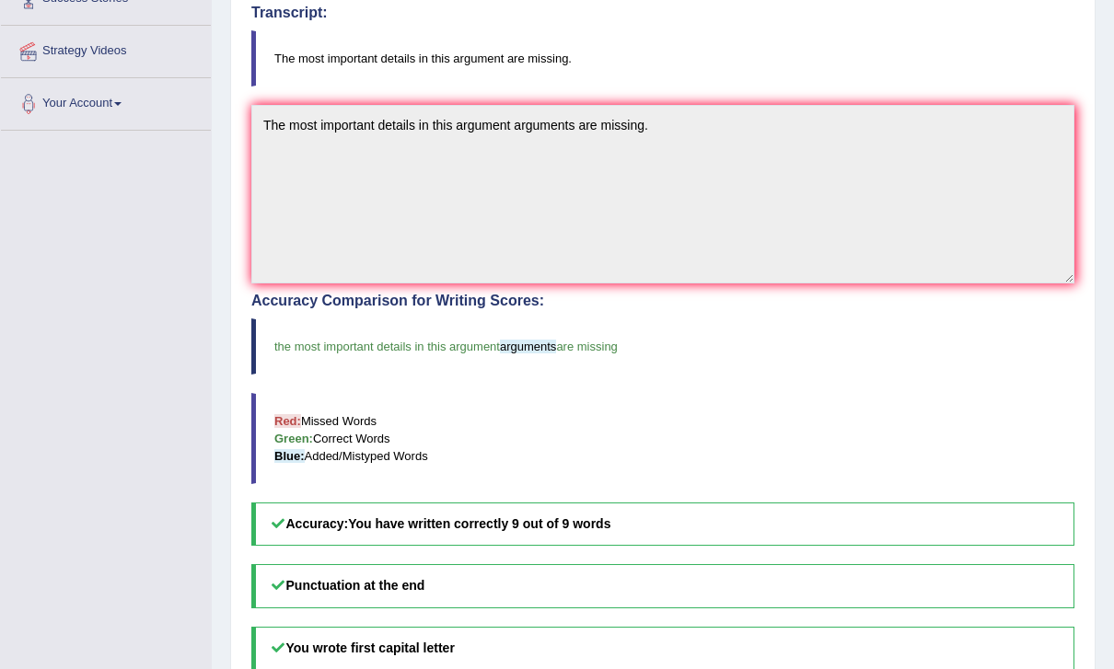
scroll to position [0, 0]
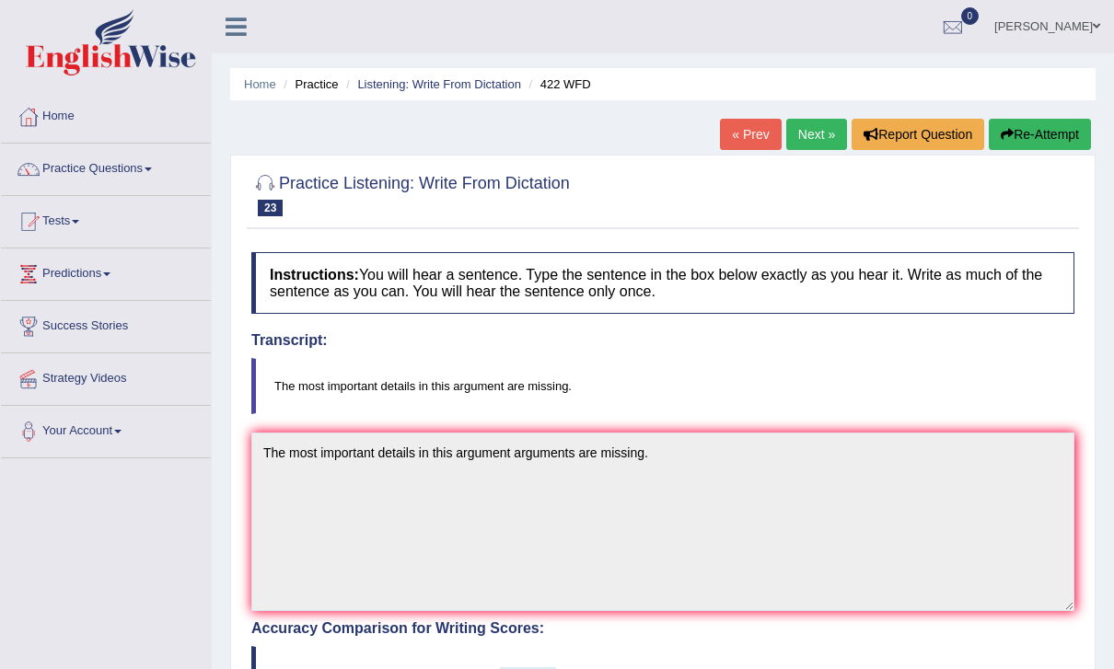
click at [816, 136] on link "Next »" at bounding box center [816, 134] width 61 height 31
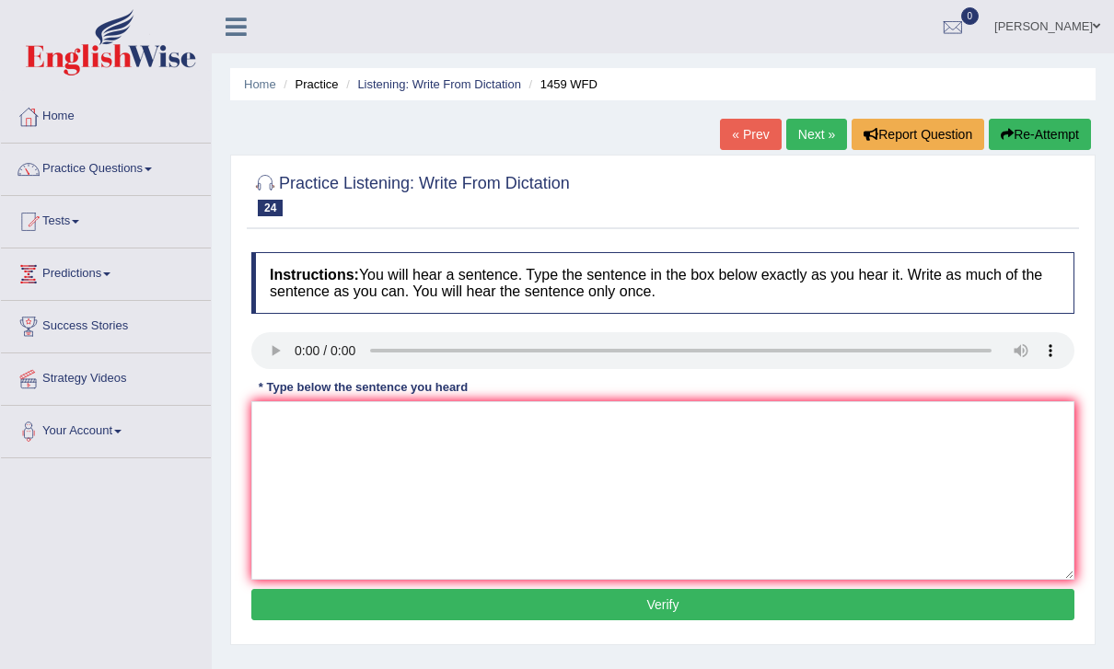
click at [818, 145] on link "Next »" at bounding box center [816, 134] width 61 height 31
click at [810, 137] on link "Next »" at bounding box center [816, 134] width 61 height 31
click at [811, 137] on link "Next »" at bounding box center [816, 134] width 61 height 31
click at [814, 133] on link "Next »" at bounding box center [816, 134] width 61 height 31
click at [803, 142] on link "Next »" at bounding box center [816, 134] width 61 height 31
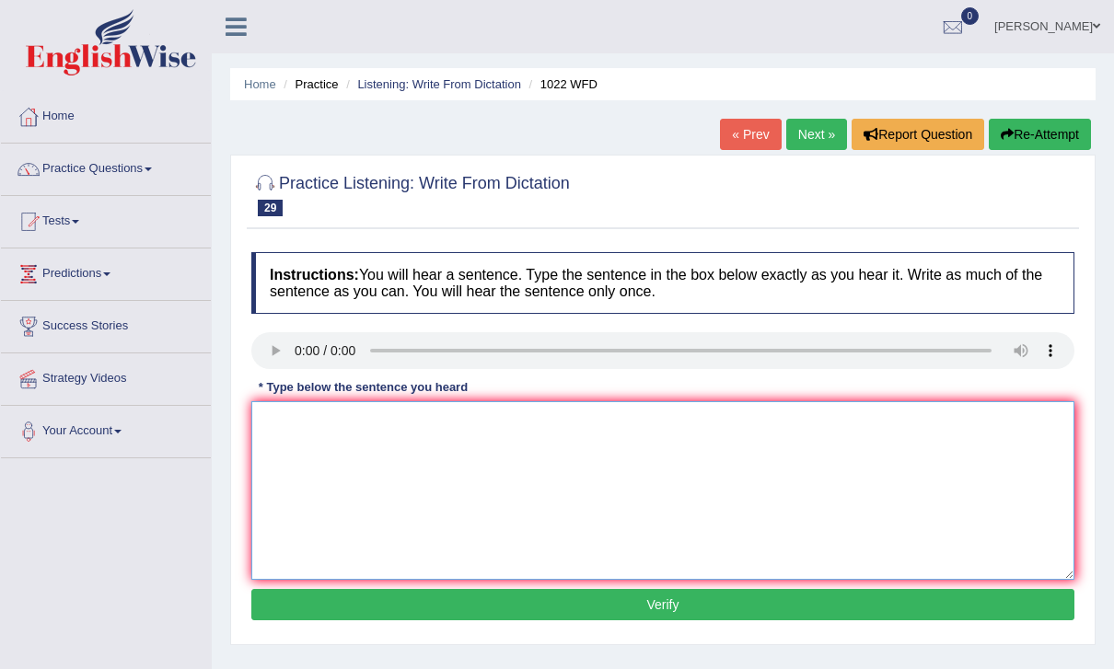
click at [701, 537] on textarea at bounding box center [662, 490] width 823 height 179
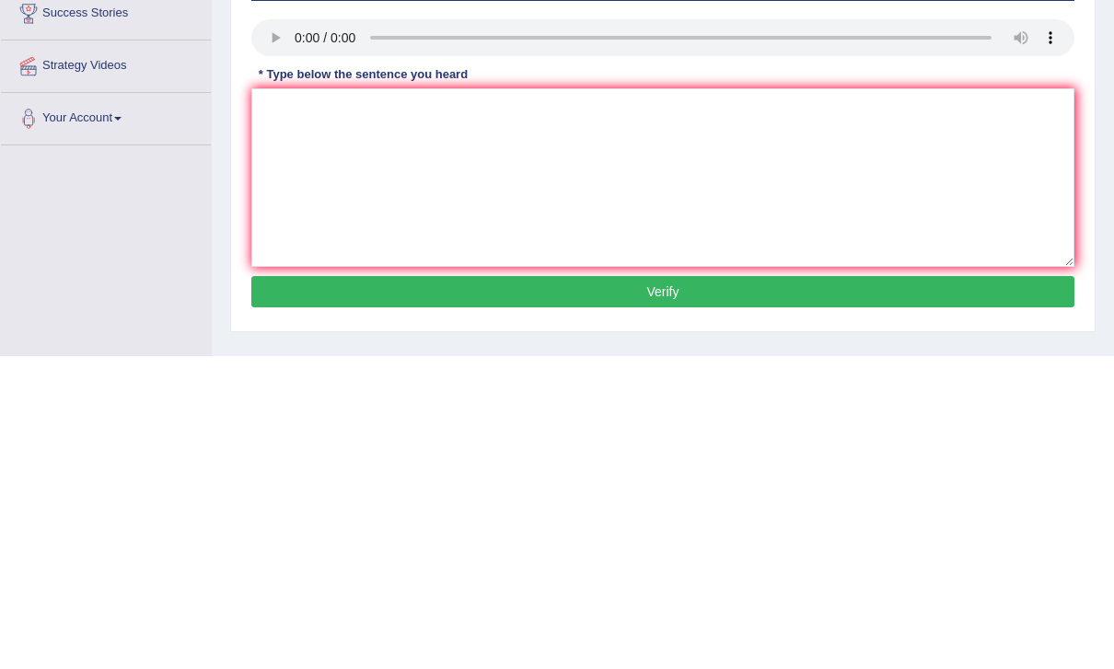
click at [300, 332] on audio at bounding box center [662, 350] width 823 height 37
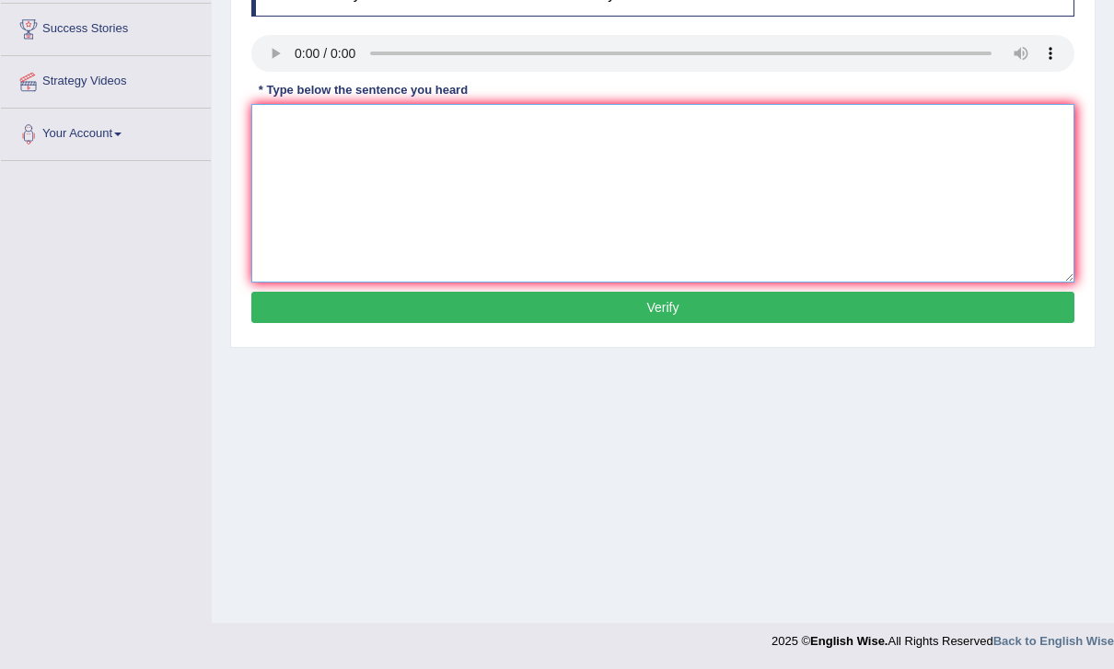
click at [730, 168] on textarea at bounding box center [662, 193] width 823 height 179
click at [285, 114] on textarea "Ma pro foundation for analysing and the data." at bounding box center [662, 193] width 823 height 179
click at [362, 126] on textarea "Mathematic pro foundation for analysing and the data." at bounding box center [662, 193] width 823 height 179
click at [541, 125] on textarea "Mathematic provides foundation for analysing and the data." at bounding box center [662, 193] width 823 height 179
click at [552, 133] on textarea "Mathematic provides foundation for analysing and the data." at bounding box center [662, 193] width 823 height 179
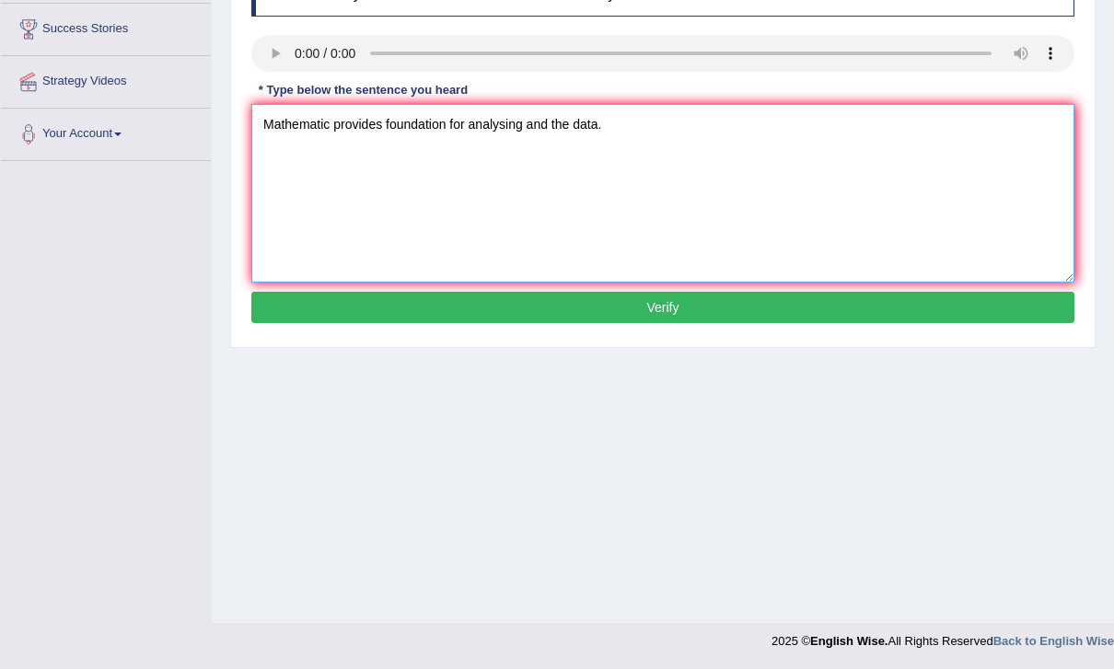
click at [555, 129] on textarea "Mathematic provides foundation for analysing and the data." at bounding box center [662, 193] width 823 height 179
click at [330, 119] on textarea "Mathematic provides foundation for analysing and calculating the data." at bounding box center [662, 193] width 823 height 179
click at [924, 222] on textarea "Mathematics provides foundation for analysing and calculating the data." at bounding box center [662, 193] width 823 height 179
type textarea "Mathematics provides foundation for analysing and calculating the data."
click at [903, 310] on button "Verify" at bounding box center [662, 307] width 823 height 31
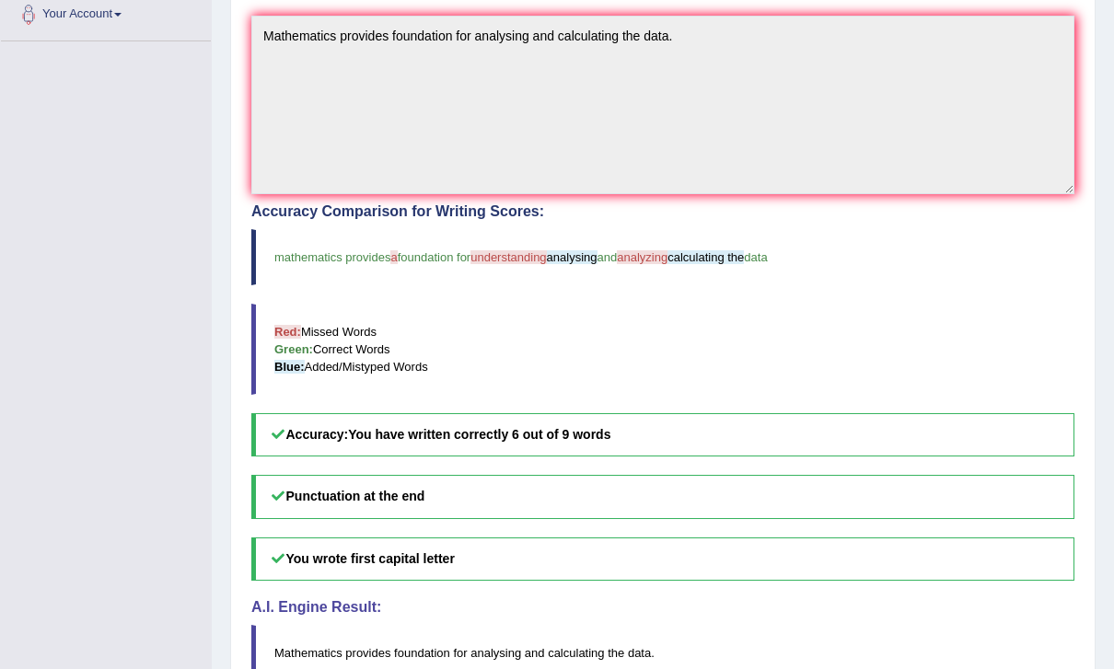
scroll to position [456, 0]
